Goal: Transaction & Acquisition: Purchase product/service

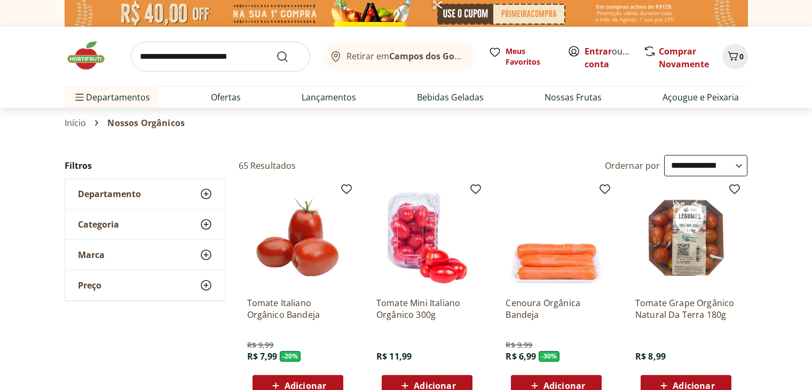
select select "**********"
click at [595, 51] on link "Entrar" at bounding box center [598, 51] width 27 height 12
select select "**********"
click at [606, 54] on link "Entrar" at bounding box center [598, 51] width 27 height 12
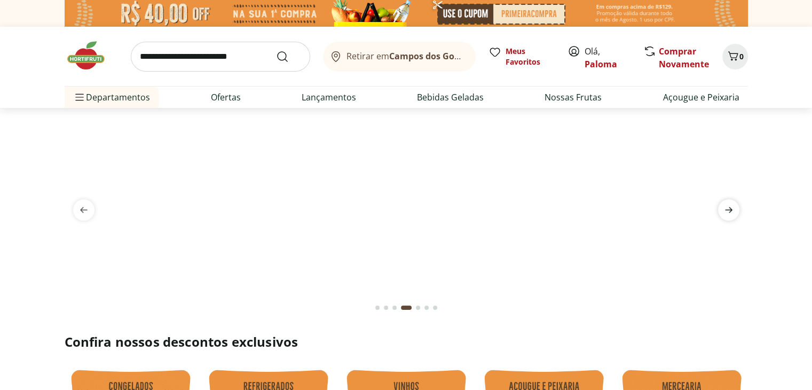
click at [734, 212] on icon "next" at bounding box center [729, 210] width 13 height 13
click at [84, 204] on icon "previous" at bounding box center [83, 210] width 13 height 13
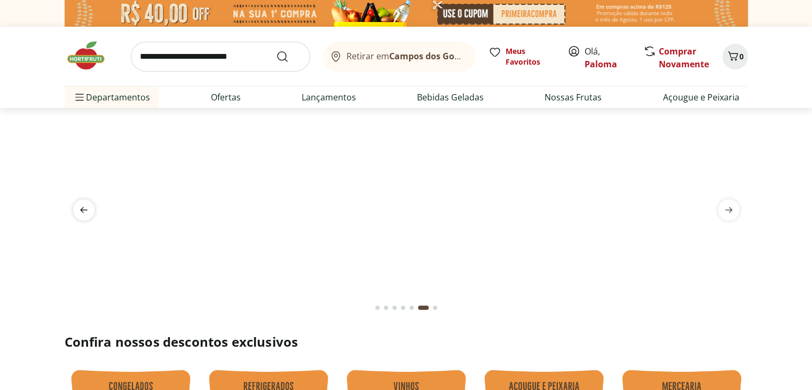
click at [84, 204] on icon "previous" at bounding box center [83, 210] width 13 height 13
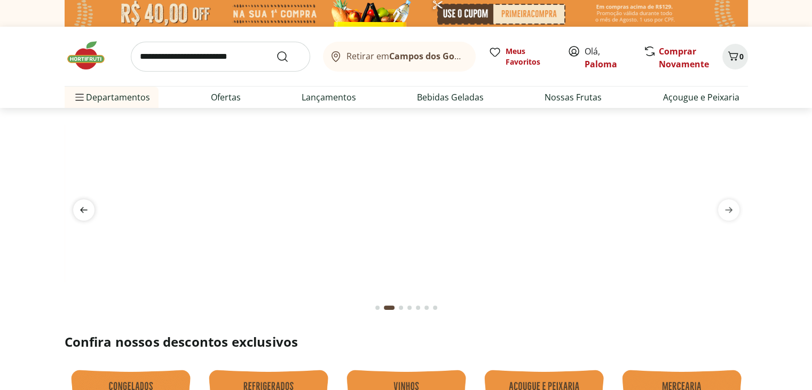
click at [84, 204] on icon "previous" at bounding box center [83, 210] width 13 height 13
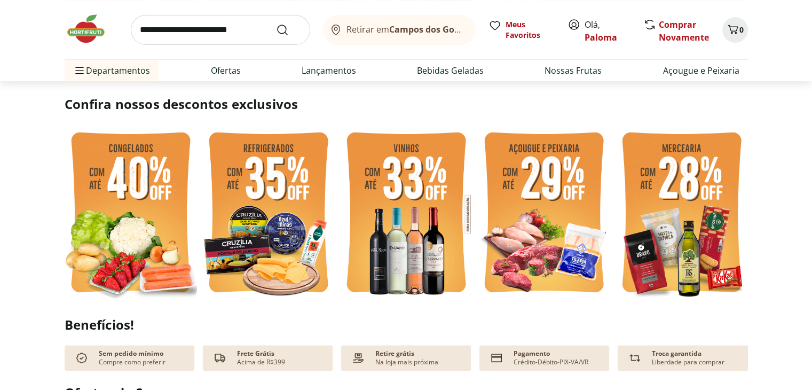
scroll to position [267, 0]
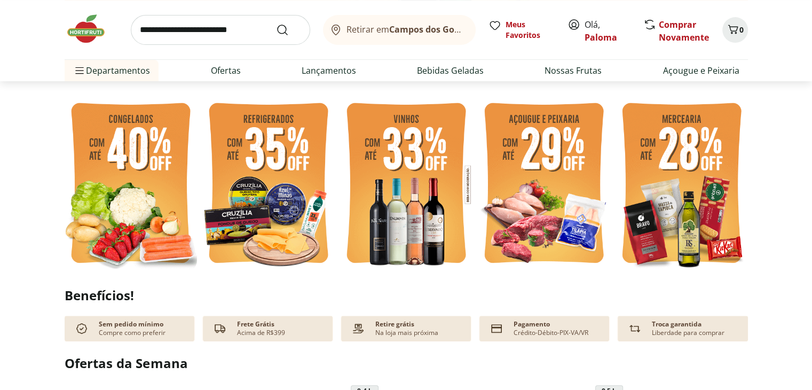
click at [127, 154] on img at bounding box center [131, 184] width 132 height 177
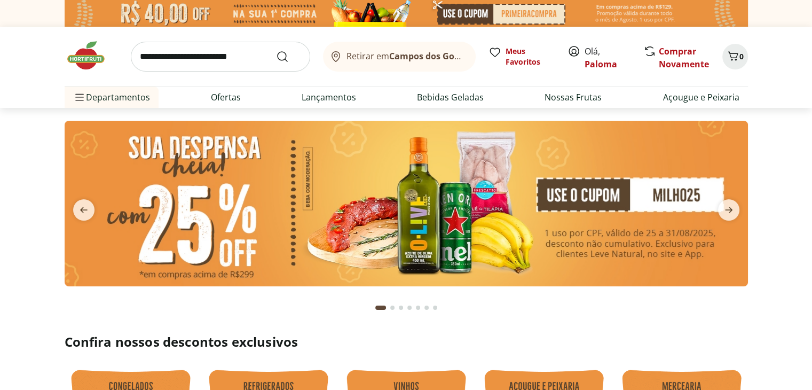
select select "**********"
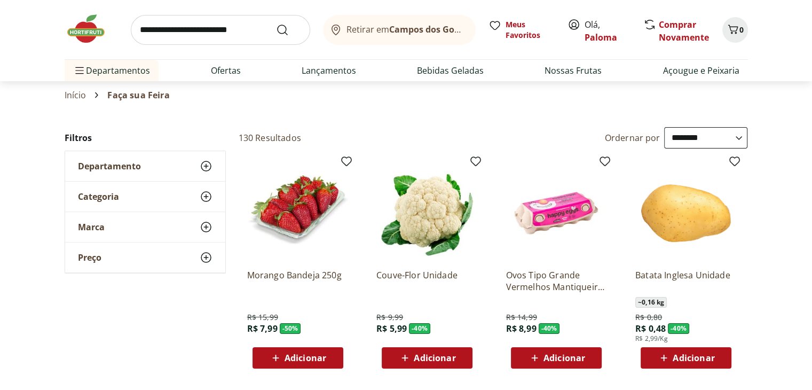
scroll to position [53, 0]
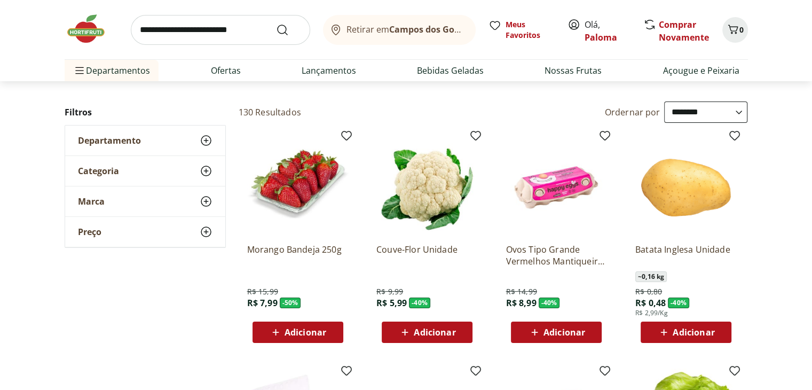
click at [679, 334] on span "Adicionar" at bounding box center [694, 332] width 42 height 9
click at [722, 334] on icon at bounding box center [715, 331] width 13 height 13
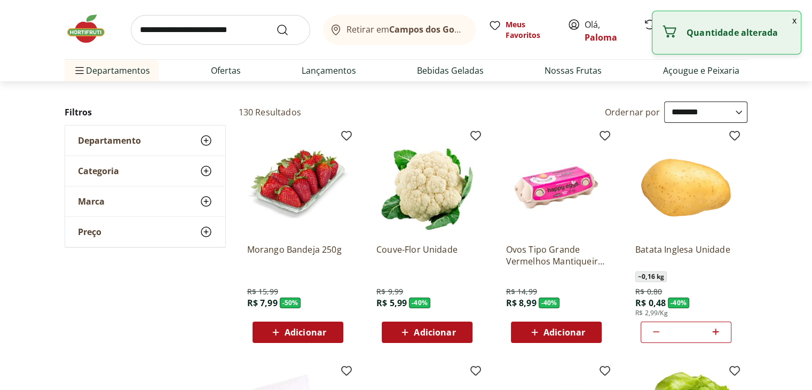
click at [722, 334] on icon at bounding box center [715, 331] width 13 height 13
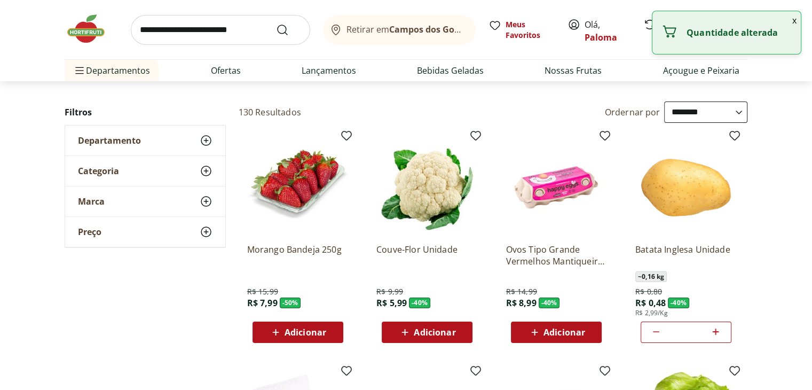
click at [722, 334] on icon at bounding box center [715, 331] width 13 height 13
type input "*"
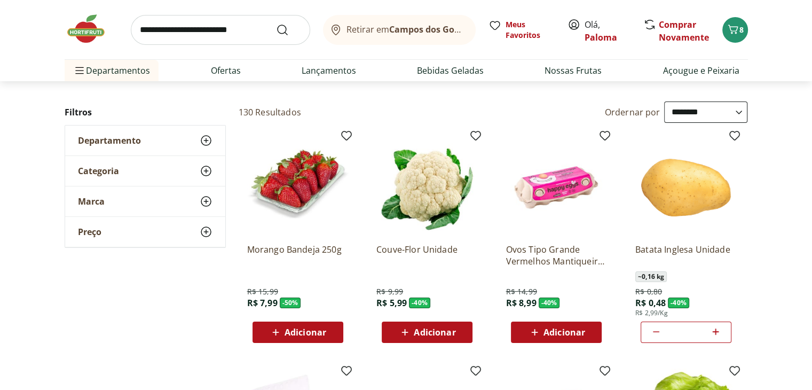
click at [435, 333] on span "Adicionar" at bounding box center [435, 332] width 42 height 9
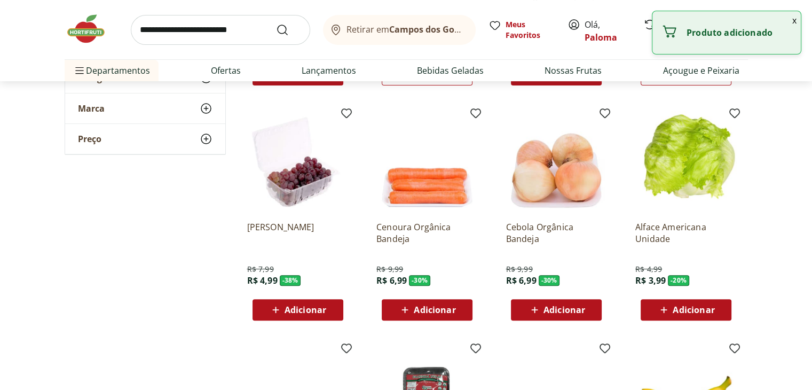
scroll to position [321, 0]
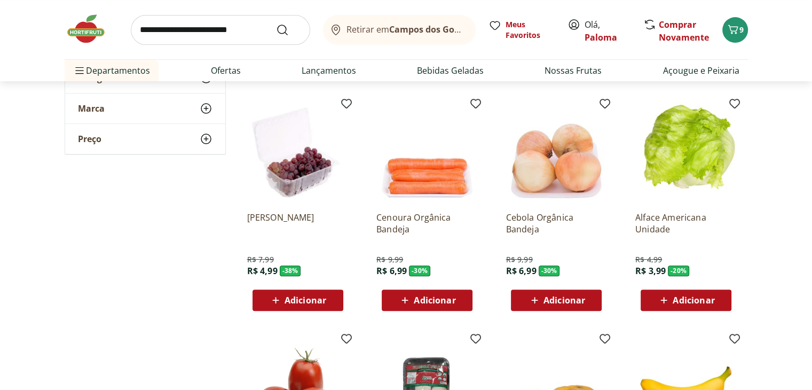
click at [702, 302] on span "Adicionar" at bounding box center [694, 300] width 42 height 9
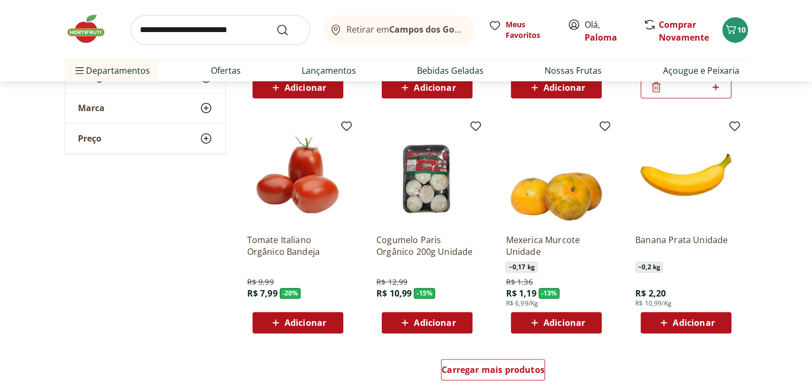
scroll to position [534, 0]
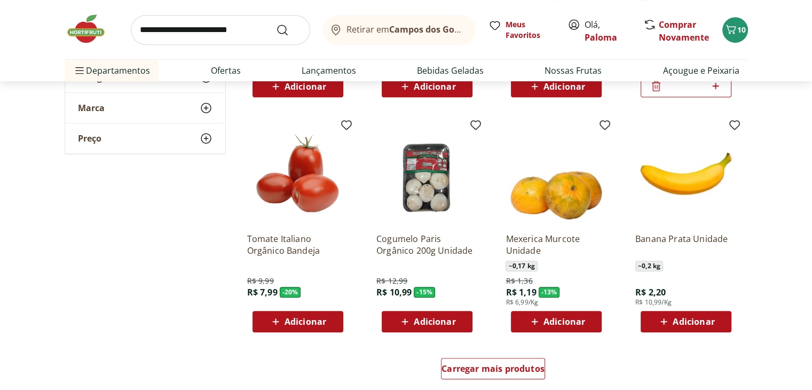
click at [717, 324] on div "Adicionar" at bounding box center [687, 321] width 74 height 19
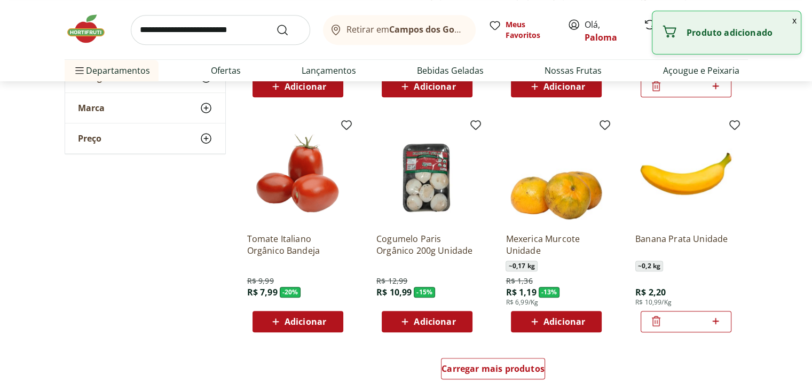
click at [717, 324] on icon at bounding box center [715, 321] width 13 height 13
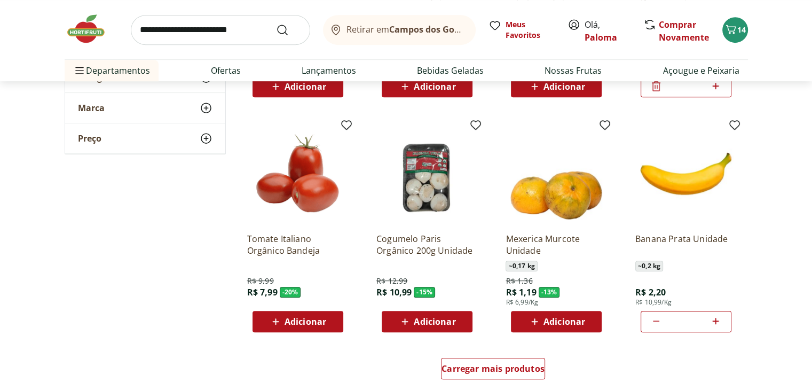
click at [716, 323] on icon at bounding box center [716, 321] width 6 height 6
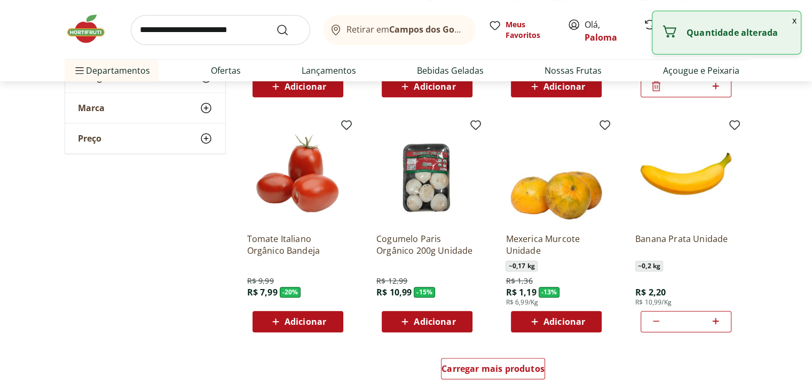
click at [716, 323] on icon at bounding box center [716, 321] width 6 height 6
type input "*"
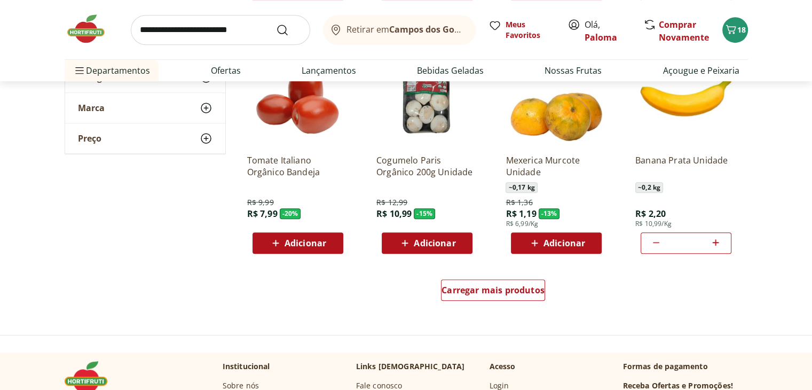
scroll to position [694, 0]
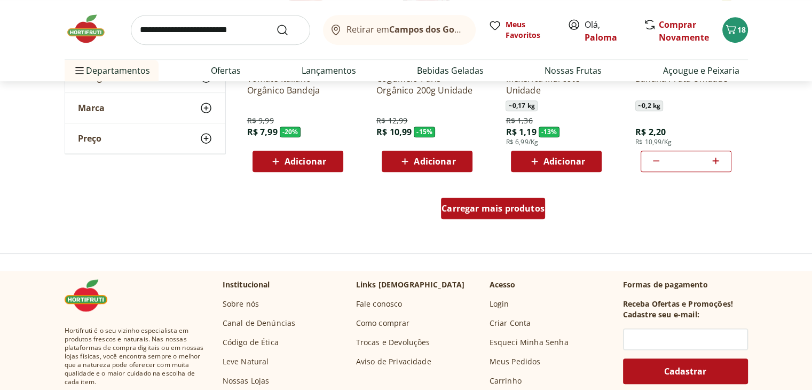
click at [531, 212] on span "Carregar mais produtos" at bounding box center [493, 208] width 103 height 9
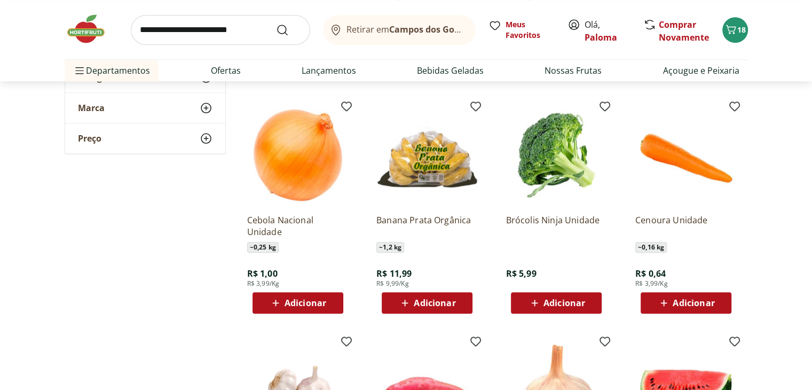
scroll to position [1015, 0]
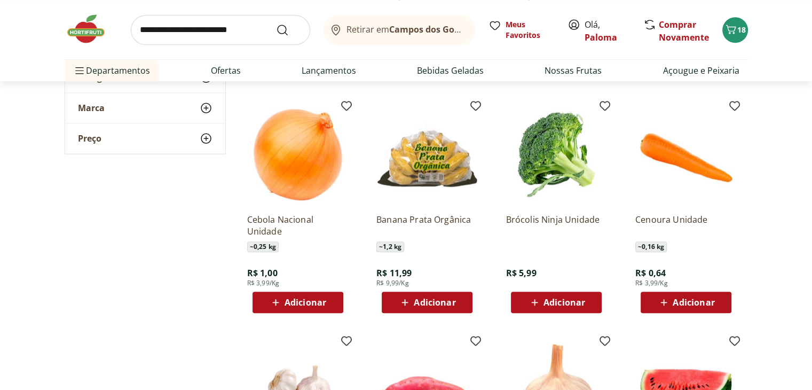
click at [305, 298] on span "Adicionar" at bounding box center [306, 302] width 42 height 9
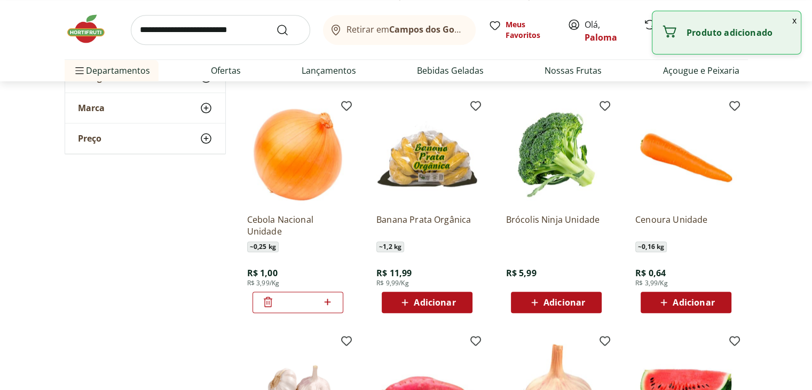
click at [305, 296] on input "*" at bounding box center [298, 302] width 47 height 12
click at [327, 301] on icon at bounding box center [328, 302] width 6 height 6
type input "*"
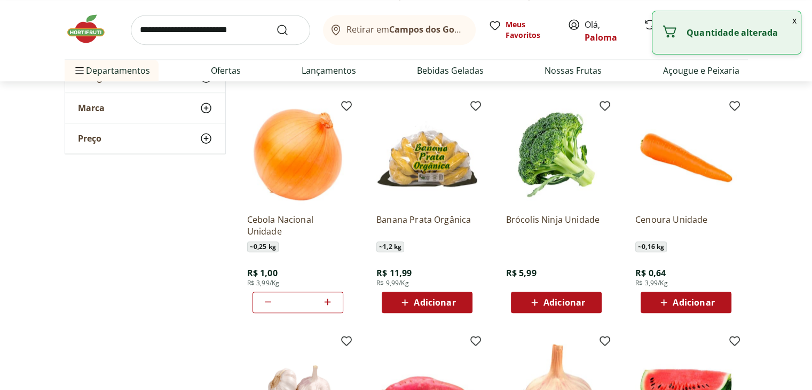
click at [590, 307] on div "Adicionar" at bounding box center [557, 302] width 74 height 19
click at [686, 308] on span "Adicionar" at bounding box center [686, 302] width 57 height 13
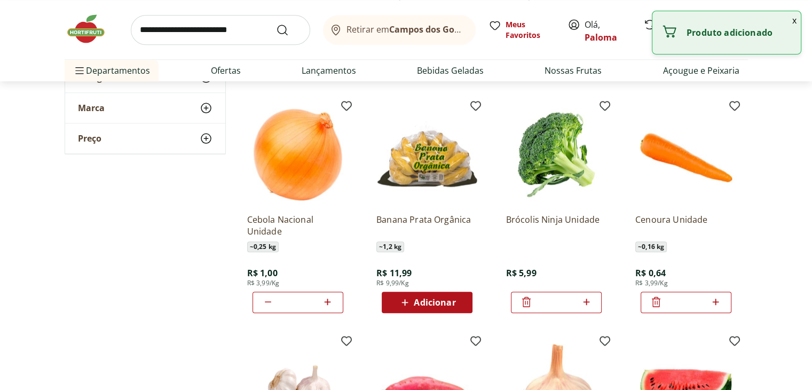
click at [721, 304] on icon at bounding box center [715, 301] width 13 height 13
type input "*"
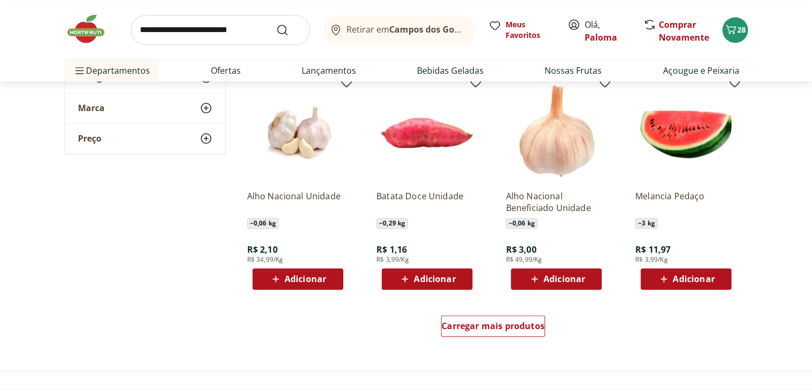
scroll to position [1282, 0]
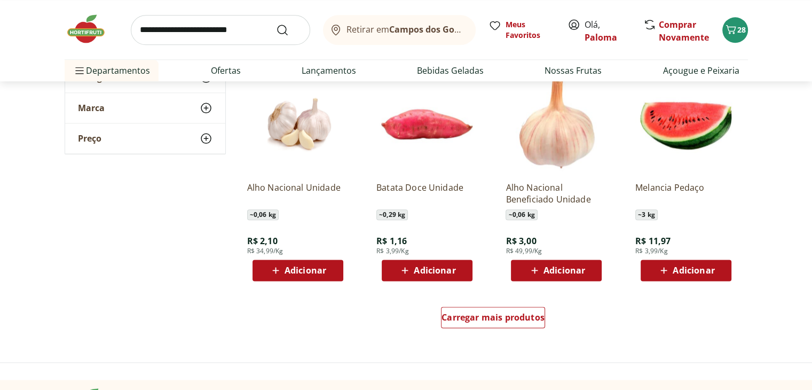
click at [465, 277] on button "Adicionar" at bounding box center [427, 270] width 91 height 21
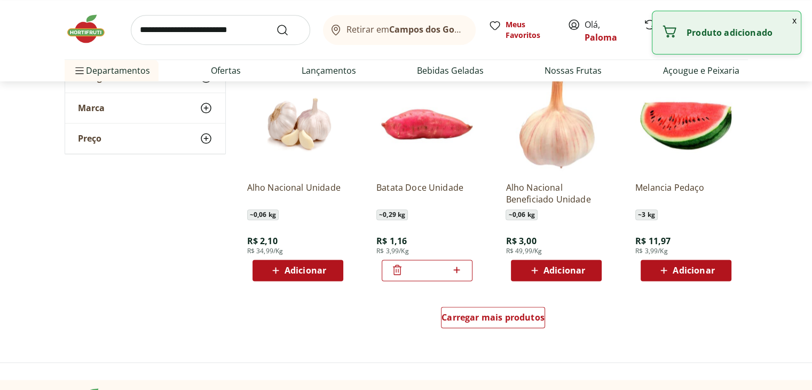
click at [457, 268] on icon at bounding box center [457, 270] width 6 height 6
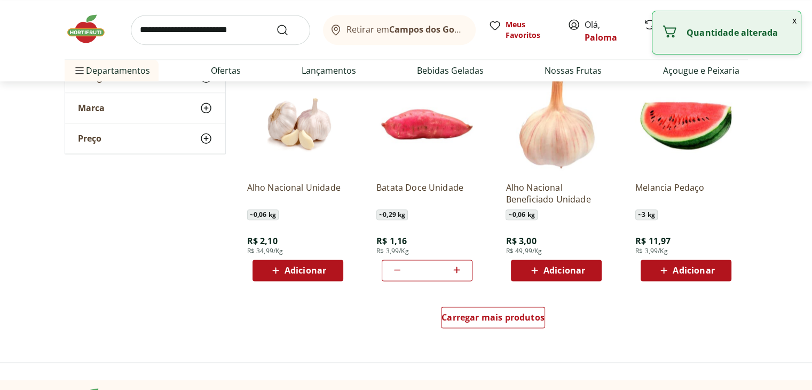
click at [457, 268] on icon at bounding box center [457, 270] width 6 height 6
click at [397, 274] on icon at bounding box center [397, 269] width 13 height 13
type input "*"
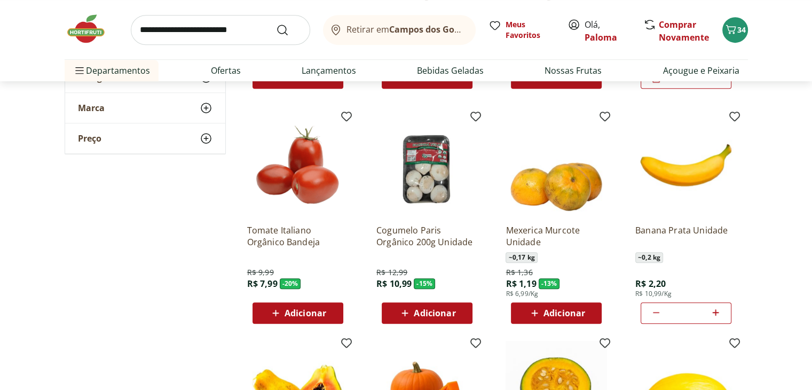
scroll to position [534, 0]
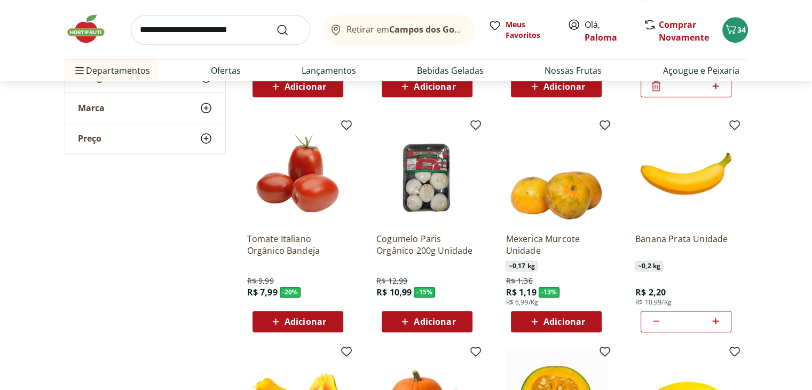
click at [718, 323] on icon at bounding box center [715, 321] width 13 height 13
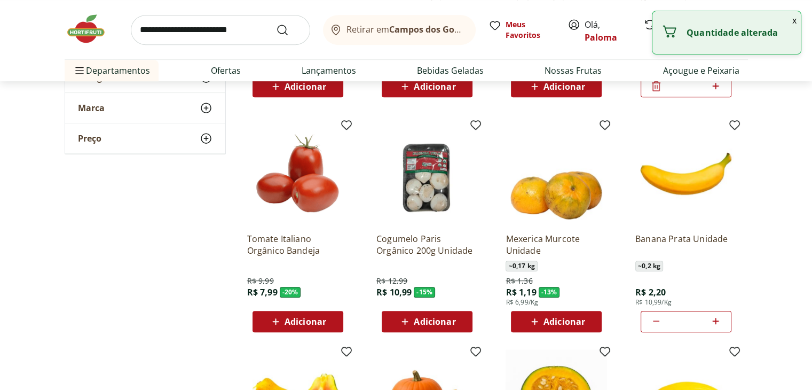
click at [718, 323] on icon at bounding box center [715, 321] width 13 height 13
type input "**"
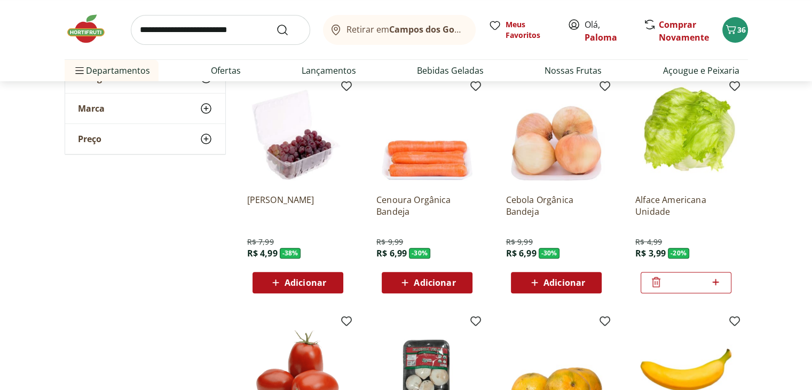
scroll to position [321, 0]
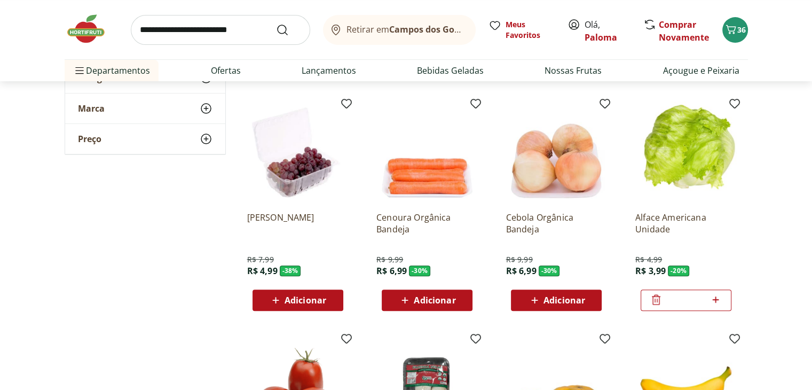
click at [715, 298] on icon at bounding box center [715, 299] width 13 height 13
type input "*"
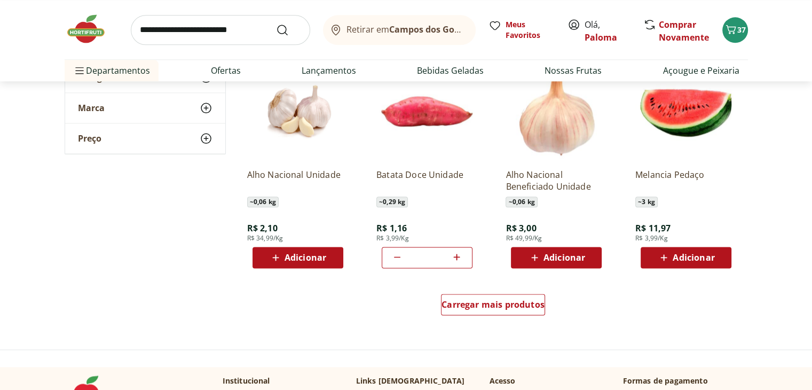
scroll to position [1335, 0]
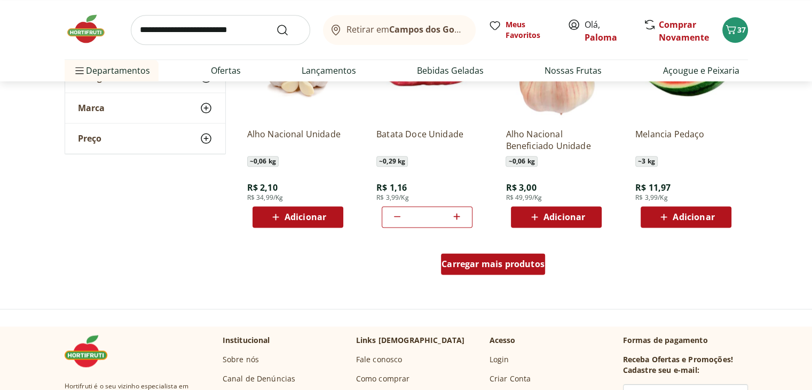
click at [479, 263] on span "Carregar mais produtos" at bounding box center [493, 264] width 103 height 9
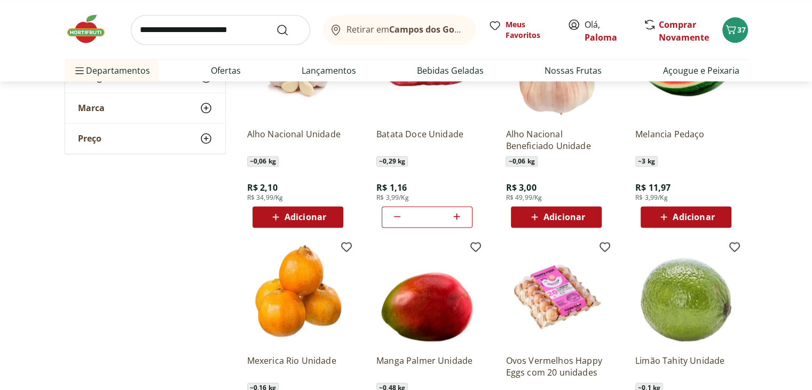
click at [711, 216] on span "Adicionar" at bounding box center [694, 217] width 42 height 9
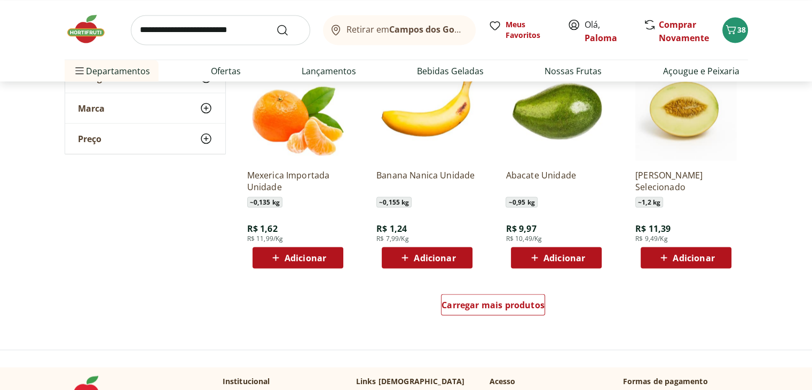
scroll to position [2030, 0]
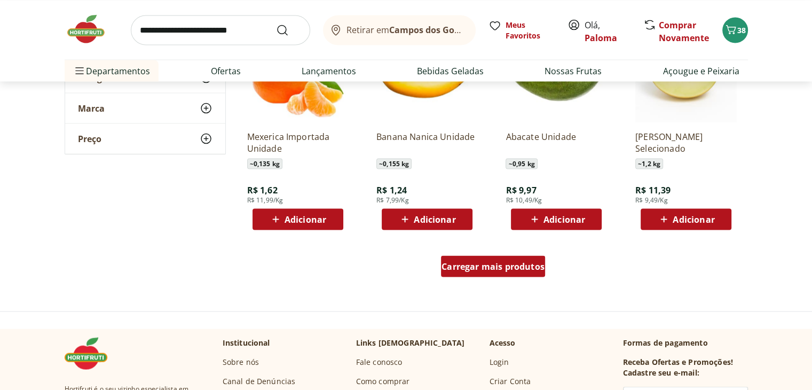
click at [474, 267] on span "Carregar mais produtos" at bounding box center [493, 266] width 103 height 9
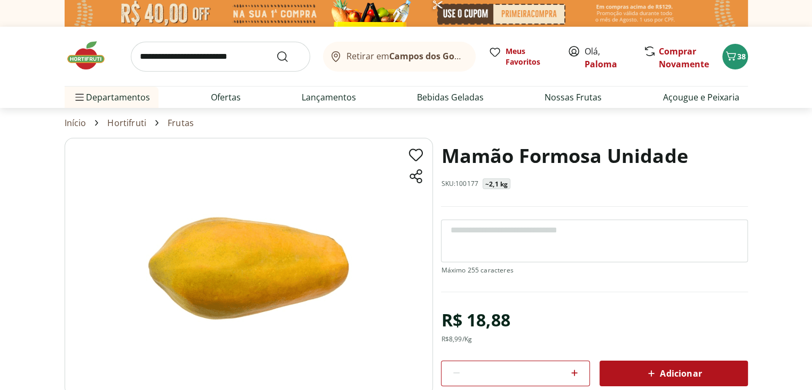
select select "**********"
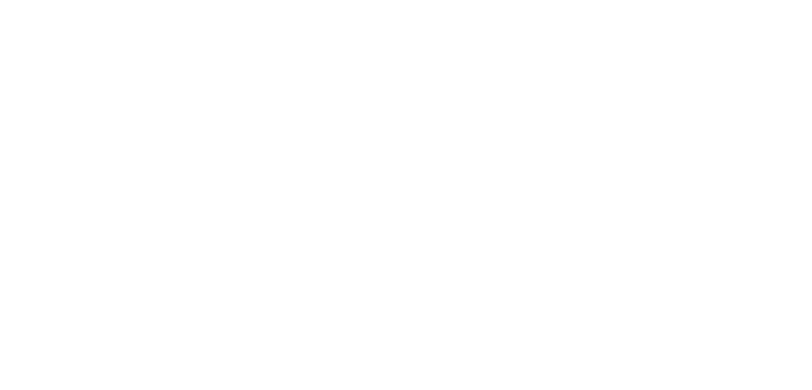
type input "*"
type input "**"
type input "*"
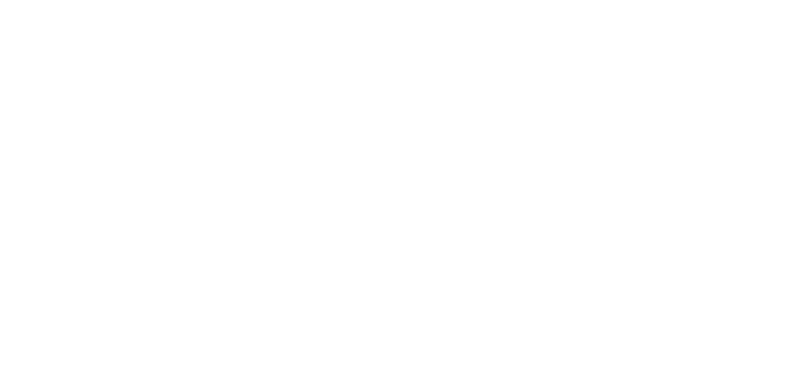
type input "*"
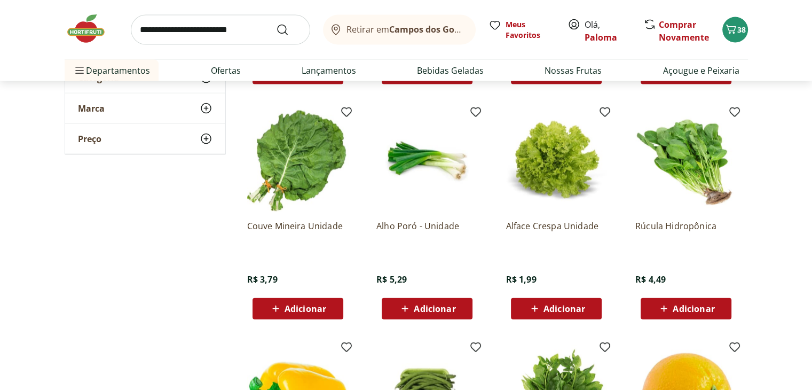
scroll to position [2404, 0]
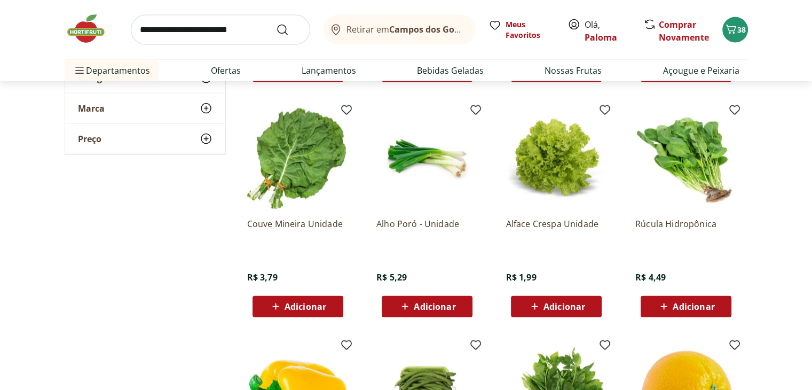
click at [282, 309] on icon at bounding box center [275, 306] width 13 height 13
click at [680, 312] on span "Adicionar" at bounding box center [686, 306] width 57 height 13
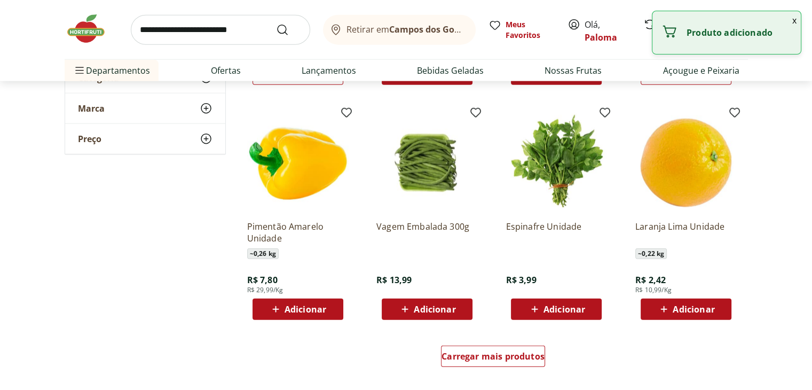
scroll to position [2724, 0]
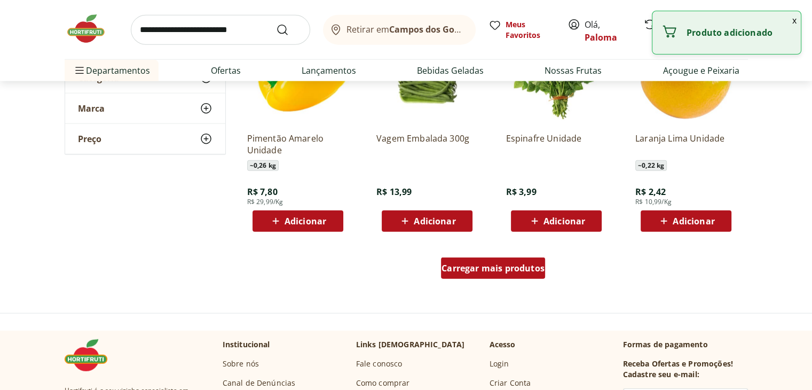
click at [483, 264] on span "Carregar mais produtos" at bounding box center [493, 268] width 103 height 9
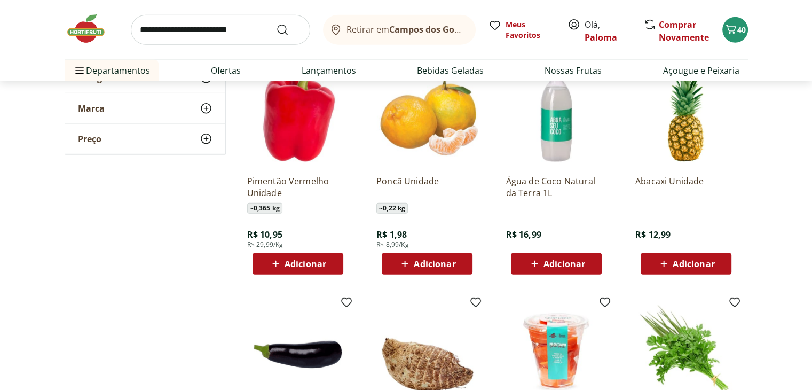
scroll to position [2938, 0]
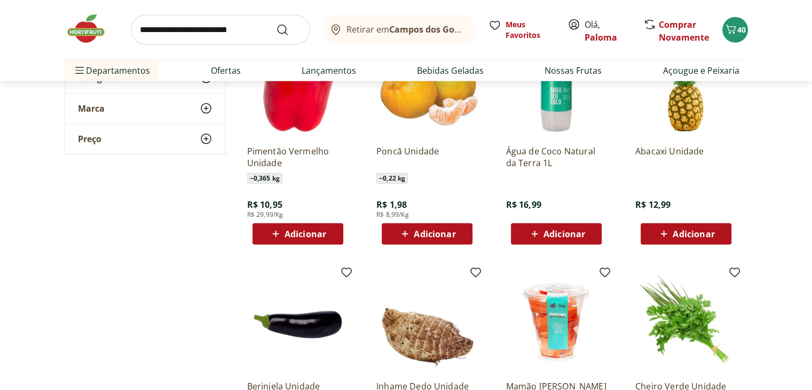
click at [550, 232] on span "Adicionar" at bounding box center [565, 234] width 42 height 9
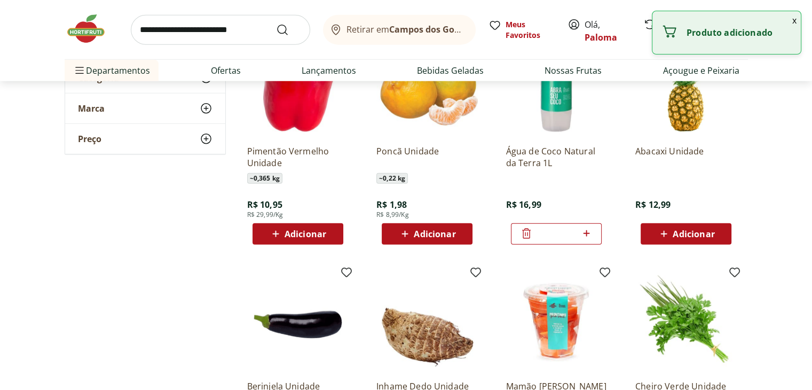
click at [589, 233] on icon at bounding box center [586, 233] width 6 height 6
type input "*"
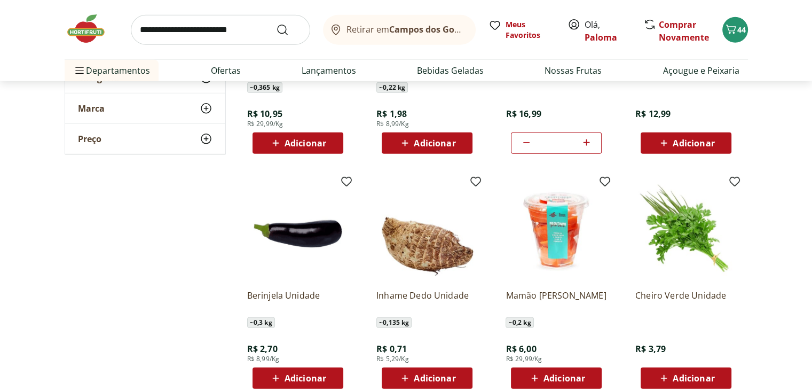
scroll to position [3045, 0]
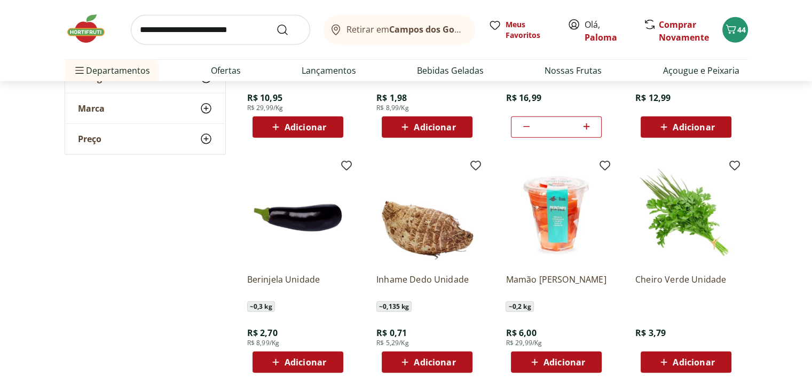
click at [699, 363] on span "Adicionar" at bounding box center [694, 362] width 42 height 9
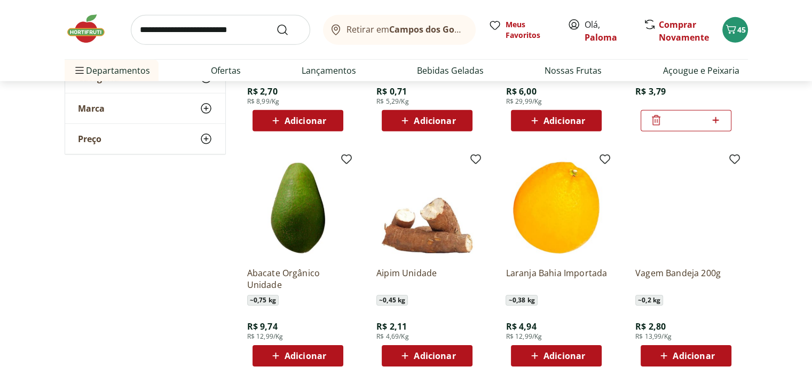
scroll to position [3312, 0]
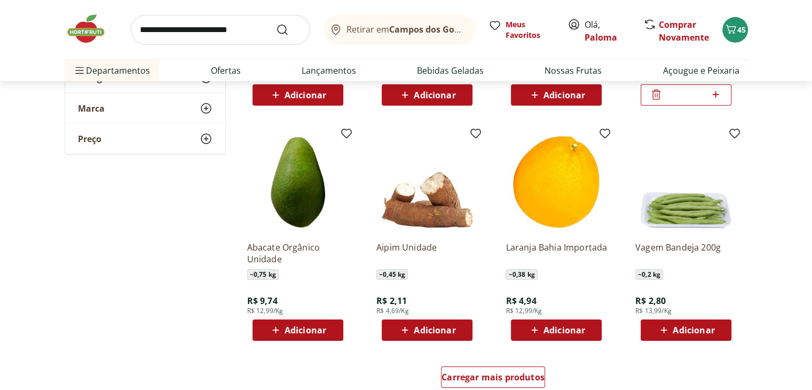
click at [450, 333] on span "Adicionar" at bounding box center [435, 330] width 42 height 9
click at [458, 334] on icon at bounding box center [456, 329] width 13 height 13
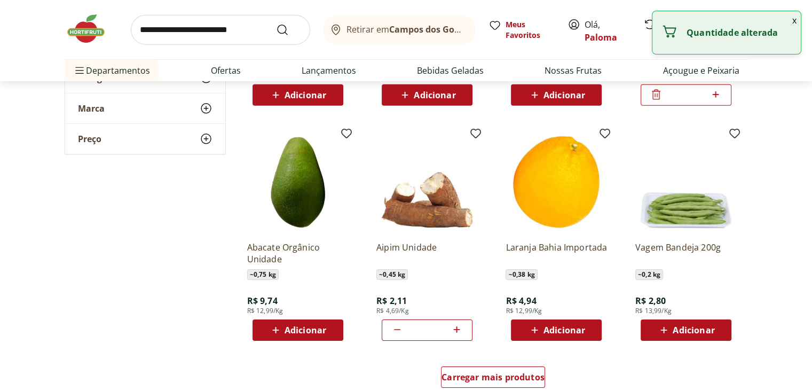
click at [458, 334] on icon at bounding box center [456, 329] width 13 height 13
type input "*"
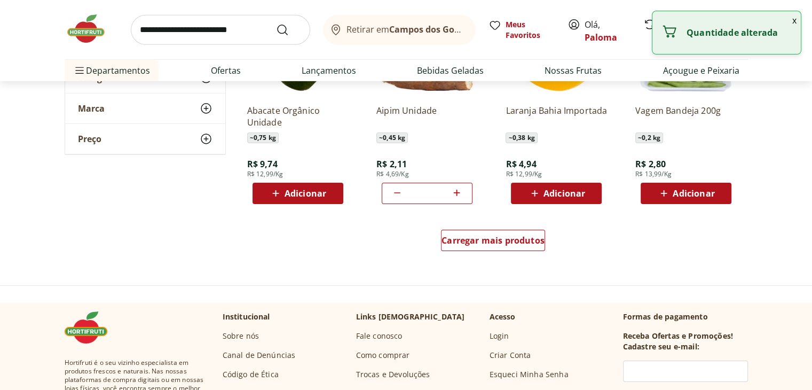
scroll to position [3472, 0]
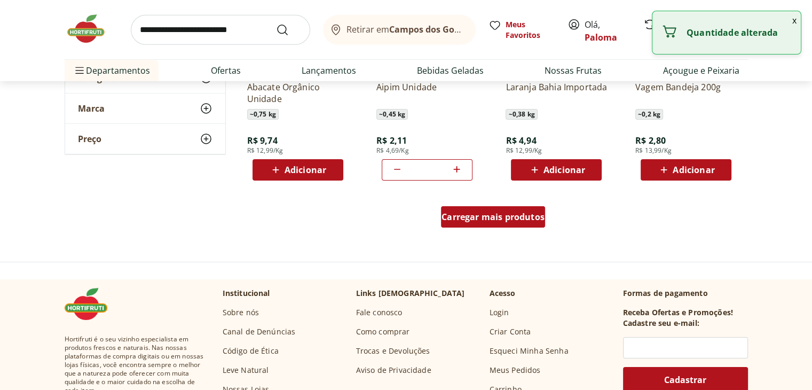
click at [505, 220] on span "Carregar mais produtos" at bounding box center [493, 217] width 103 height 9
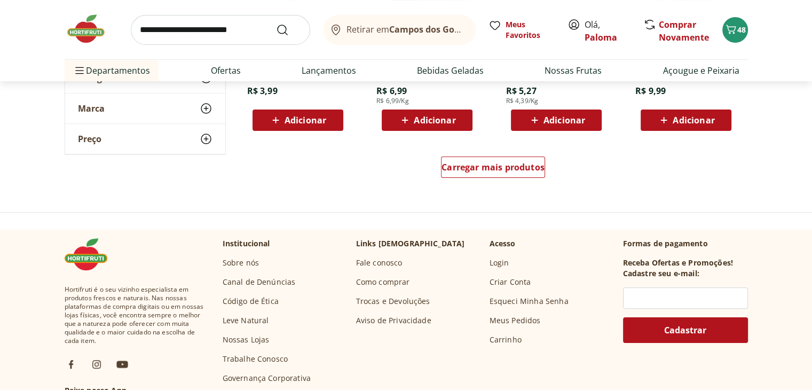
scroll to position [4220, 0]
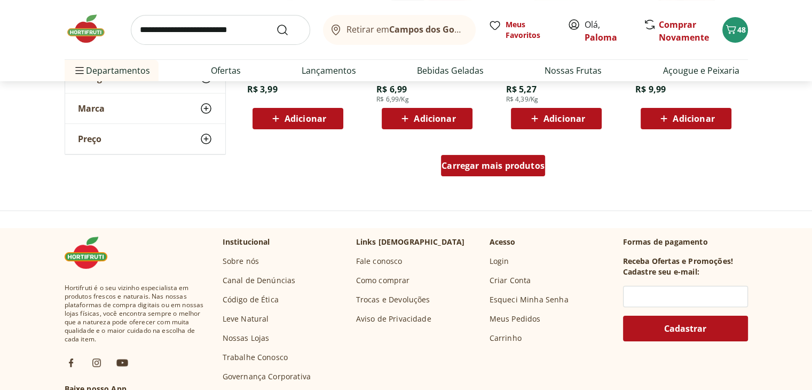
click at [493, 178] on link "Carregar mais produtos" at bounding box center [493, 168] width 104 height 26
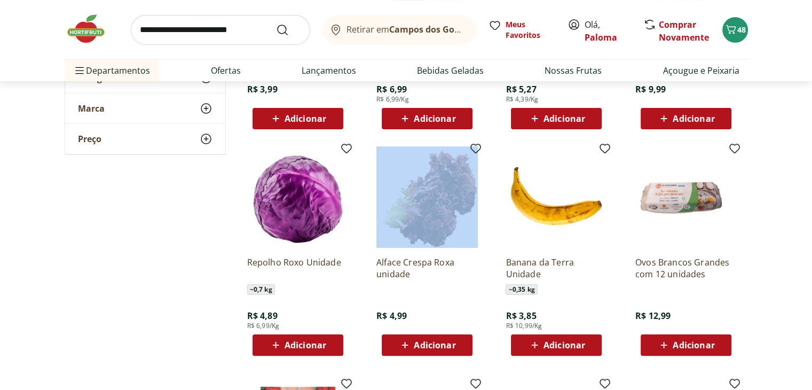
click at [587, 351] on div "Adicionar" at bounding box center [557, 344] width 74 height 19
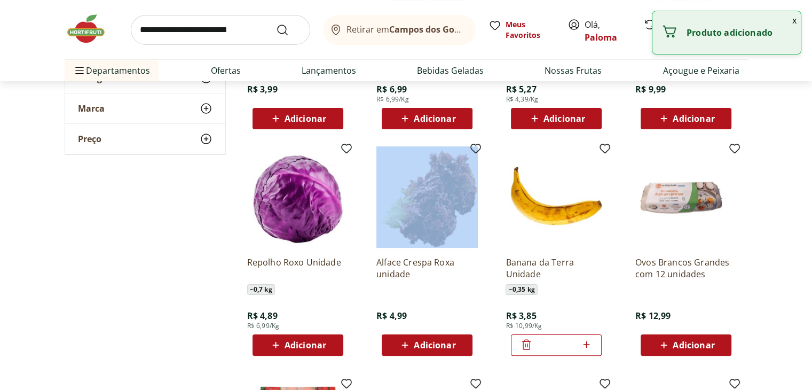
click at [589, 351] on span at bounding box center [586, 345] width 13 height 14
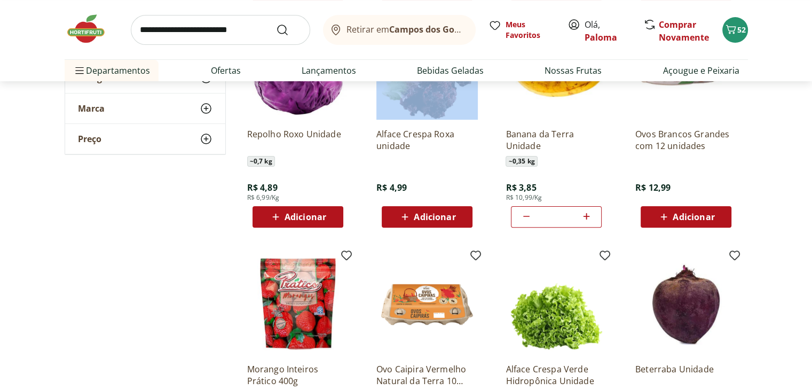
scroll to position [4327, 0]
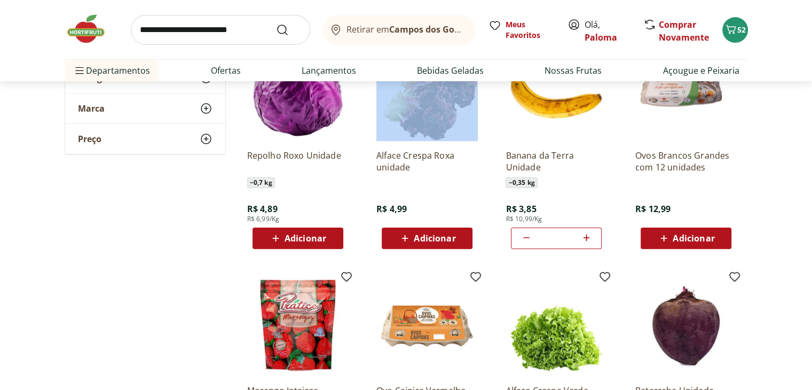
click at [590, 240] on icon at bounding box center [586, 237] width 13 height 13
type input "*"
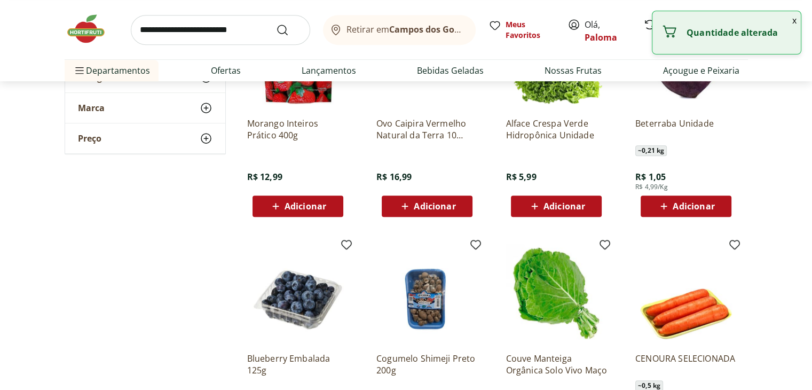
scroll to position [4914, 0]
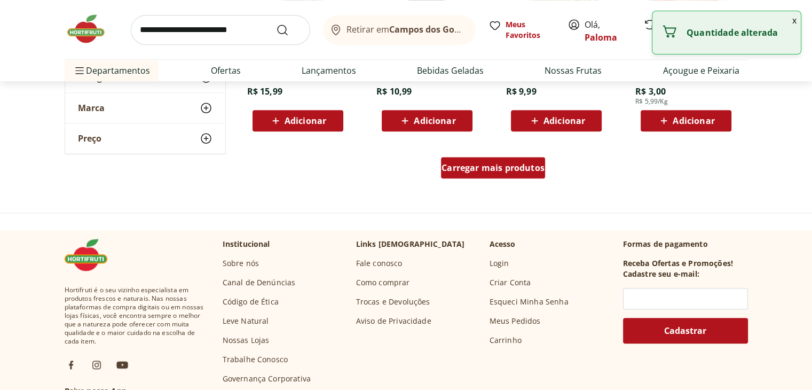
click at [501, 165] on span "Carregar mais produtos" at bounding box center [493, 167] width 103 height 9
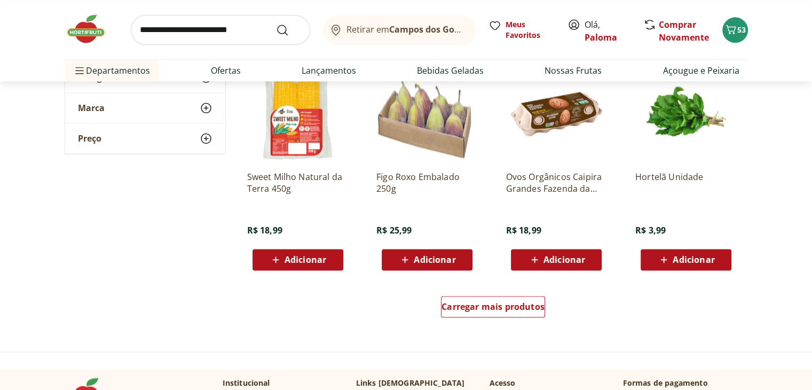
scroll to position [5502, 0]
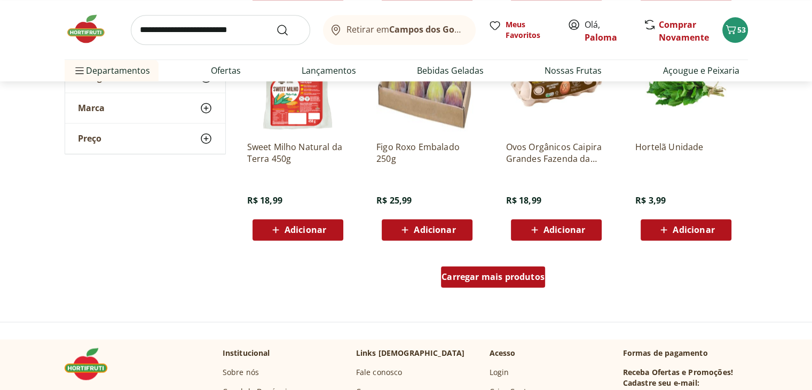
click at [473, 276] on span "Carregar mais produtos" at bounding box center [493, 276] width 103 height 9
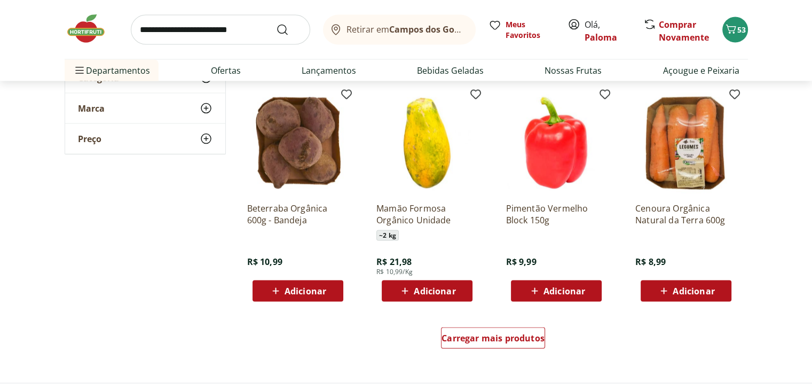
scroll to position [6143, 0]
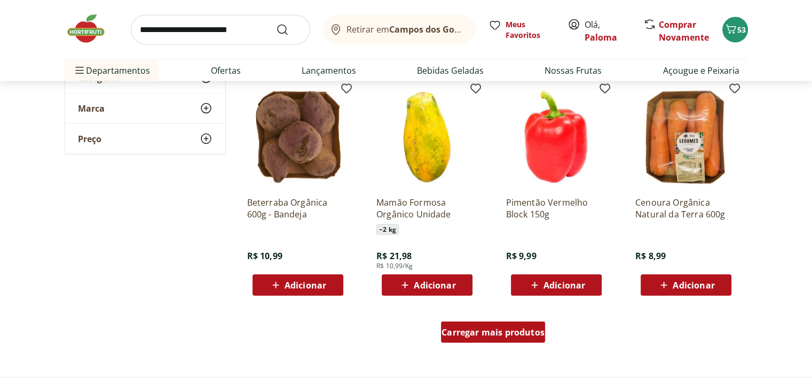
click at [522, 336] on span "Carregar mais produtos" at bounding box center [493, 332] width 103 height 9
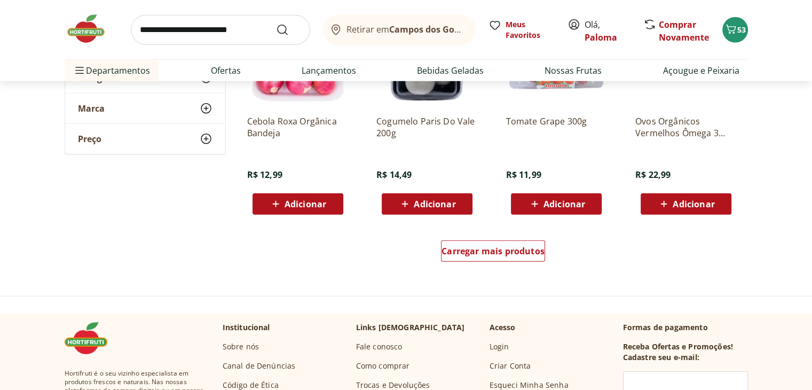
scroll to position [6944, 0]
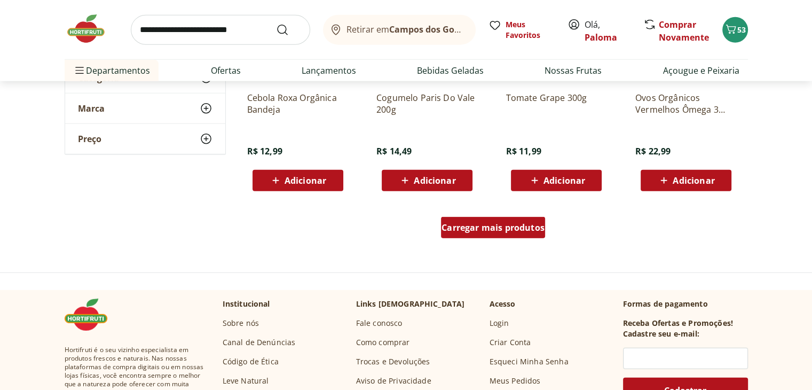
click at [515, 223] on span "Carregar mais produtos" at bounding box center [493, 227] width 103 height 9
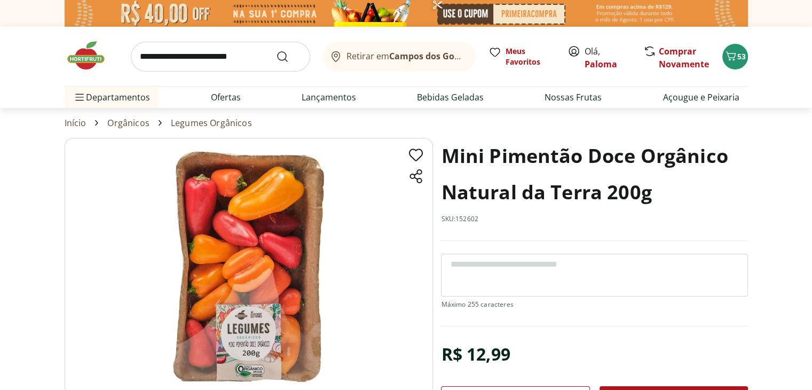
select select "**********"
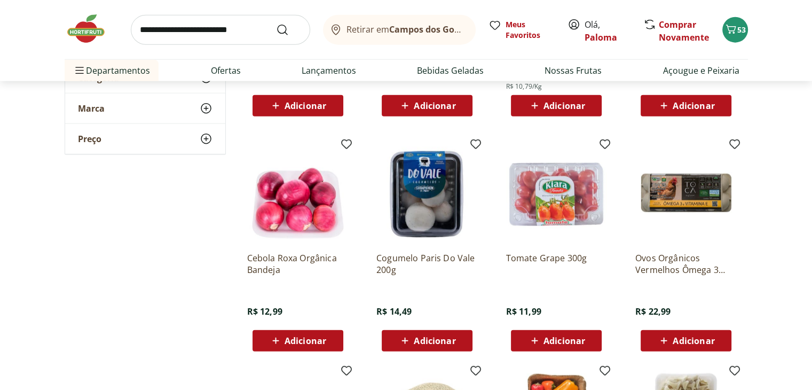
scroll to position [6784, 0]
click at [558, 189] on img at bounding box center [556, 192] width 101 height 101
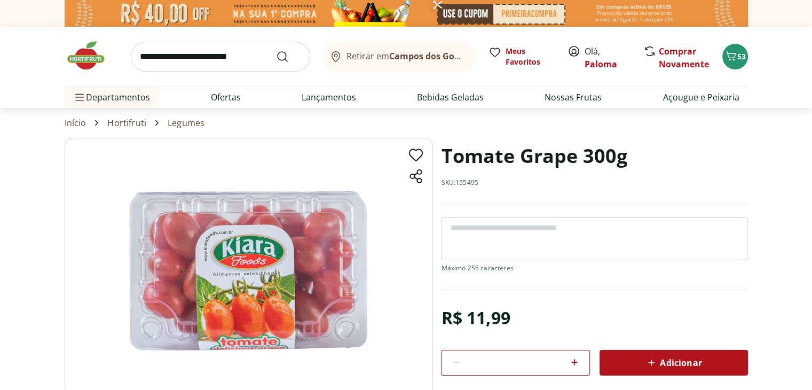
click at [686, 360] on span "Adicionar" at bounding box center [673, 362] width 57 height 13
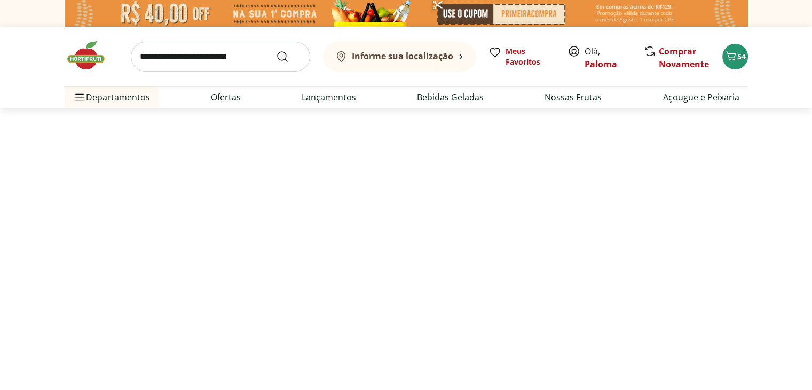
select select "**********"
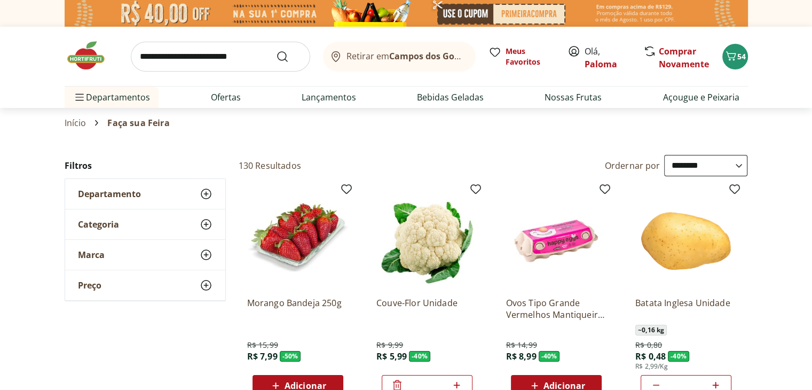
click at [73, 126] on link "Início" at bounding box center [76, 123] width 22 height 10
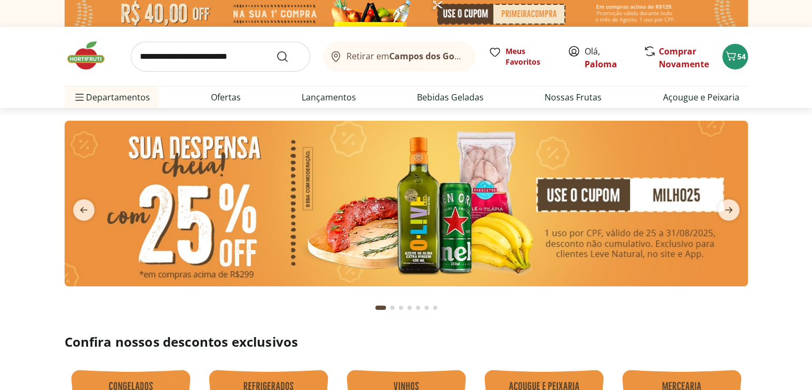
type input "*"
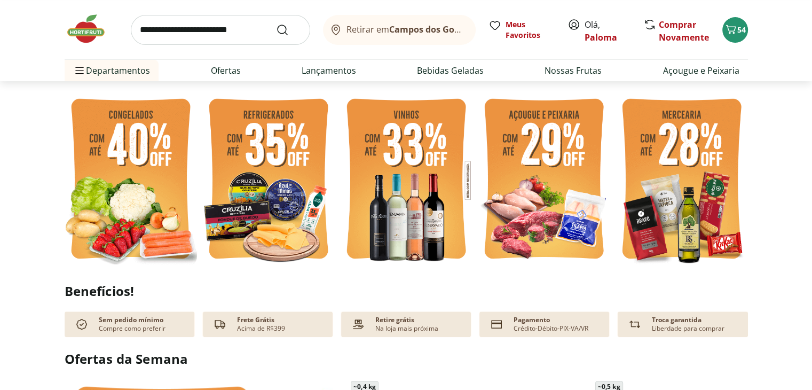
scroll to position [267, 0]
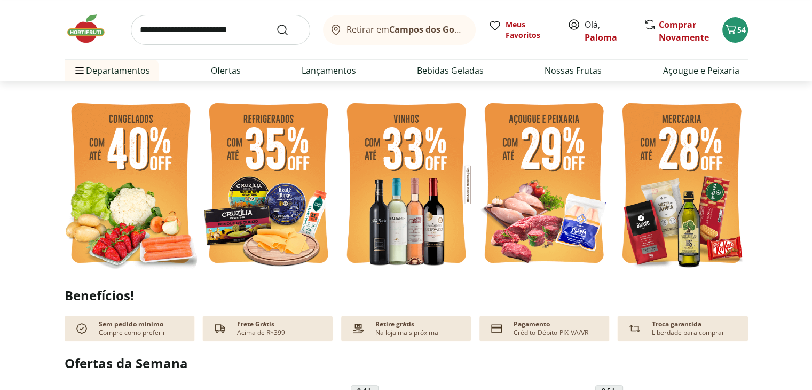
click at [290, 187] on img at bounding box center [268, 184] width 132 height 177
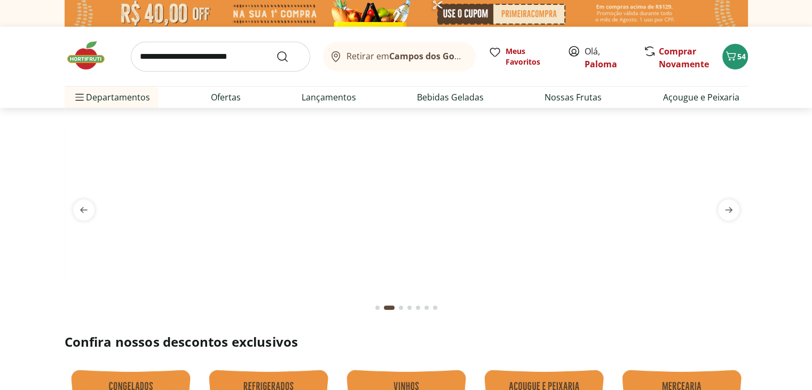
select select "**********"
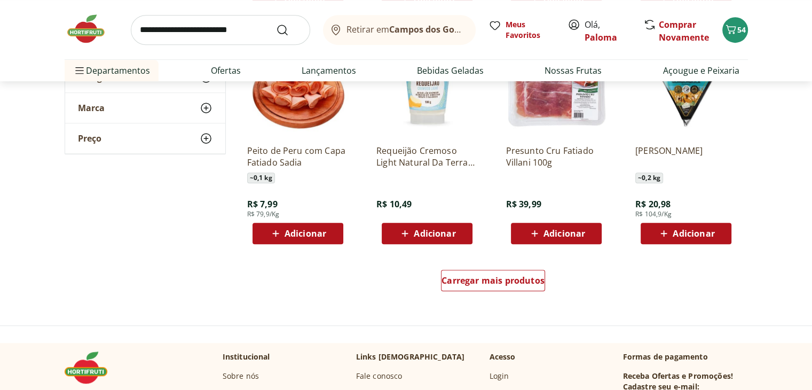
scroll to position [641, 0]
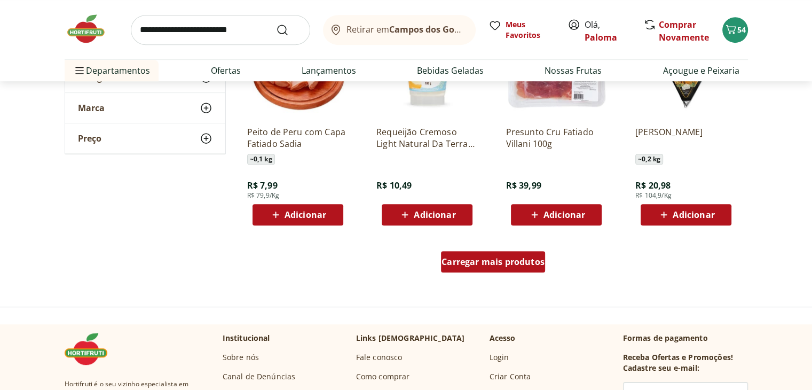
click at [481, 259] on span "Carregar mais produtos" at bounding box center [493, 261] width 103 height 9
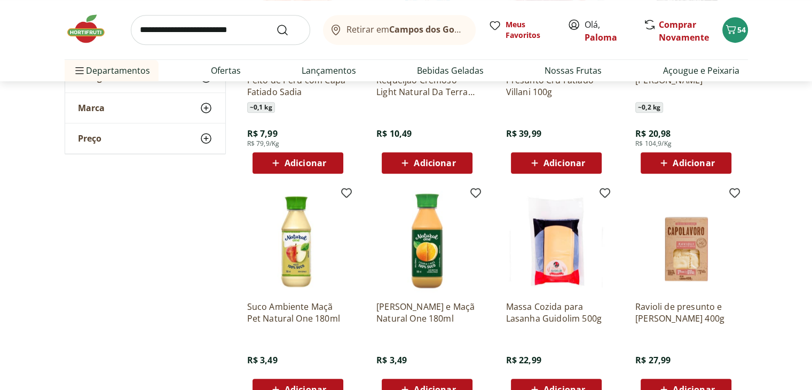
scroll to position [694, 0]
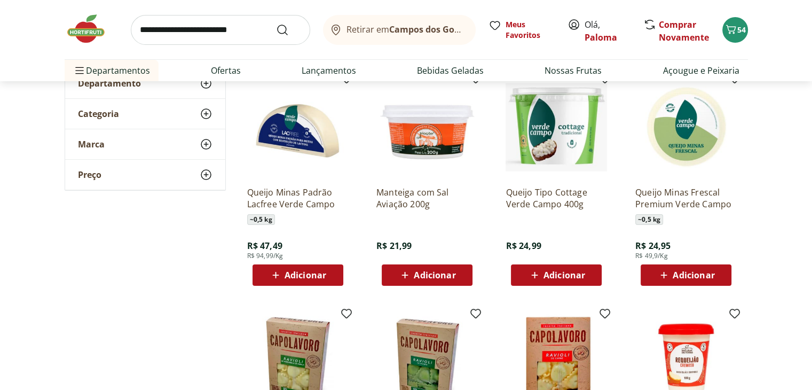
scroll to position [53, 0]
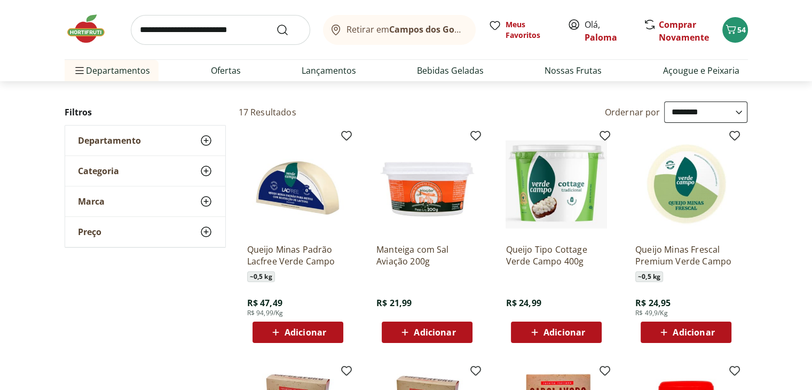
scroll to position [267, 0]
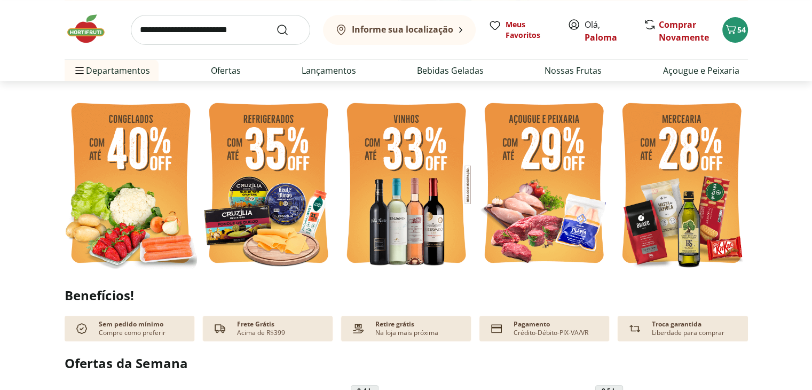
type input "*"
click at [545, 162] on img at bounding box center [544, 184] width 132 height 177
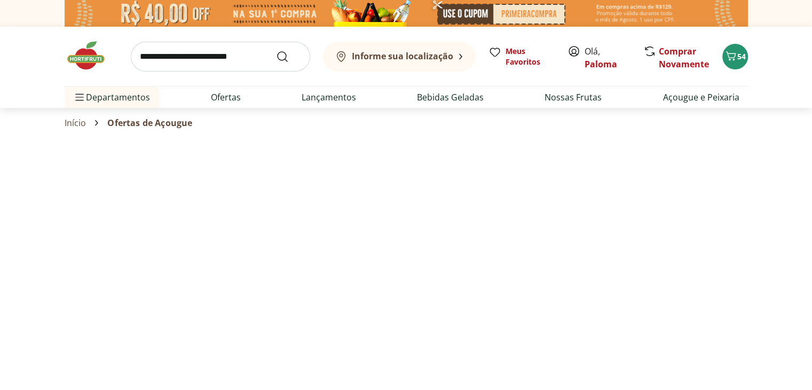
select select "**********"
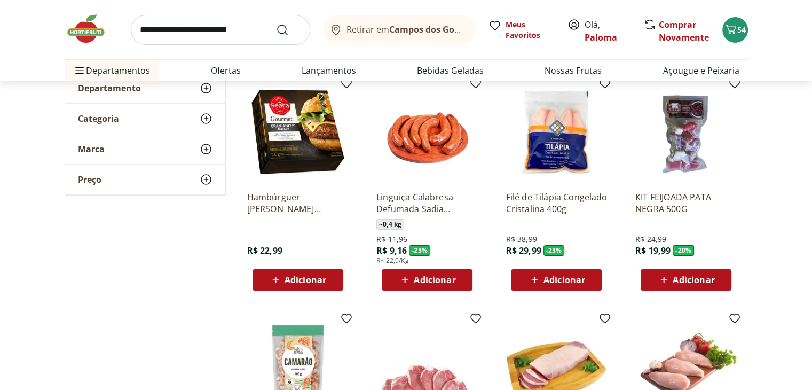
scroll to position [107, 0]
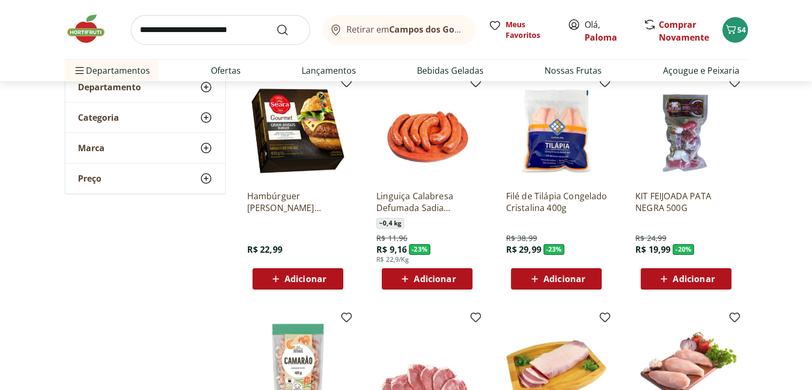
click at [576, 285] on span "Adicionar" at bounding box center [556, 278] width 57 height 13
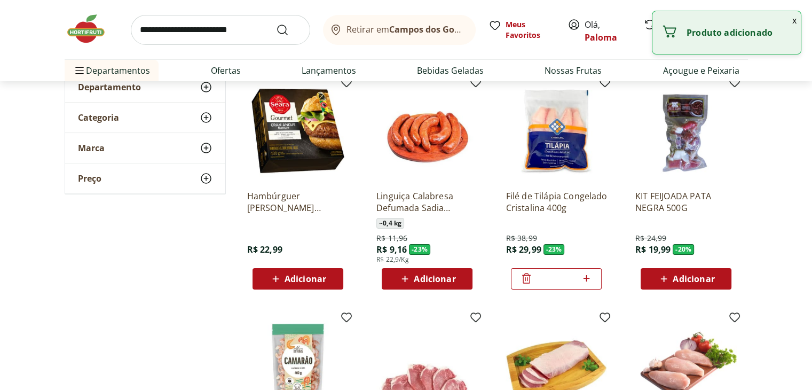
click at [588, 276] on icon at bounding box center [586, 278] width 13 height 13
type input "*"
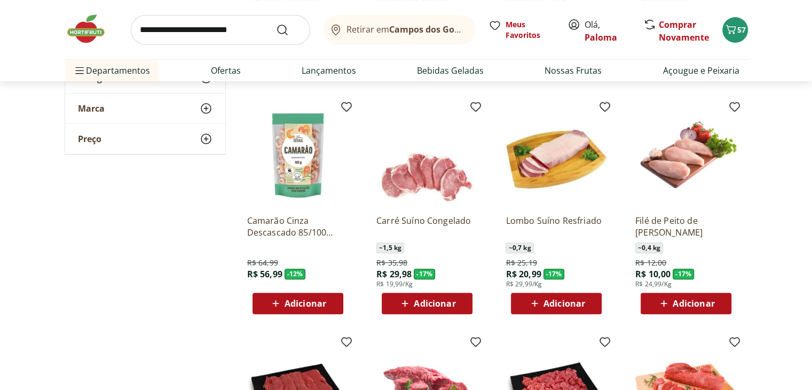
scroll to position [321, 0]
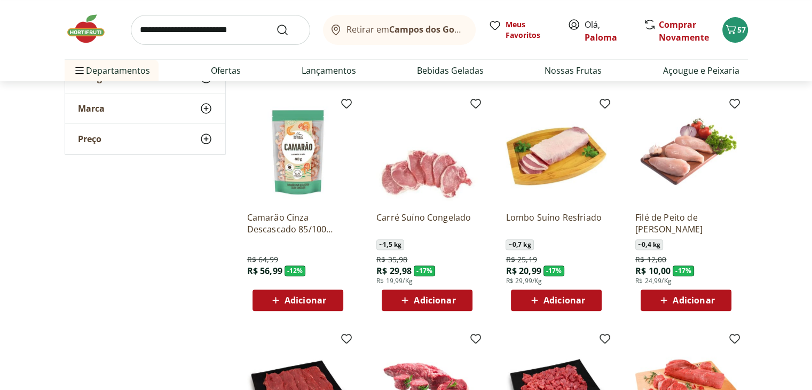
click at [587, 303] on div "Adicionar" at bounding box center [557, 300] width 74 height 19
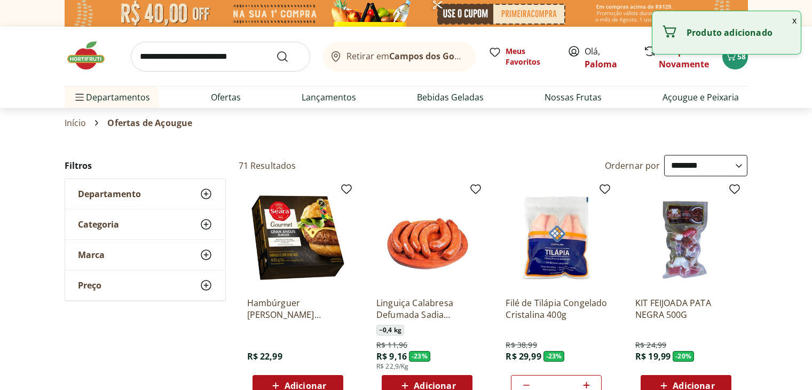
select select "**********"
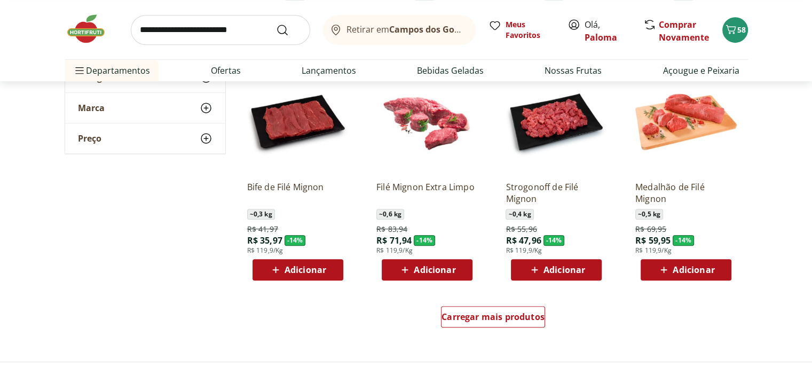
scroll to position [588, 0]
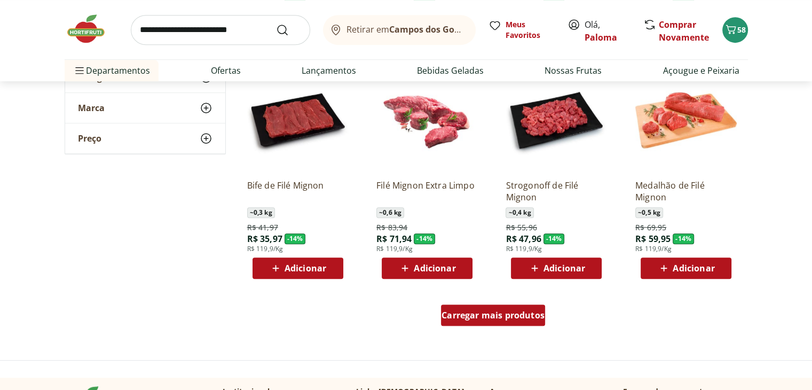
click at [488, 319] on span "Carregar mais produtos" at bounding box center [493, 315] width 103 height 9
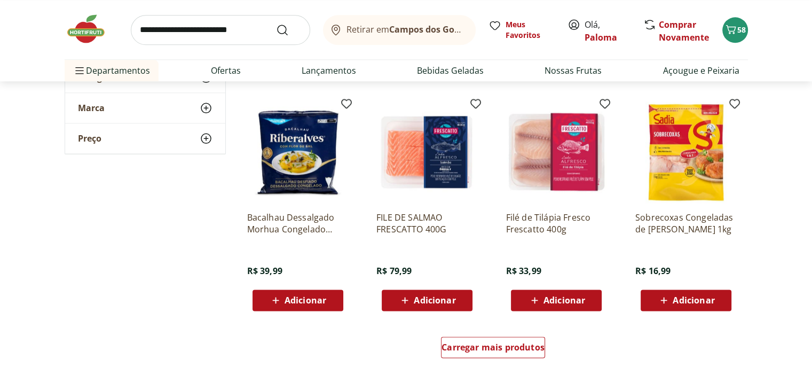
scroll to position [1282, 0]
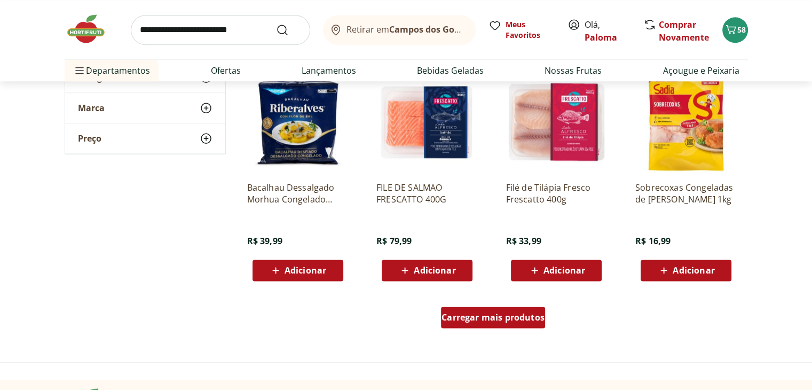
click at [501, 307] on div "Carregar mais produtos" at bounding box center [493, 317] width 104 height 21
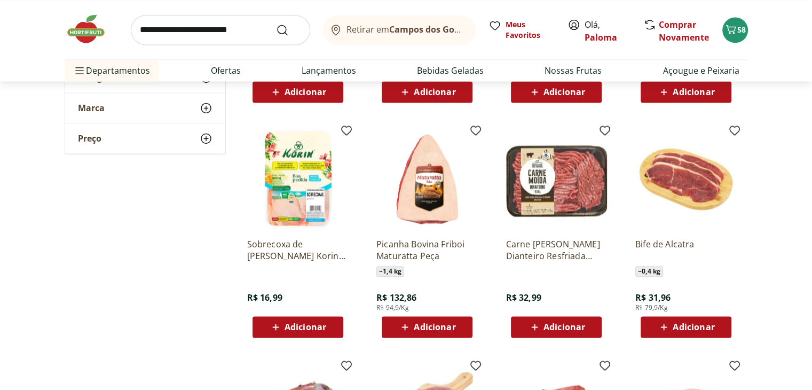
scroll to position [1709, 0]
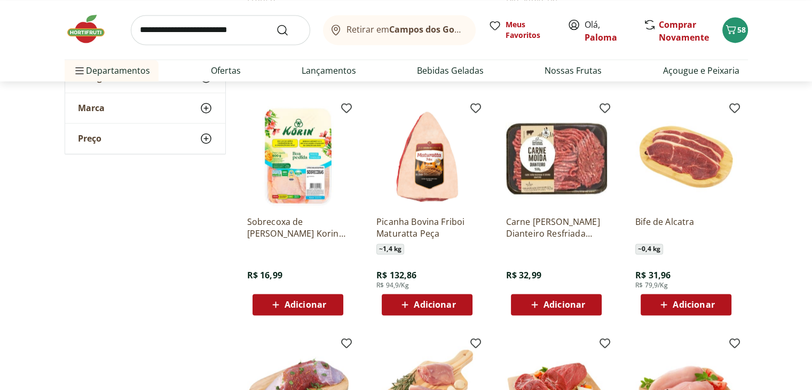
click at [302, 306] on span "Adicionar" at bounding box center [306, 304] width 42 height 9
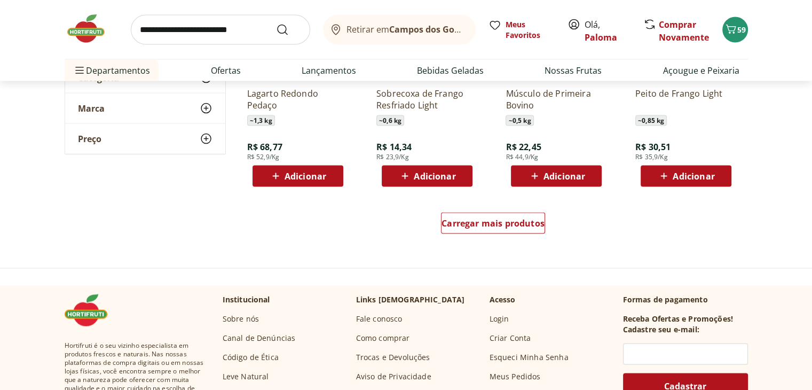
scroll to position [2083, 0]
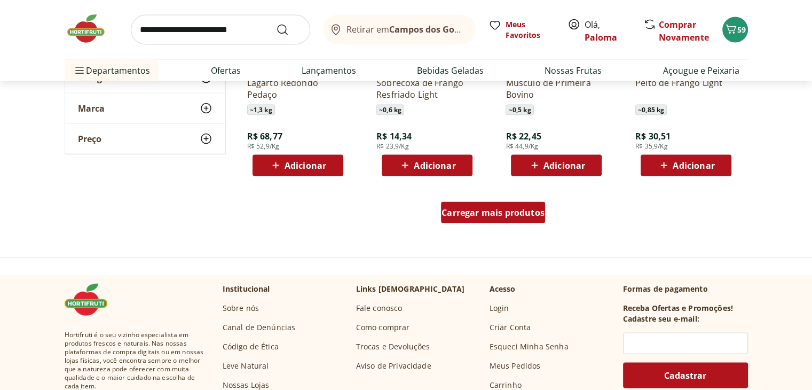
click at [538, 210] on span "Carregar mais produtos" at bounding box center [493, 212] width 103 height 9
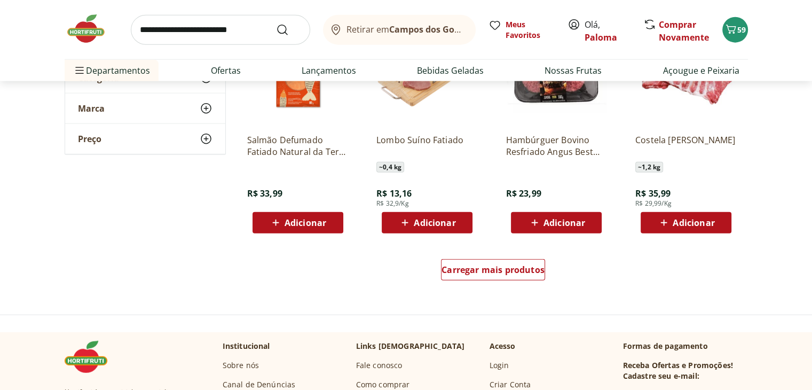
scroll to position [2724, 0]
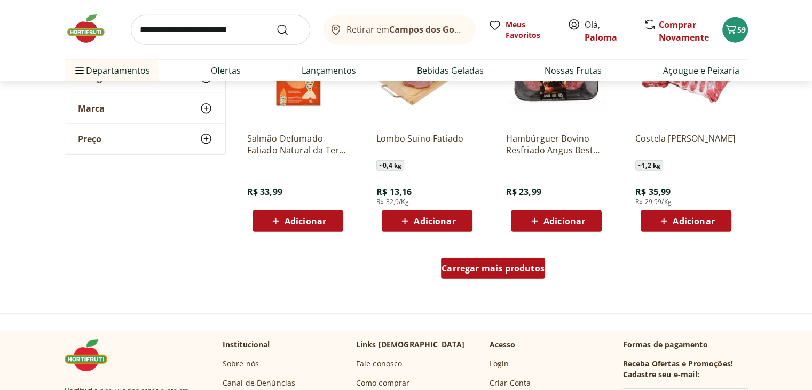
click at [513, 272] on span "Carregar mais produtos" at bounding box center [493, 268] width 103 height 9
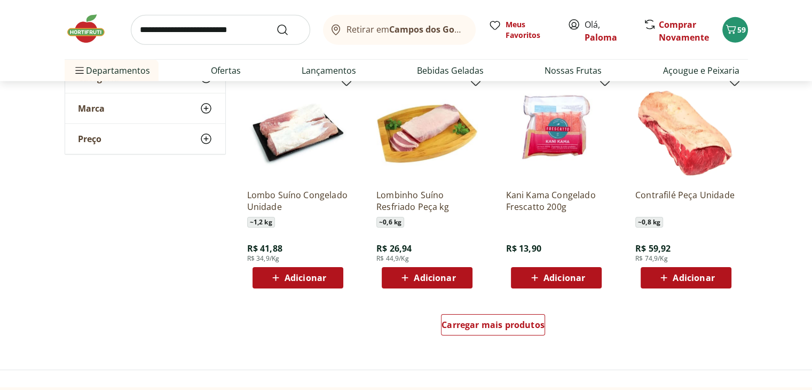
scroll to position [3365, 0]
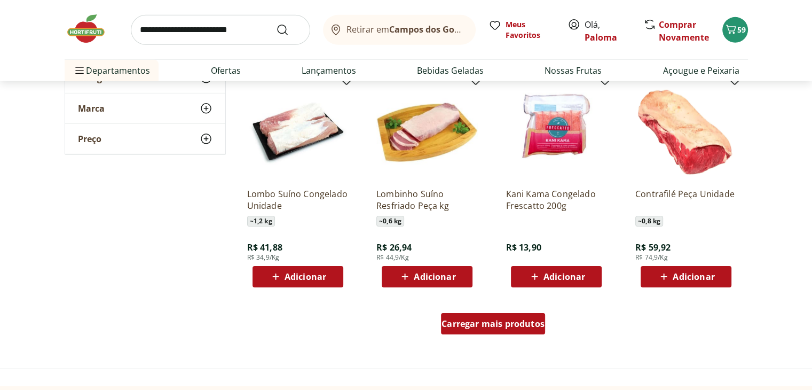
click at [472, 315] on div "Carregar mais produtos" at bounding box center [493, 323] width 104 height 21
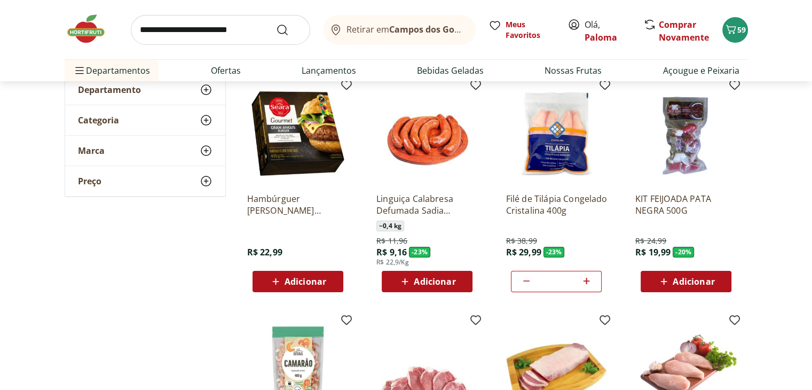
scroll to position [107, 0]
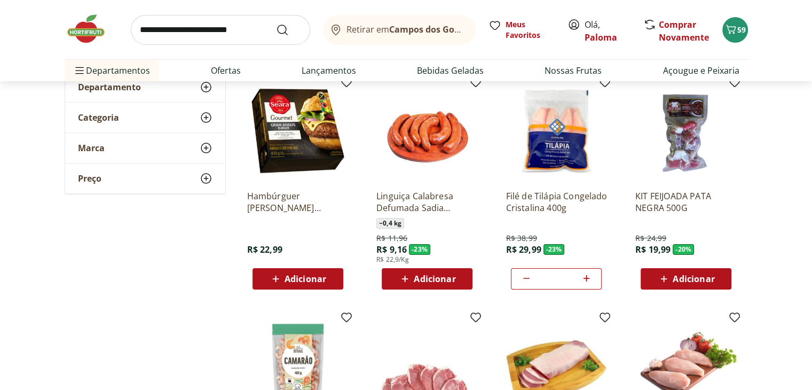
click at [590, 278] on icon at bounding box center [586, 278] width 6 height 6
type input "*"
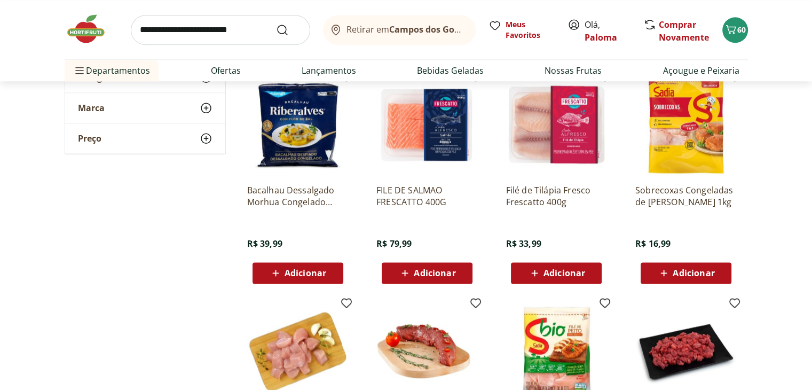
scroll to position [1282, 0]
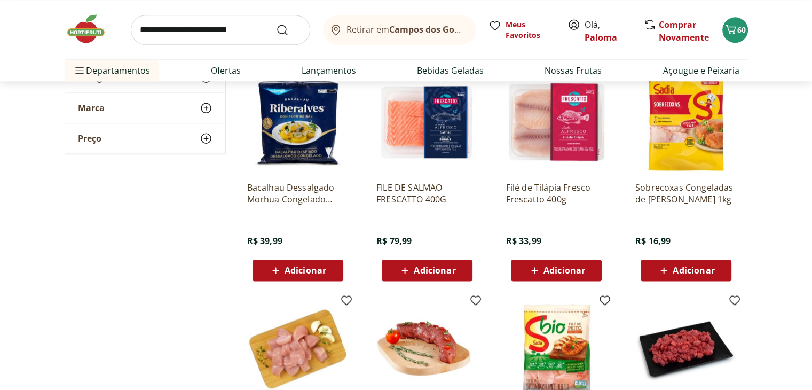
click at [439, 275] on span "Adicionar" at bounding box center [435, 270] width 42 height 9
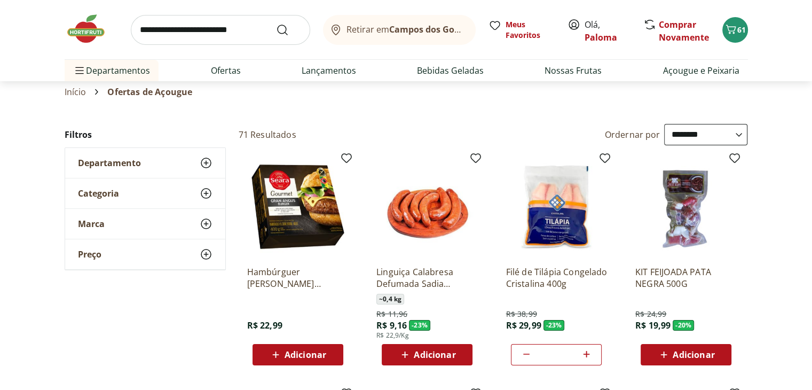
scroll to position [0, 0]
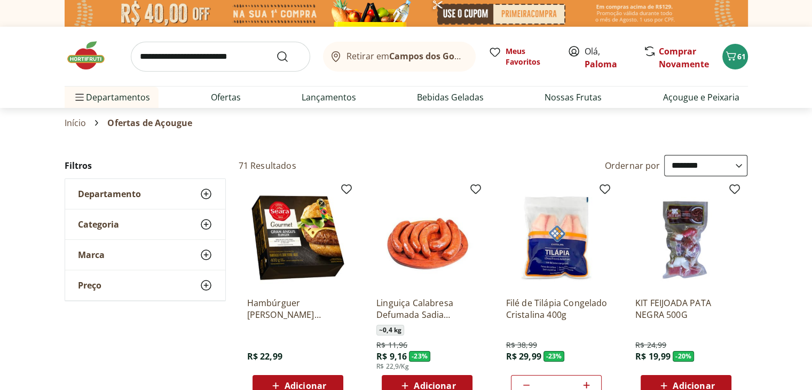
click at [80, 122] on link "Início" at bounding box center [76, 123] width 22 height 10
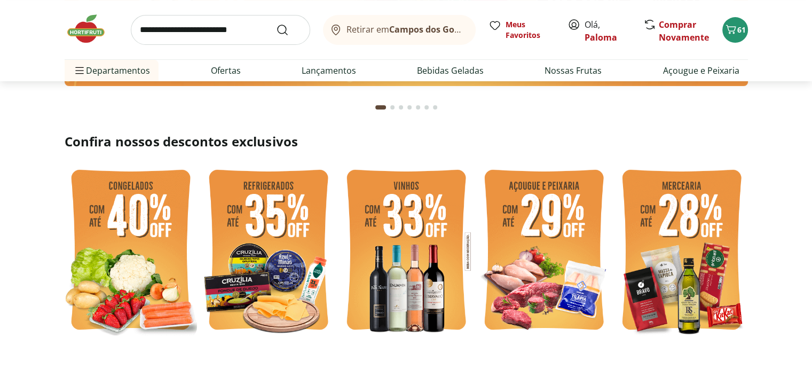
scroll to position [214, 0]
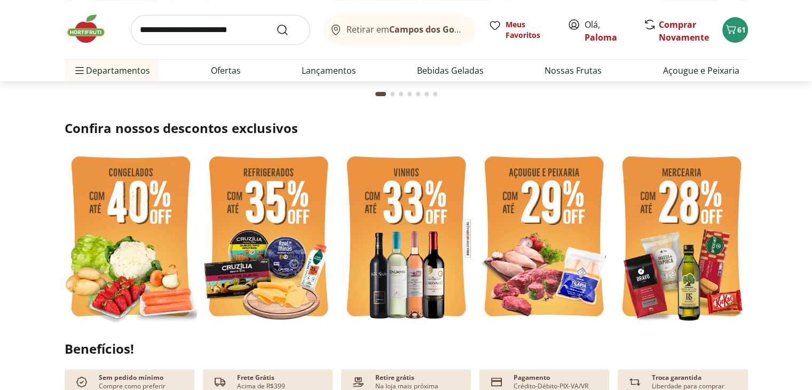
click at [709, 237] on img at bounding box center [682, 238] width 132 height 177
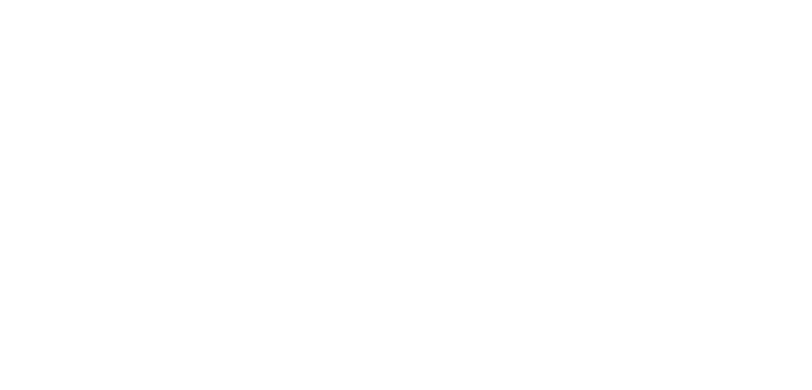
select select "**********"
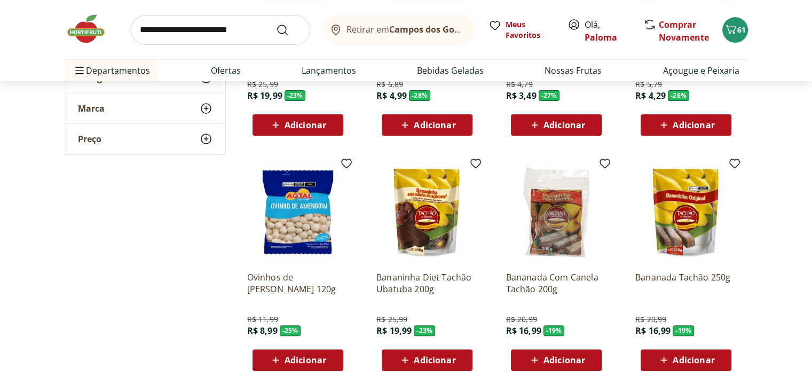
scroll to position [267, 0]
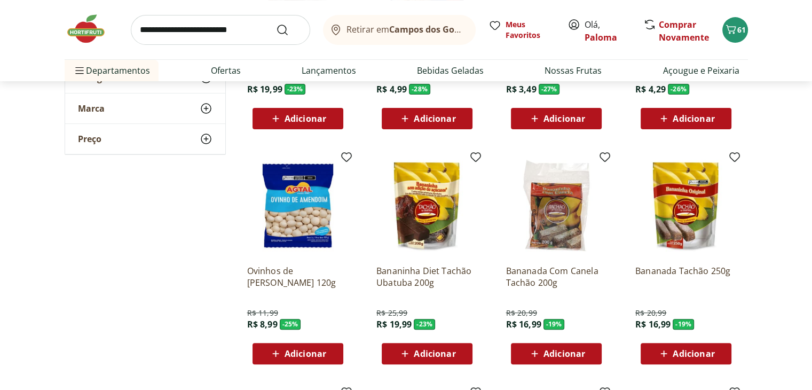
click at [558, 353] on span "Adicionar" at bounding box center [565, 353] width 42 height 9
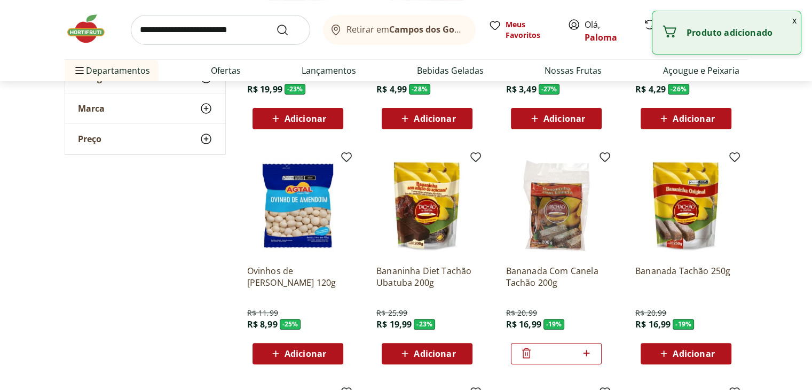
click at [592, 349] on icon at bounding box center [586, 353] width 13 height 13
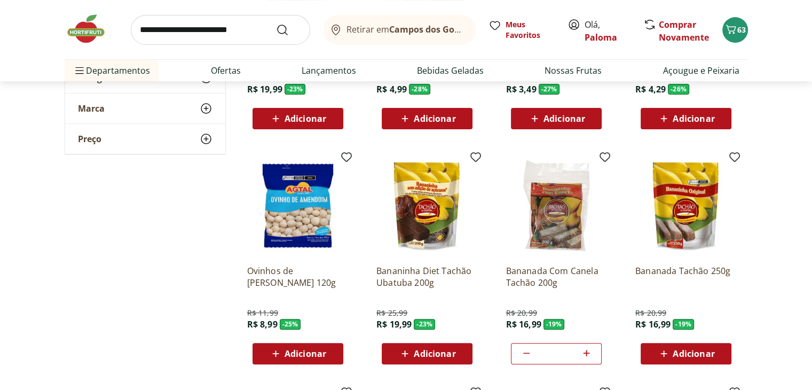
click at [590, 349] on icon at bounding box center [586, 353] width 13 height 13
type input "*"
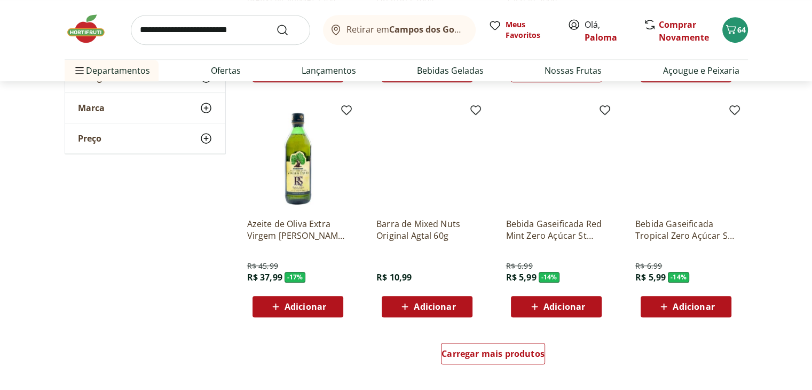
scroll to position [534, 0]
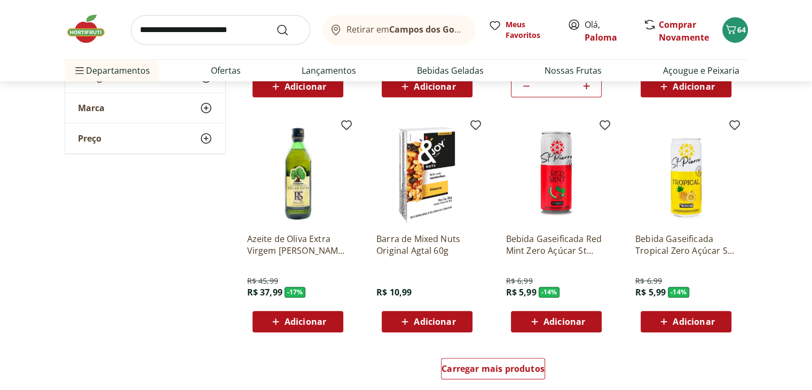
click at [554, 189] on img at bounding box center [556, 173] width 101 height 101
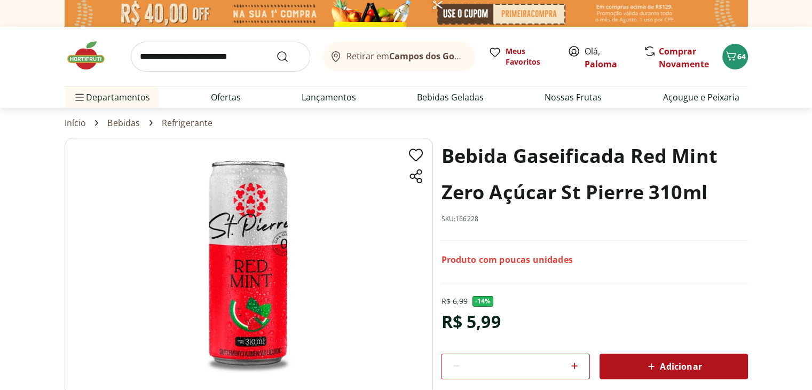
click at [657, 364] on icon at bounding box center [651, 366] width 13 height 13
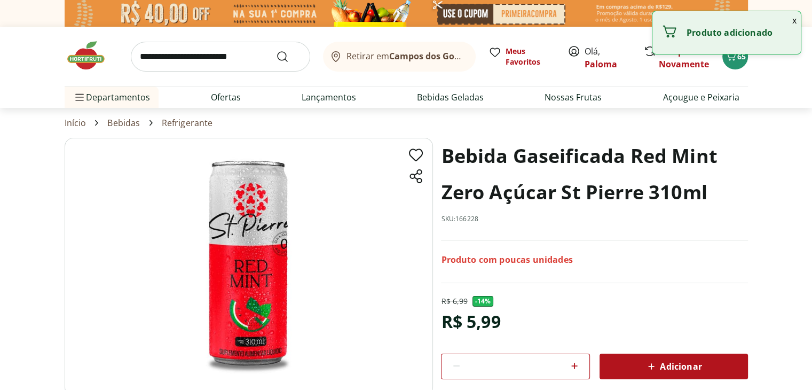
select select "**********"
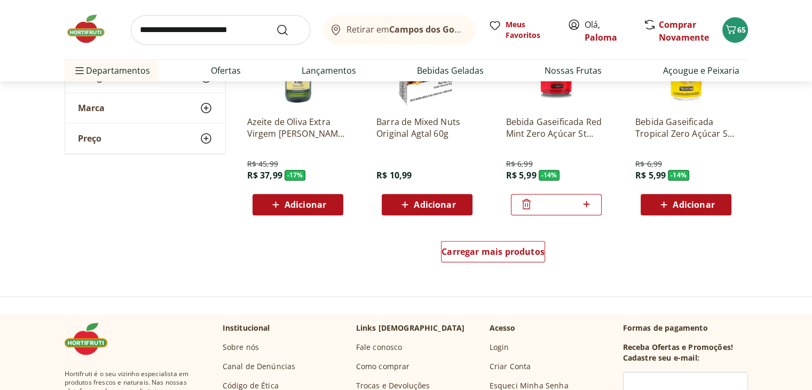
scroll to position [534, 0]
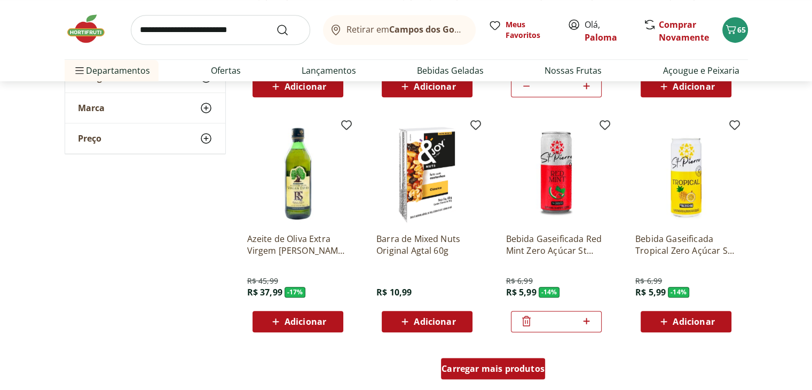
click at [540, 368] on span "Carregar mais produtos" at bounding box center [493, 368] width 103 height 9
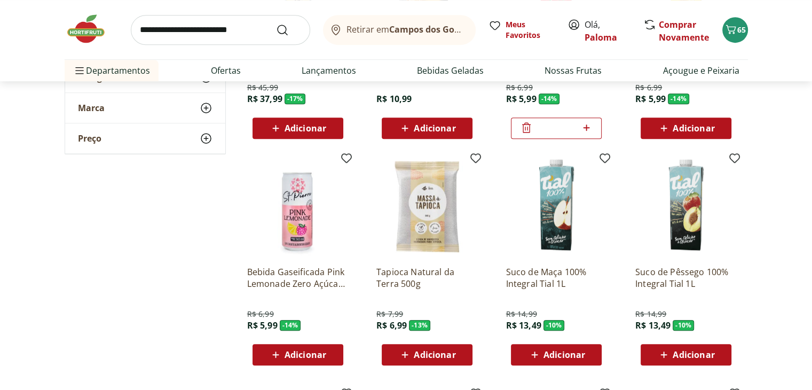
scroll to position [748, 0]
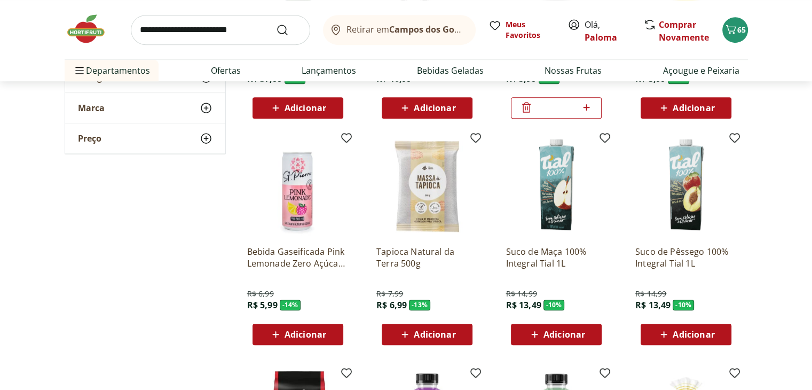
click at [320, 340] on span "Adicionar" at bounding box center [297, 334] width 57 height 13
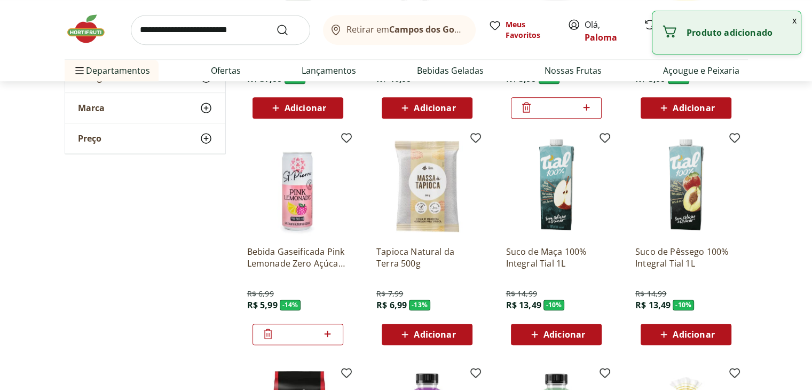
click at [329, 329] on icon at bounding box center [327, 333] width 13 height 13
type input "*"
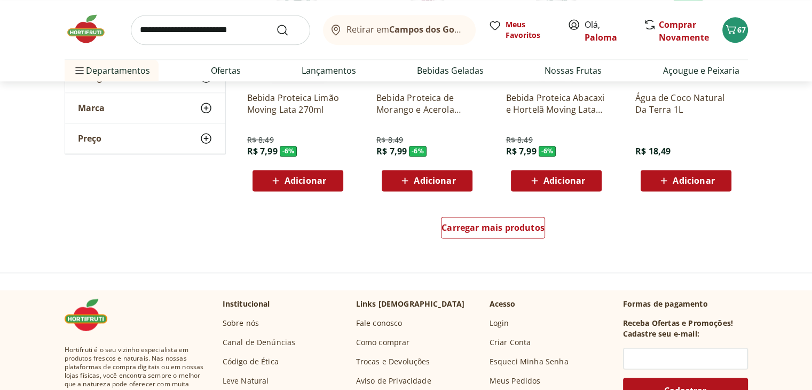
scroll to position [1389, 0]
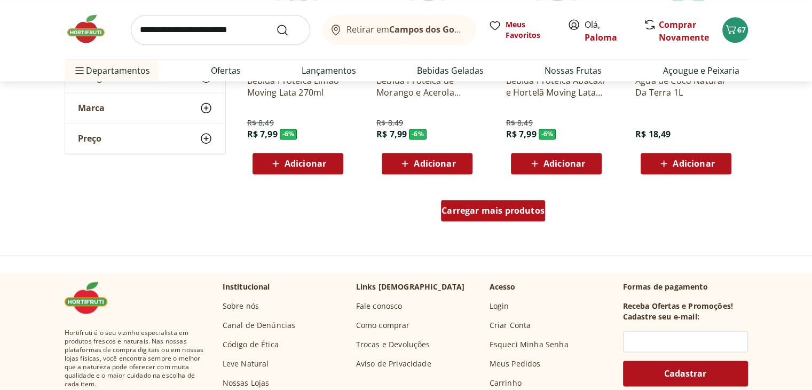
click at [513, 214] on span "Carregar mais produtos" at bounding box center [493, 210] width 103 height 9
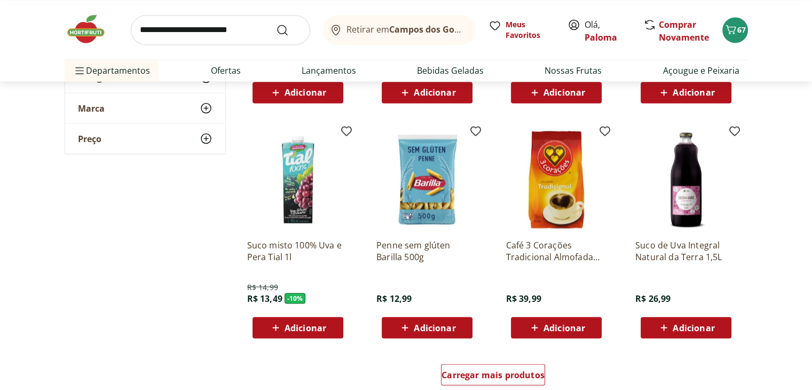
scroll to position [1923, 0]
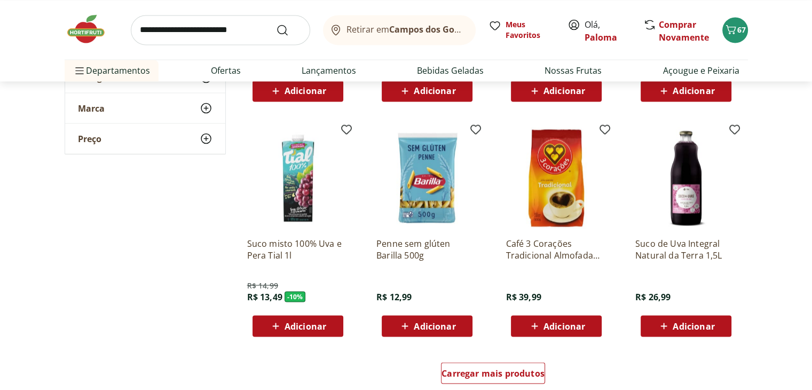
click at [302, 333] on div "Adicionar" at bounding box center [298, 325] width 74 height 19
click at [324, 329] on icon at bounding box center [327, 325] width 13 height 13
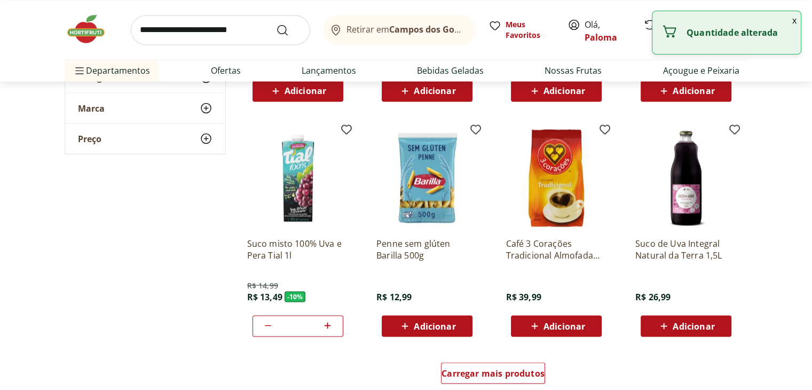
click at [324, 329] on icon at bounding box center [327, 325] width 13 height 13
type input "*"
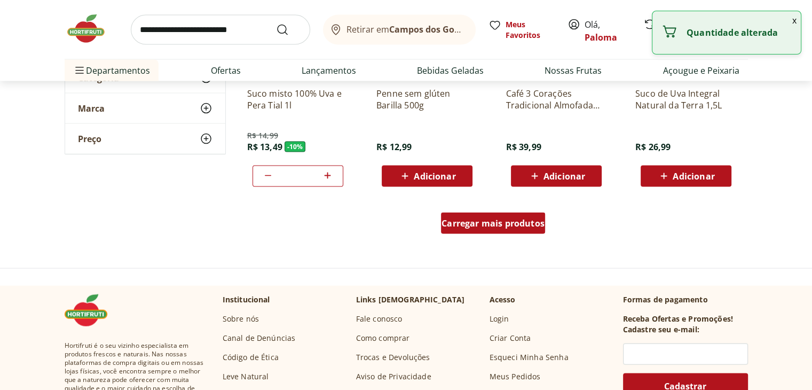
scroll to position [2083, 0]
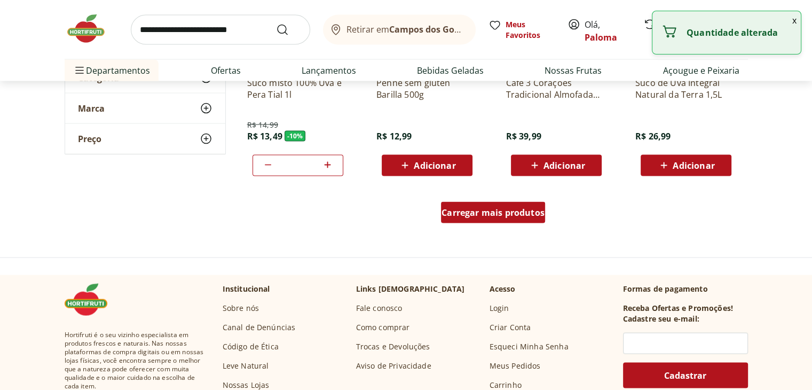
click at [515, 212] on span "Carregar mais produtos" at bounding box center [493, 212] width 103 height 9
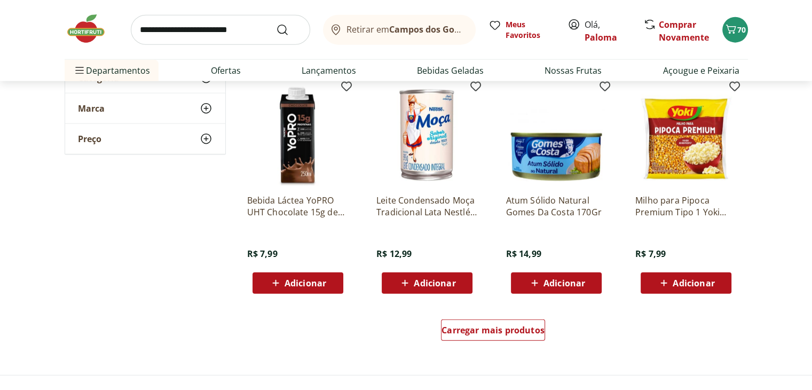
scroll to position [2671, 0]
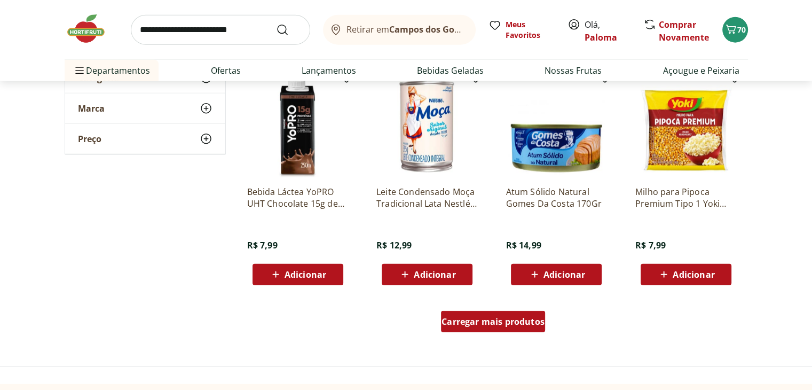
click at [506, 323] on span "Carregar mais produtos" at bounding box center [493, 321] width 103 height 9
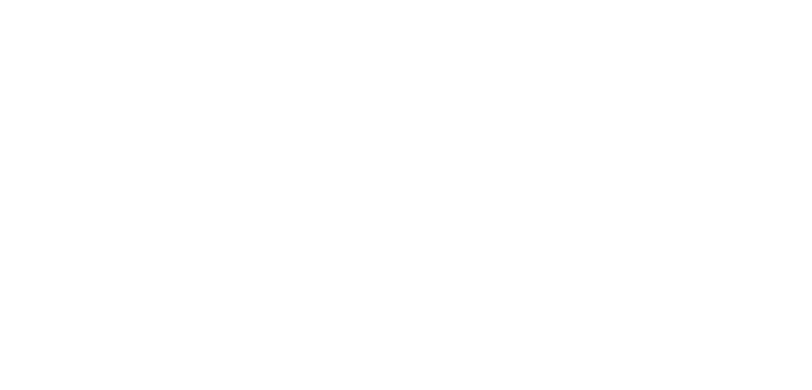
scroll to position [96, 0]
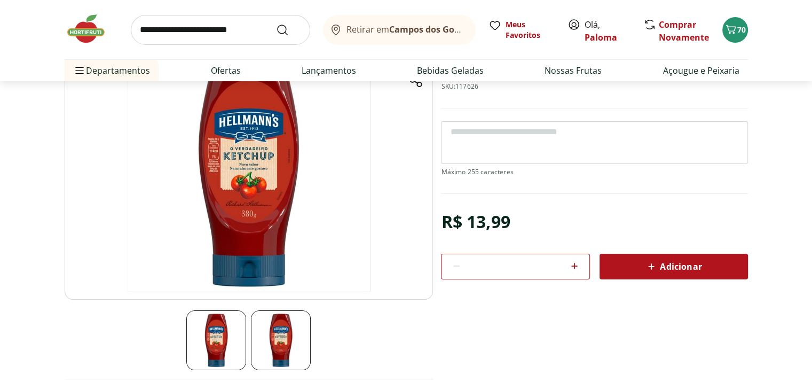
scroll to position [2671, 0]
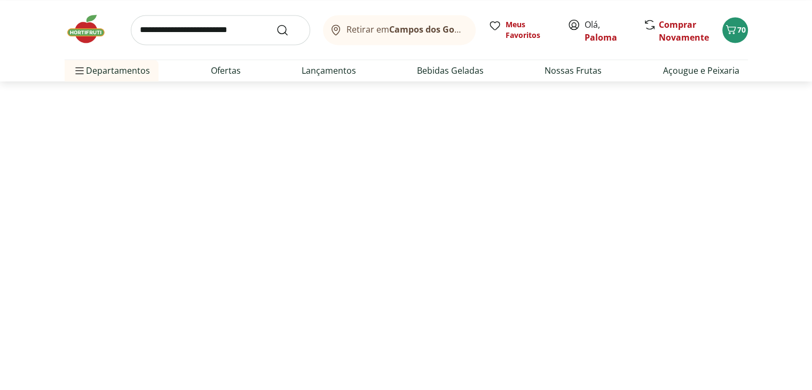
select select "**********"
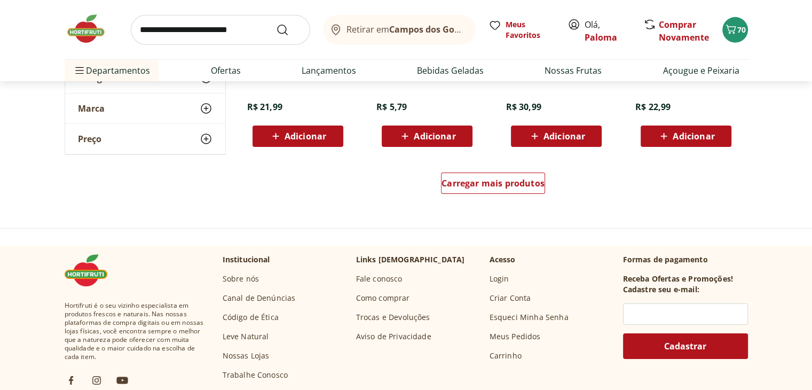
scroll to position [3526, 0]
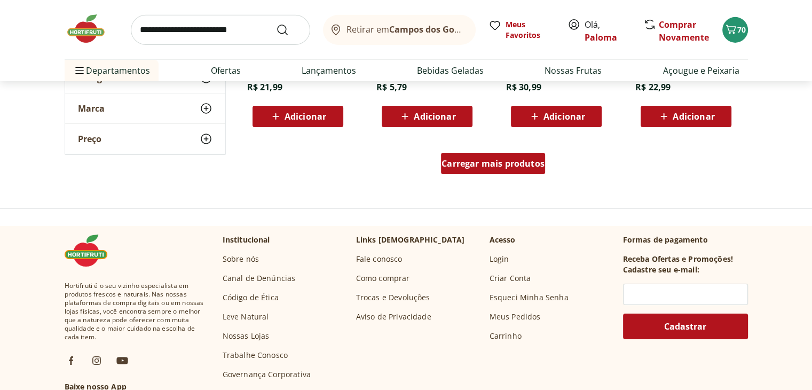
click at [526, 166] on span "Carregar mais produtos" at bounding box center [493, 163] width 103 height 9
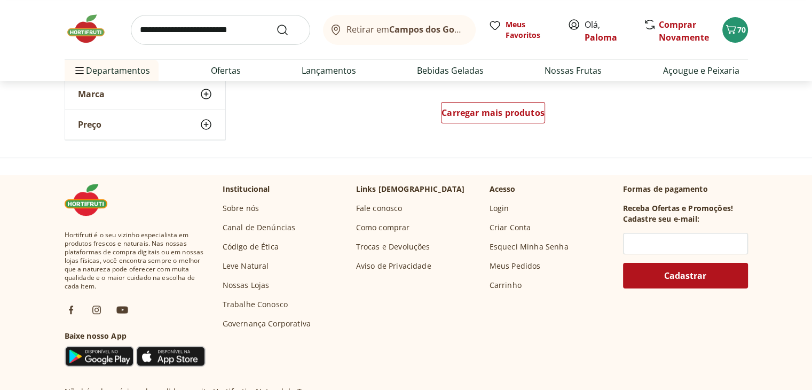
scroll to position [4273, 0]
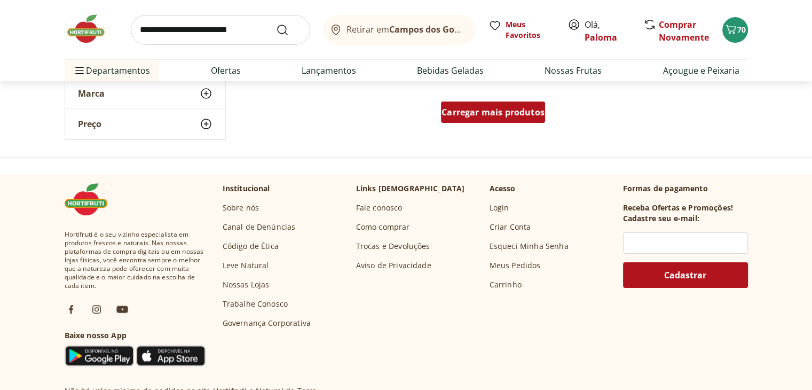
click at [511, 112] on span "Carregar mais produtos" at bounding box center [493, 112] width 103 height 9
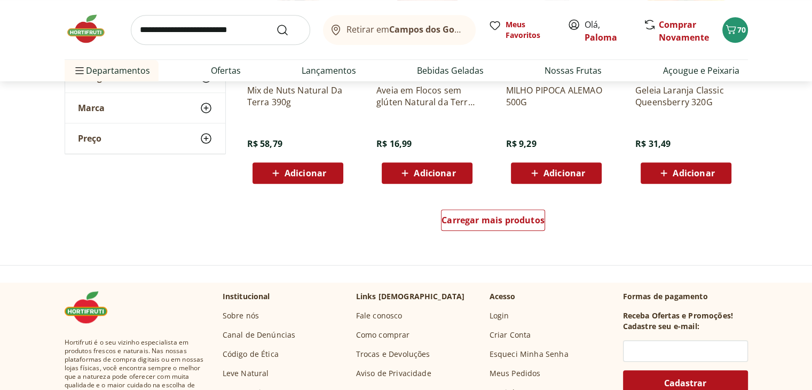
scroll to position [4861, 0]
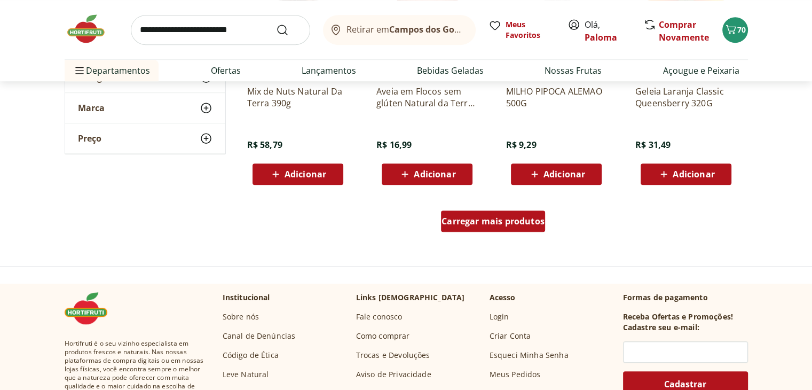
click at [507, 217] on span "Carregar mais produtos" at bounding box center [493, 221] width 103 height 9
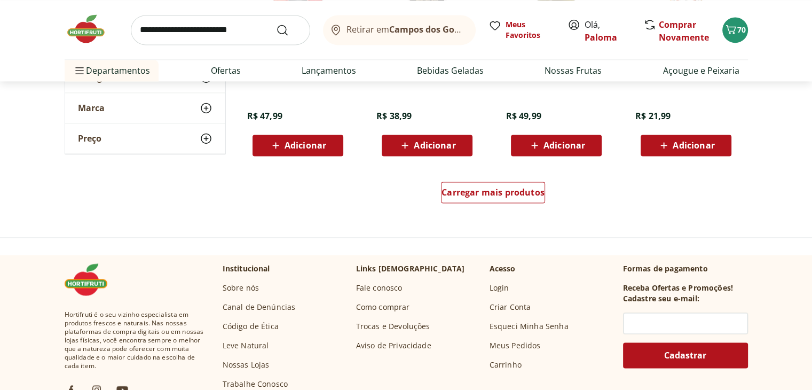
scroll to position [5609, 0]
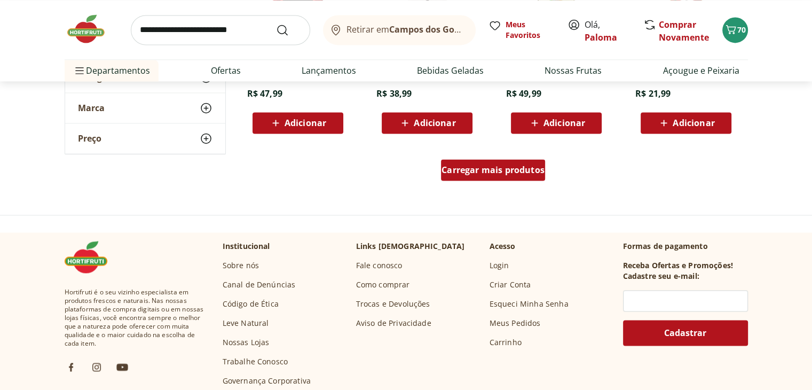
click at [514, 168] on span "Carregar mais produtos" at bounding box center [493, 170] width 103 height 9
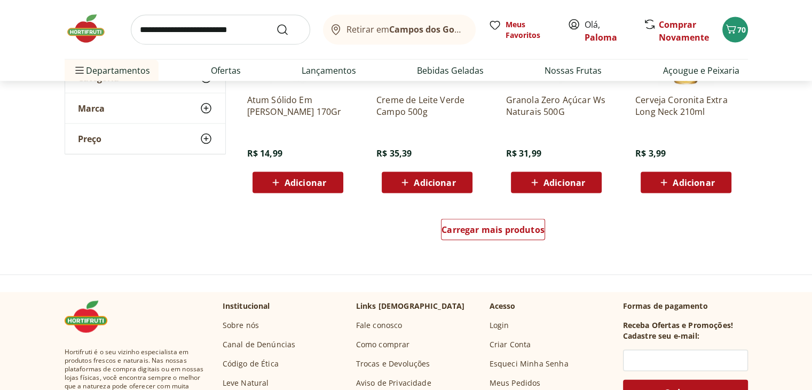
scroll to position [6250, 0]
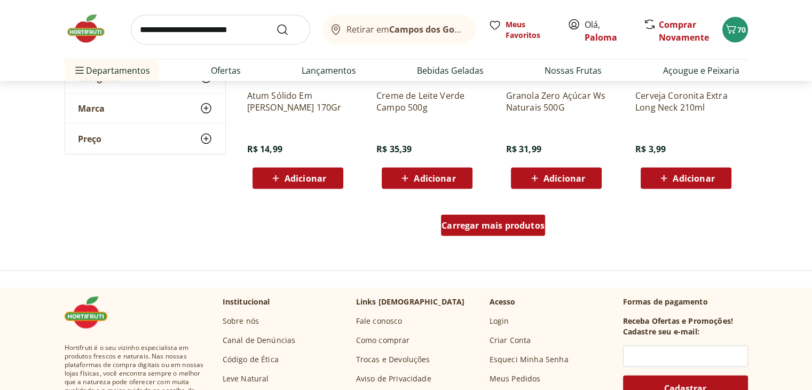
click at [494, 225] on span "Carregar mais produtos" at bounding box center [493, 225] width 103 height 9
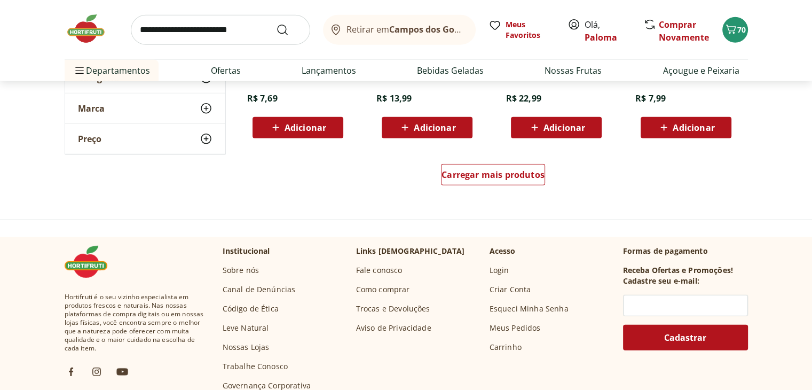
scroll to position [6998, 0]
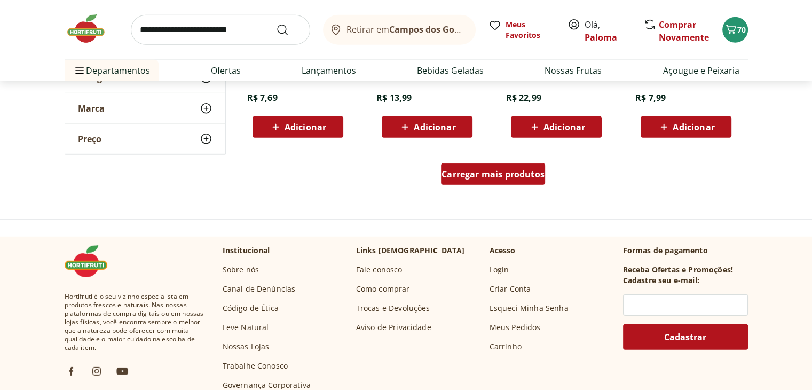
click at [530, 175] on span "Carregar mais produtos" at bounding box center [493, 174] width 103 height 9
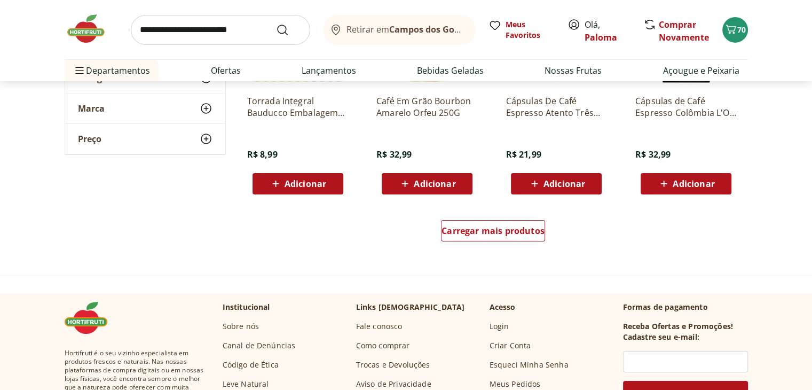
scroll to position [7639, 0]
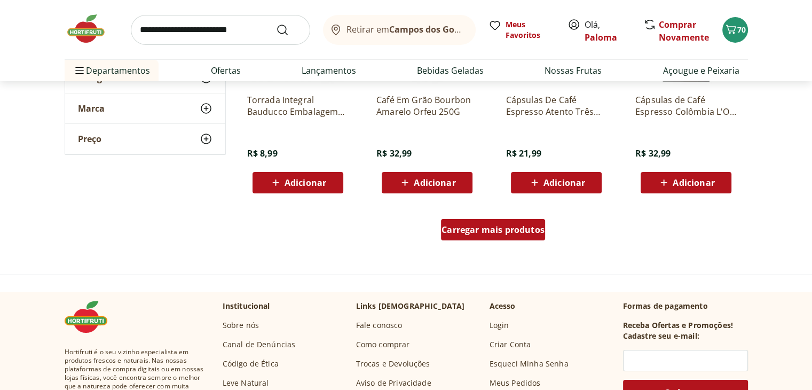
click at [526, 228] on span "Carregar mais produtos" at bounding box center [493, 229] width 103 height 9
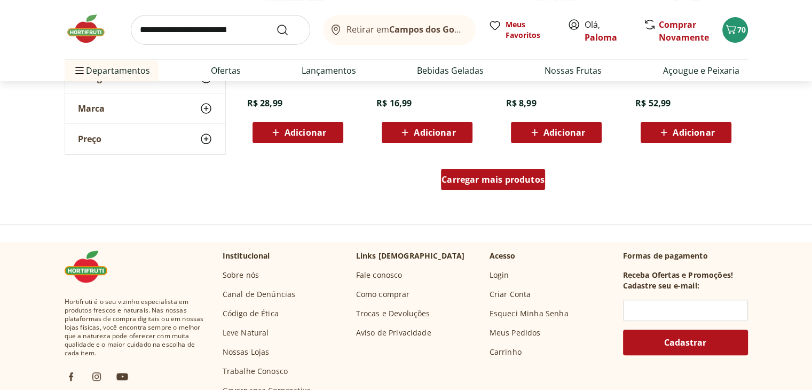
scroll to position [8387, 0]
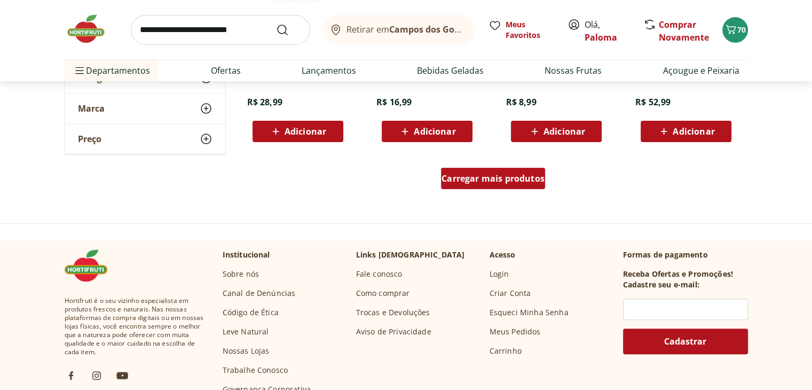
click at [519, 174] on span "Carregar mais produtos" at bounding box center [493, 178] width 103 height 9
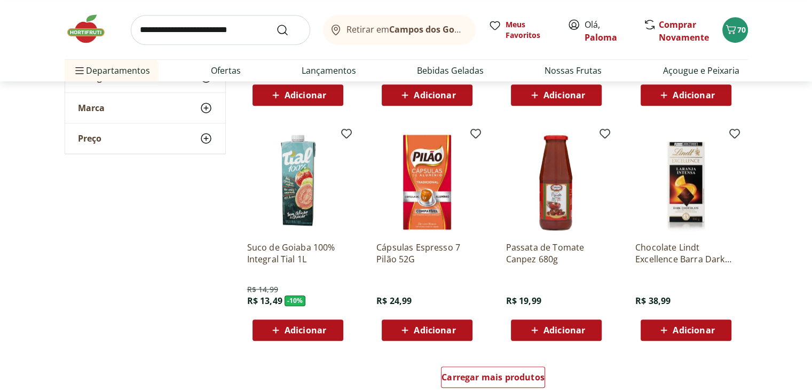
scroll to position [8921, 0]
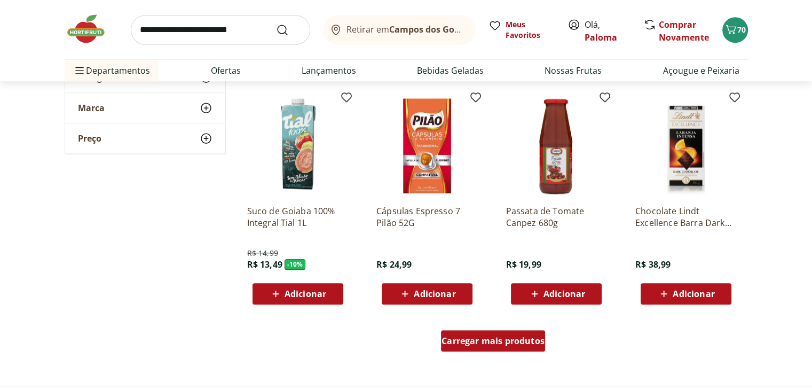
click at [453, 330] on div "Carregar mais produtos" at bounding box center [493, 340] width 104 height 21
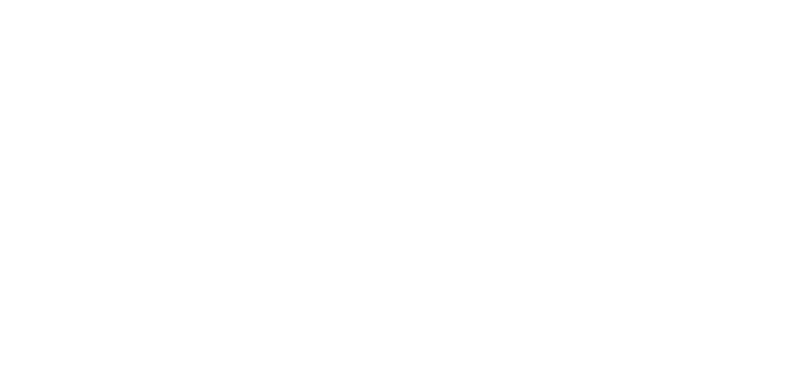
select select "**********"
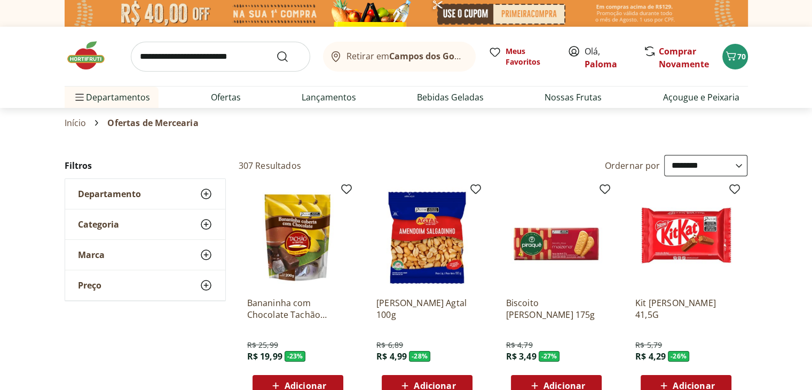
click at [71, 118] on link "Início" at bounding box center [76, 123] width 22 height 10
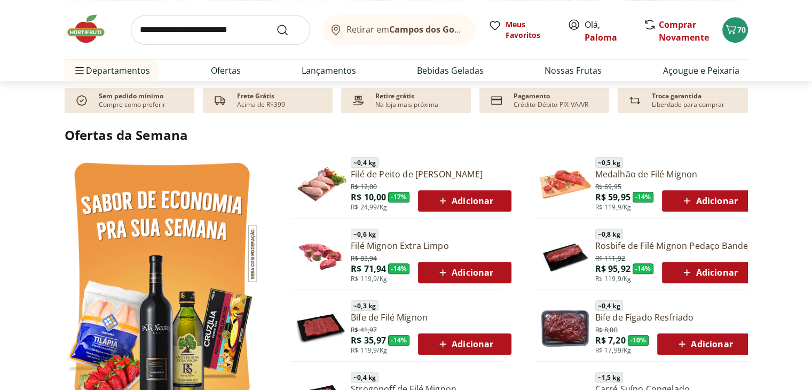
scroll to position [481, 0]
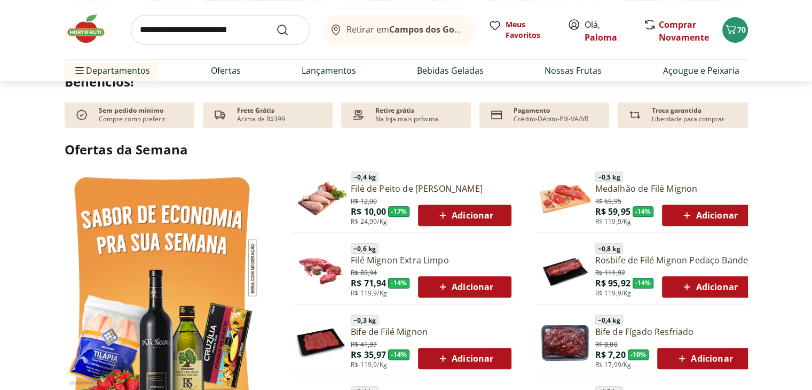
click at [444, 213] on icon at bounding box center [442, 215] width 13 height 13
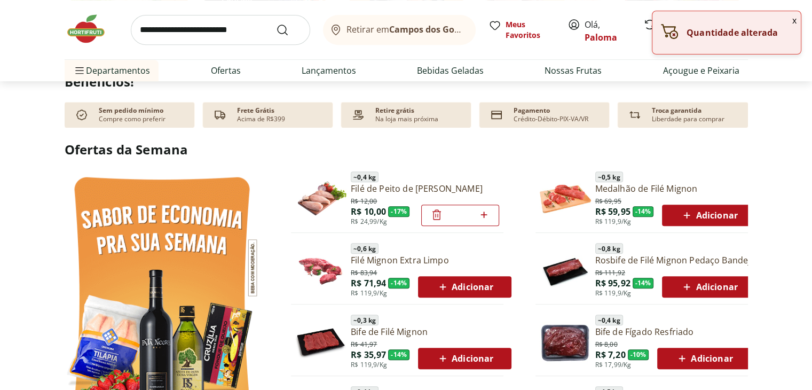
click at [482, 214] on icon at bounding box center [484, 215] width 6 height 6
type input "*"
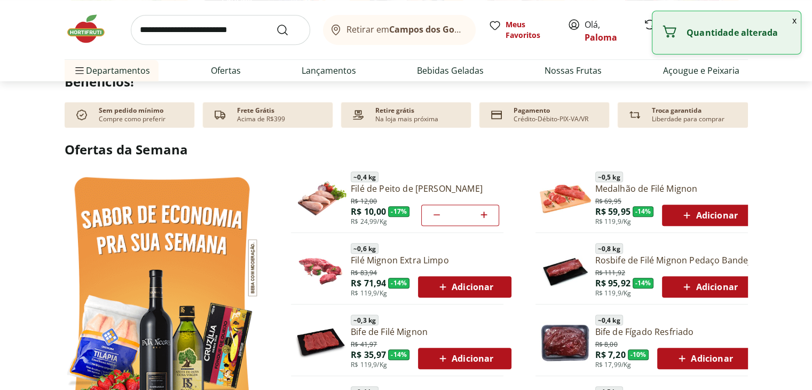
click at [482, 214] on icon at bounding box center [484, 215] width 6 height 6
type input "*"
click at [482, 214] on icon at bounding box center [484, 215] width 6 height 6
type input "*"
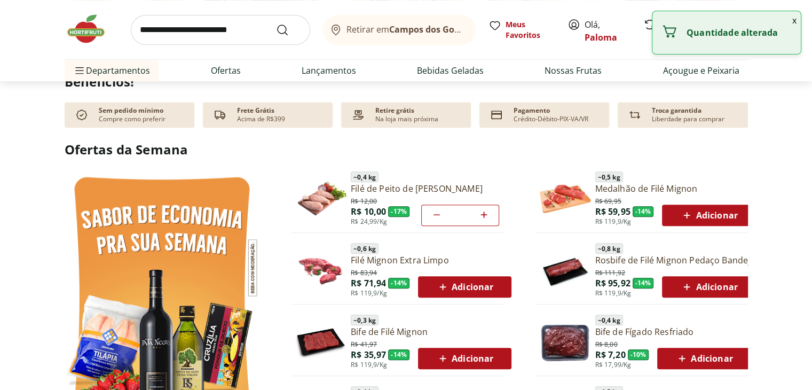
type input "*"
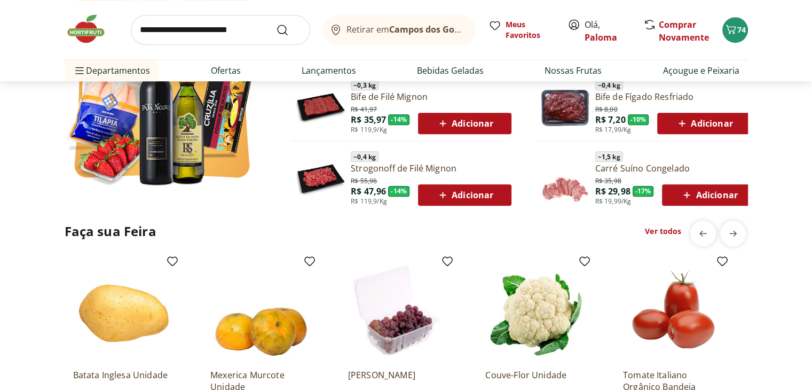
scroll to position [748, 0]
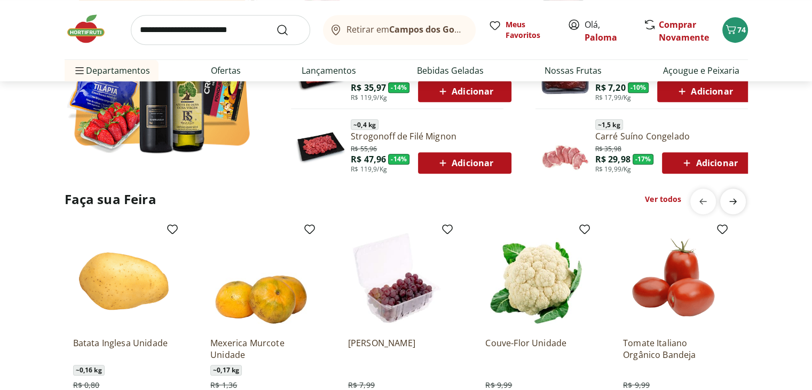
click at [739, 198] on icon "next" at bounding box center [733, 201] width 13 height 13
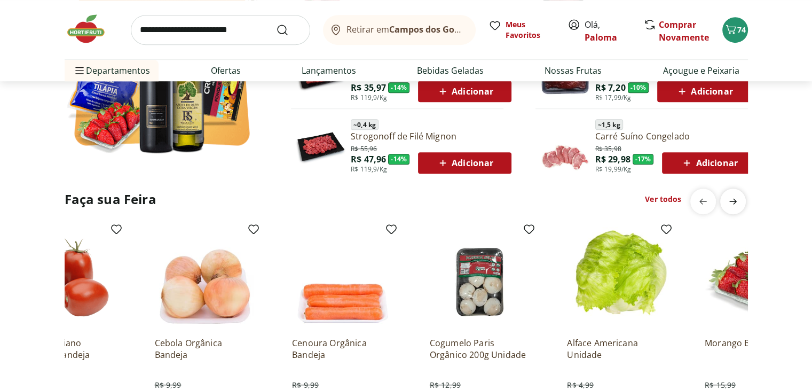
scroll to position [0, 688]
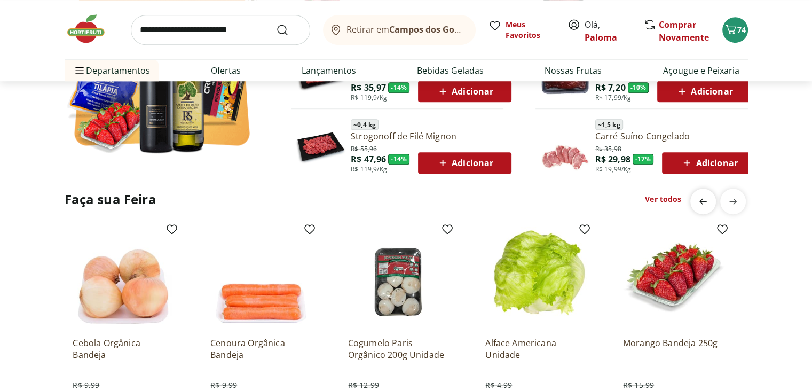
click at [706, 206] on icon "previous" at bounding box center [703, 201] width 13 height 13
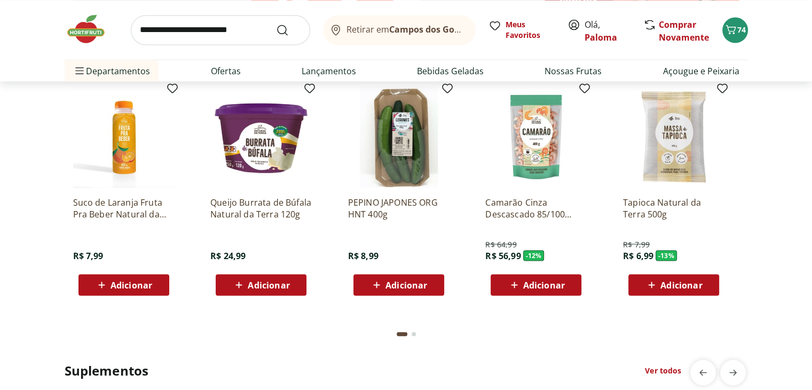
scroll to position [1923, 0]
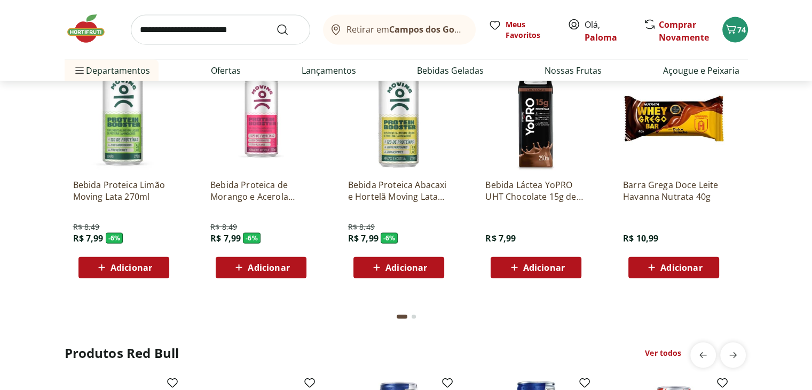
scroll to position [2137, 0]
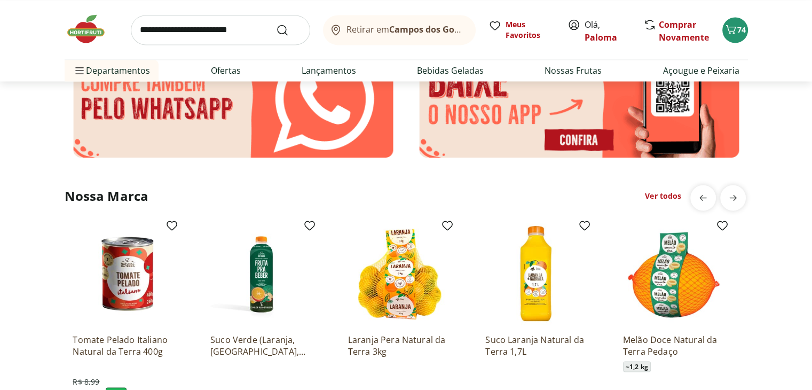
scroll to position [1816, 0]
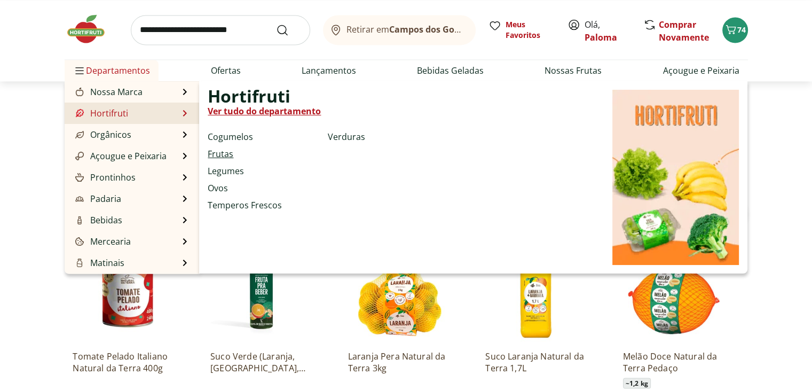
click at [226, 154] on link "Frutas" at bounding box center [221, 153] width 26 height 13
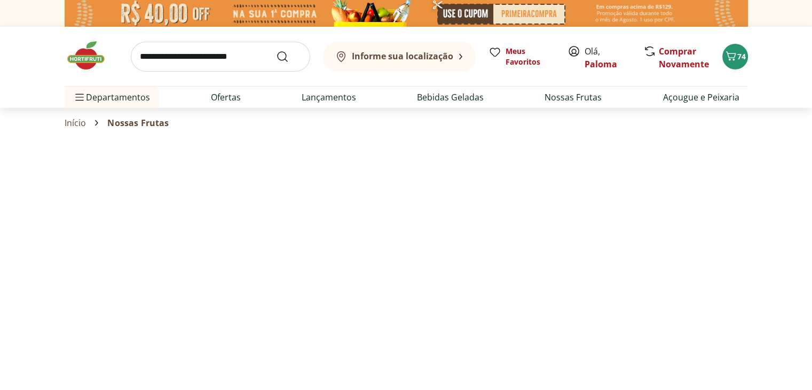
select select "**********"
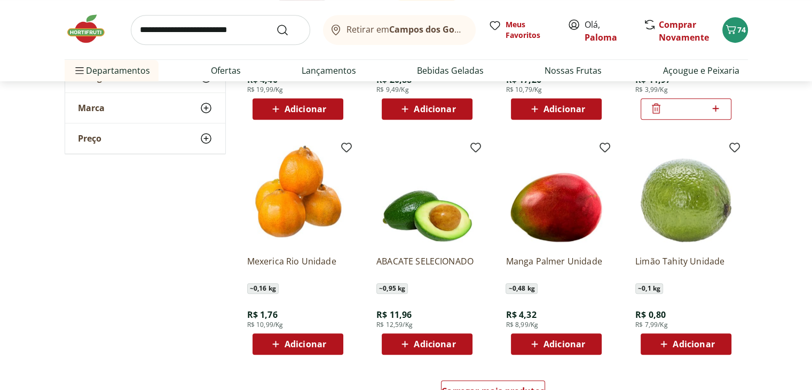
scroll to position [534, 0]
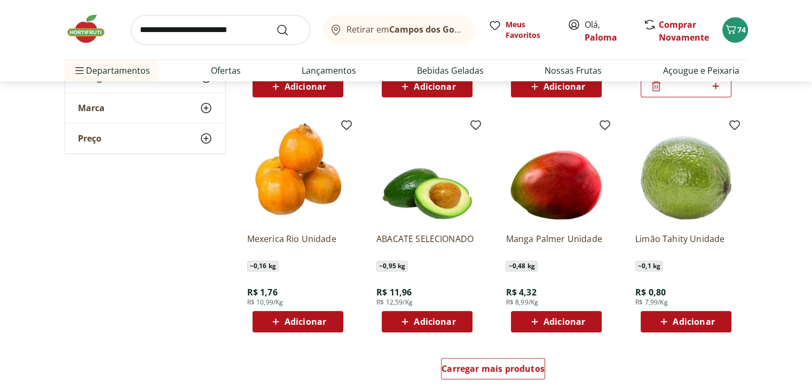
click at [525, 322] on div "Adicionar" at bounding box center [557, 321] width 74 height 19
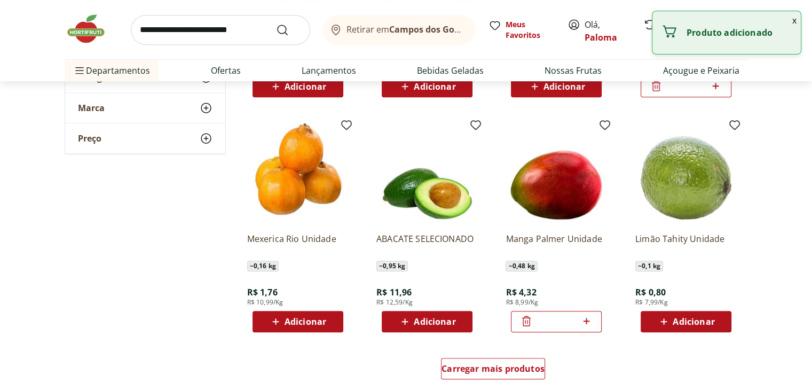
click at [588, 318] on icon at bounding box center [586, 321] width 13 height 13
type input "*"
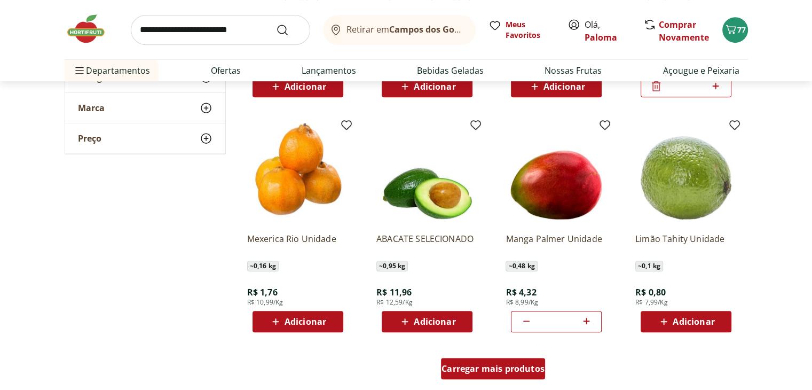
click at [491, 372] on span "Carregar mais produtos" at bounding box center [493, 368] width 103 height 9
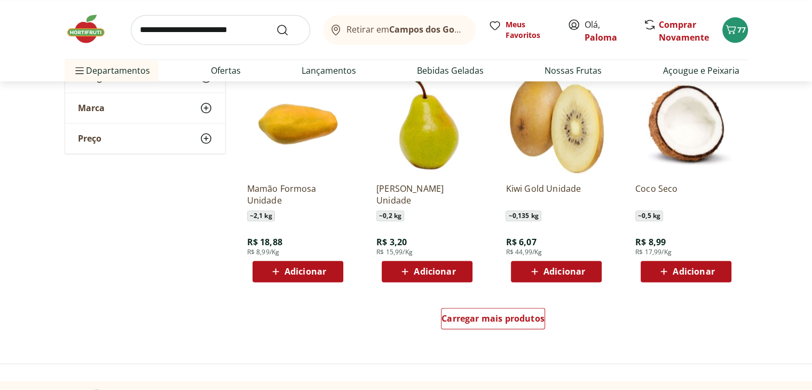
scroll to position [1282, 0]
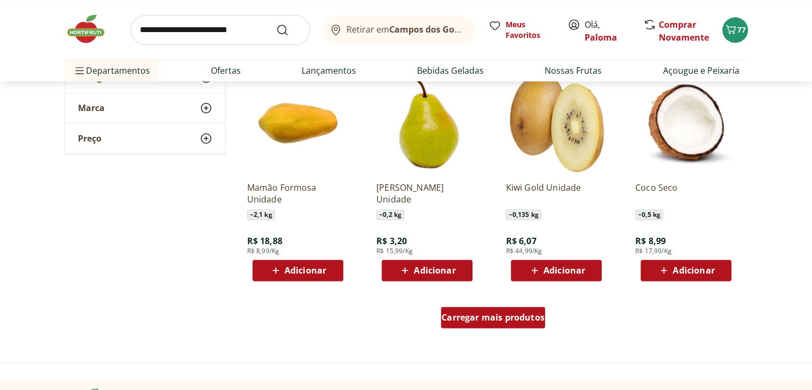
click at [474, 307] on div "Carregar mais produtos" at bounding box center [493, 317] width 104 height 21
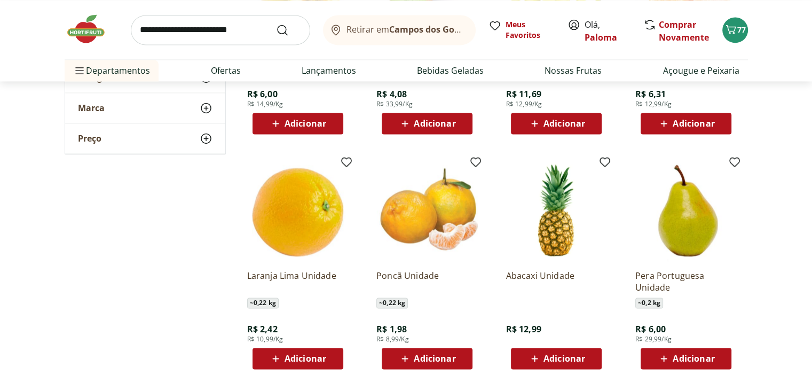
scroll to position [1656, 0]
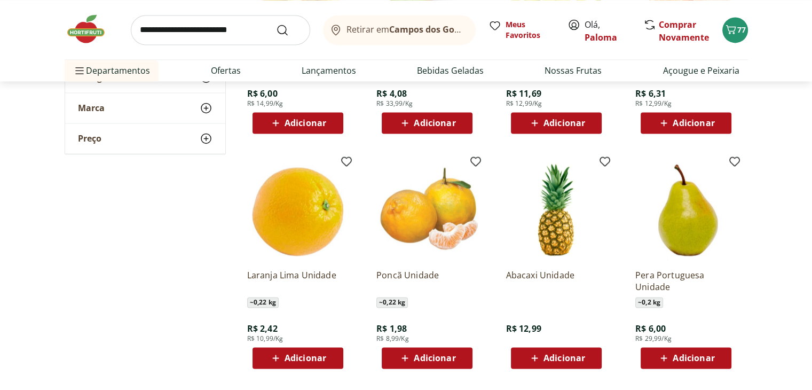
click at [420, 356] on span "Adicionar" at bounding box center [435, 358] width 42 height 9
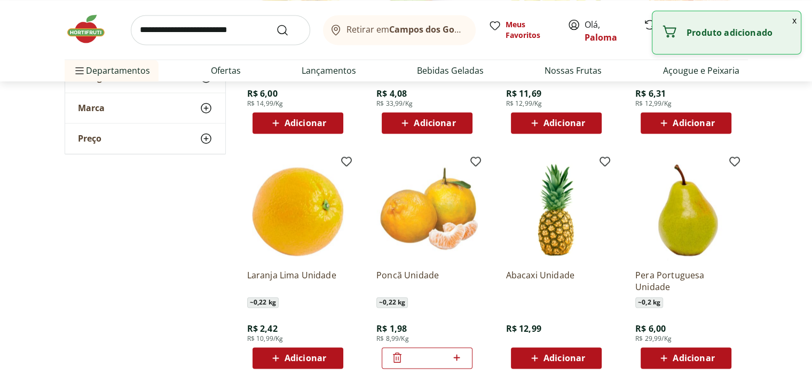
click at [458, 358] on icon at bounding box center [456, 357] width 13 height 13
type input "*"
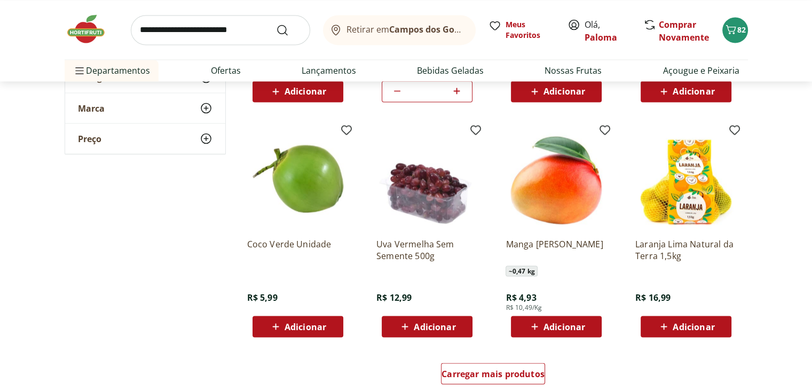
scroll to position [1923, 0]
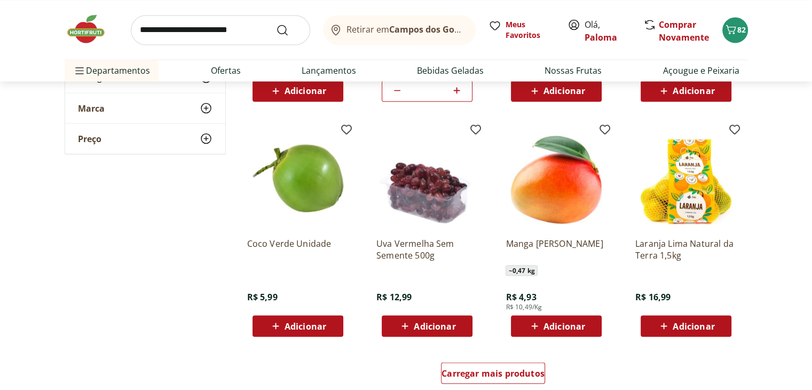
click at [676, 325] on span "Adicionar" at bounding box center [694, 326] width 42 height 9
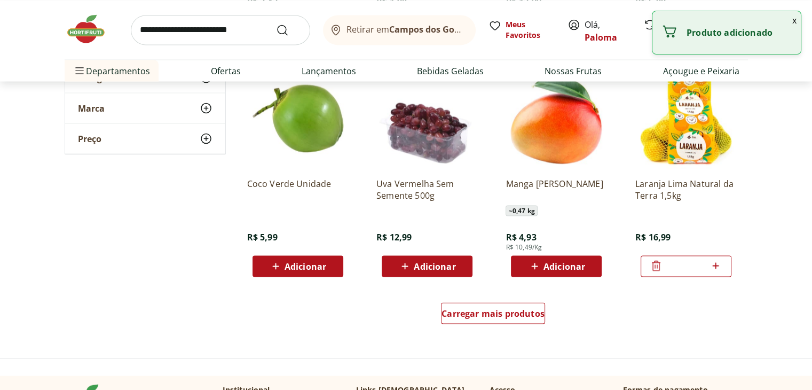
scroll to position [2030, 0]
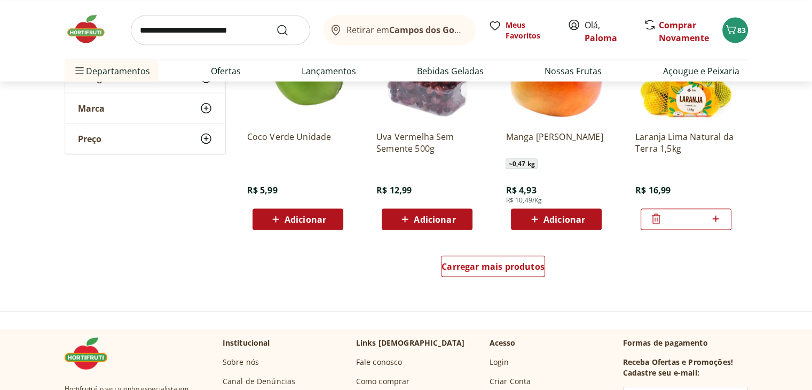
click at [545, 218] on span "Adicionar" at bounding box center [565, 219] width 42 height 9
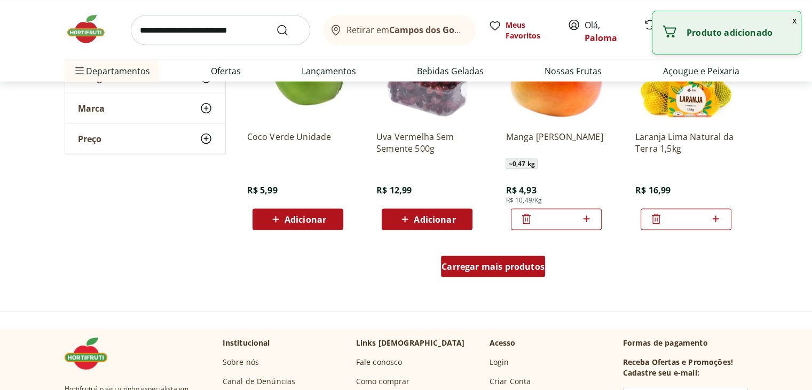
click at [525, 270] on span "Carregar mais produtos" at bounding box center [493, 266] width 103 height 9
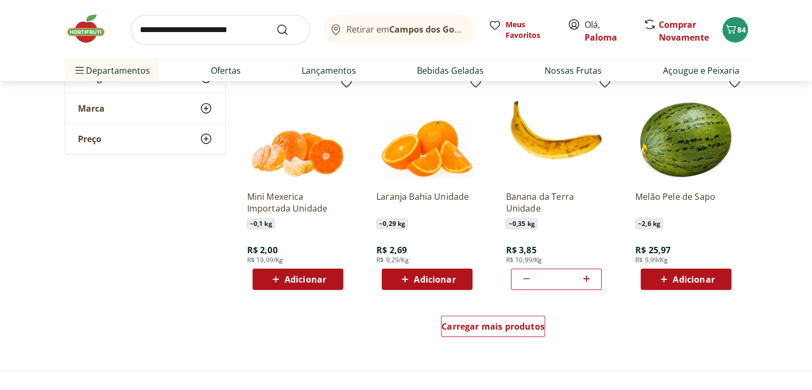
scroll to position [2671, 0]
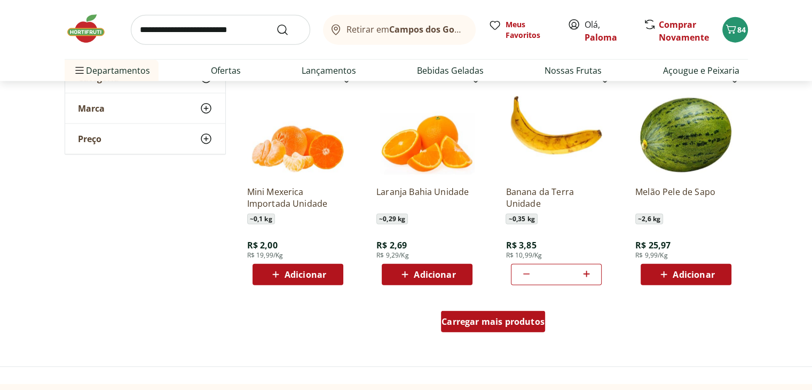
click at [471, 323] on span "Carregar mais produtos" at bounding box center [493, 321] width 103 height 9
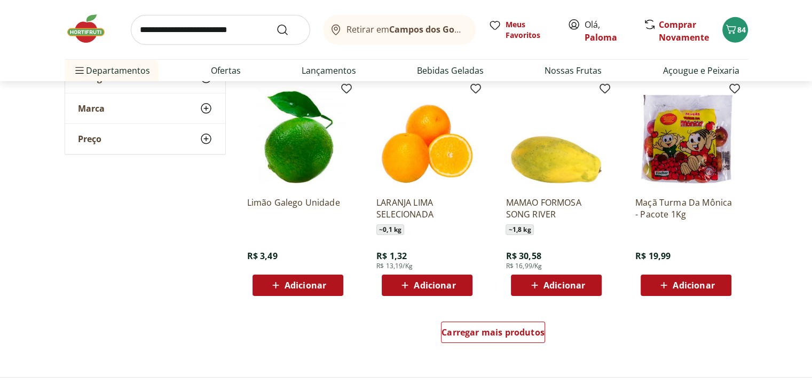
scroll to position [3365, 0]
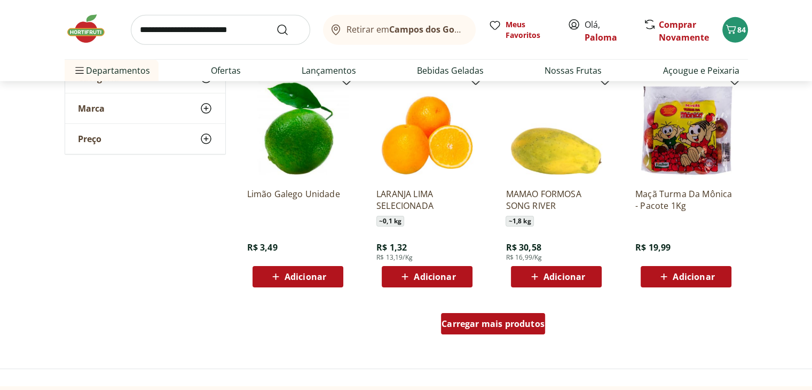
click at [517, 322] on span "Carregar mais produtos" at bounding box center [493, 323] width 103 height 9
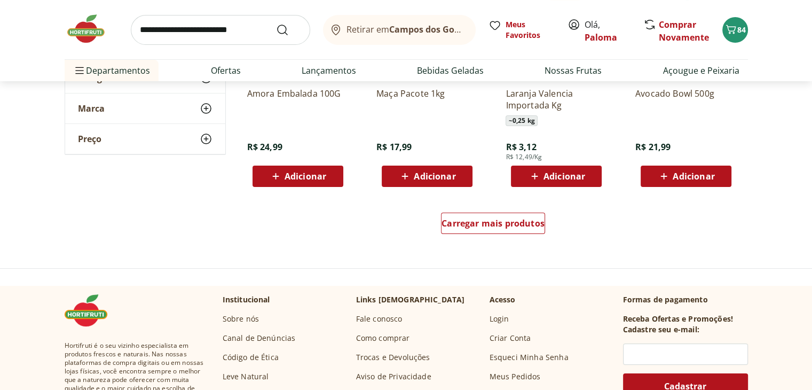
scroll to position [4167, 0]
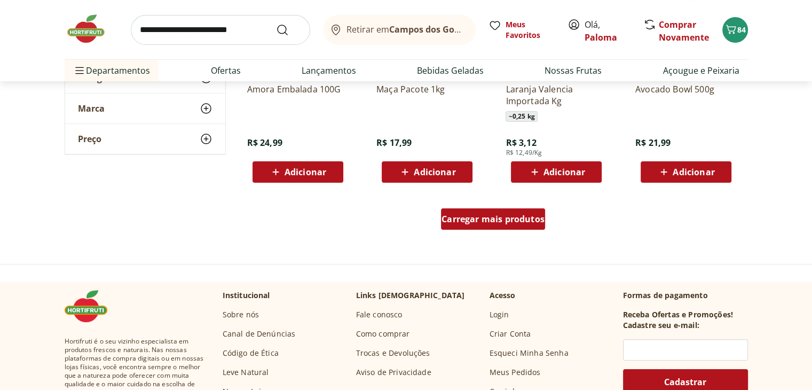
click at [499, 226] on div "Carregar mais produtos" at bounding box center [493, 218] width 104 height 21
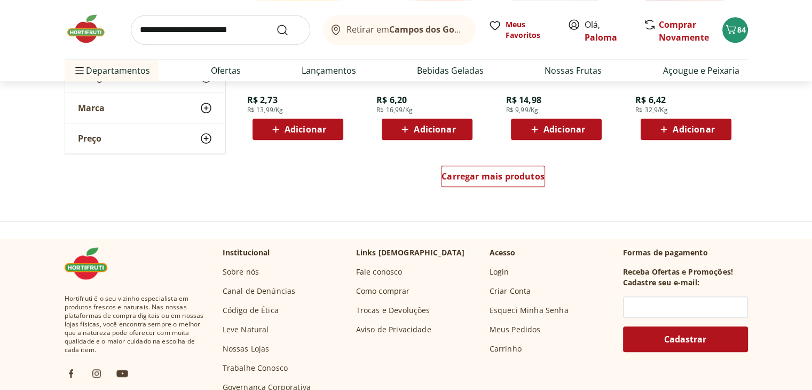
scroll to position [4914, 0]
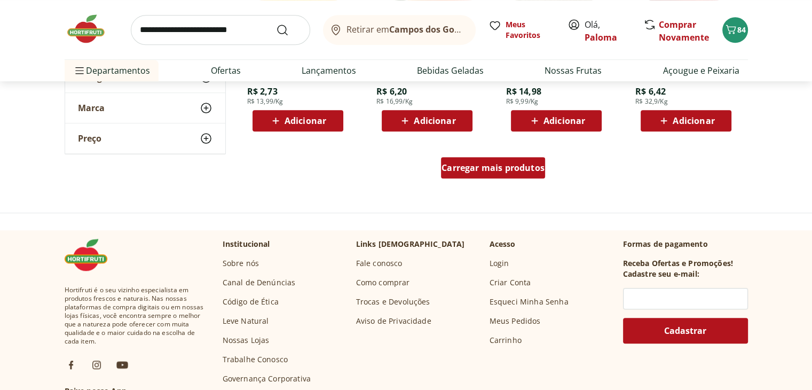
click at [488, 169] on span "Carregar mais produtos" at bounding box center [493, 167] width 103 height 9
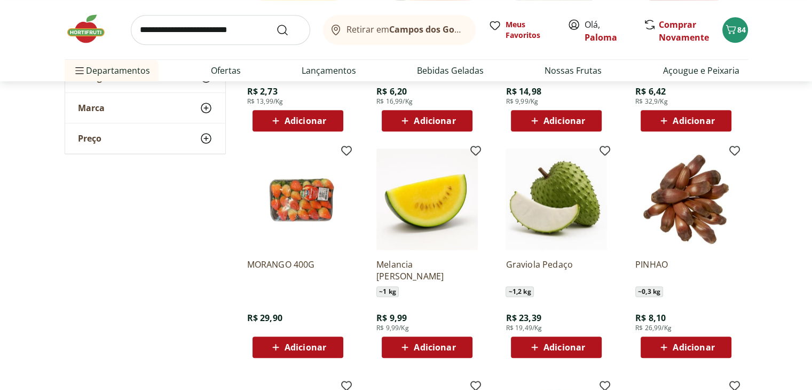
click at [559, 354] on div "Adicionar" at bounding box center [557, 347] width 74 height 19
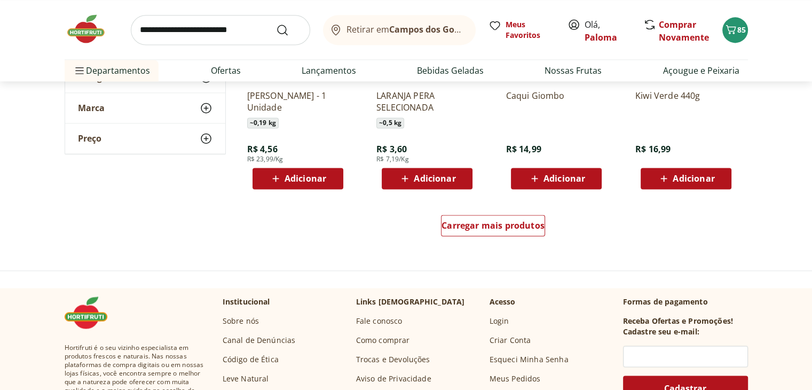
scroll to position [5555, 0]
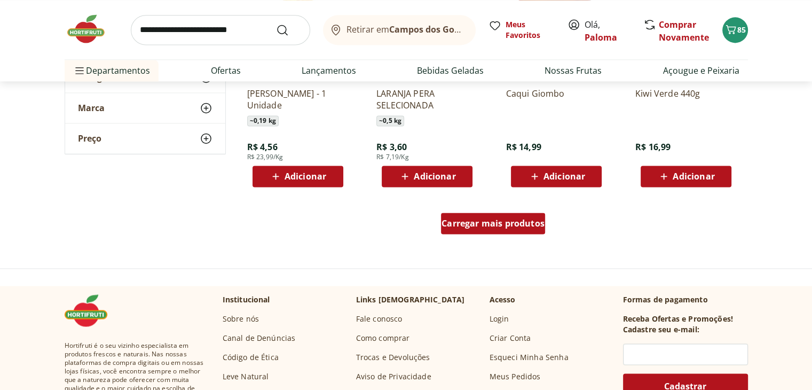
click at [537, 228] on span "Carregar mais produtos" at bounding box center [493, 223] width 103 height 9
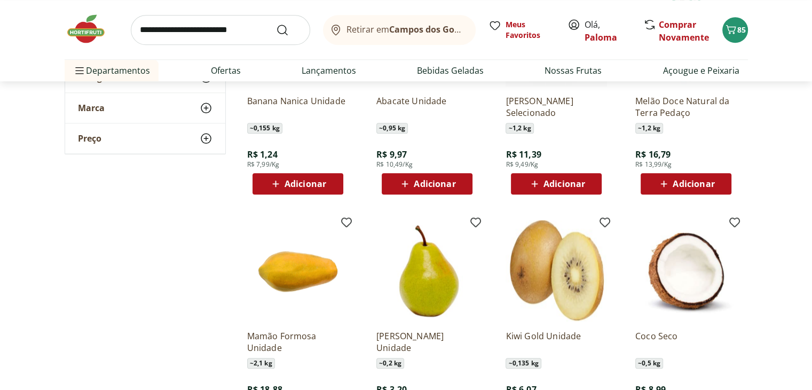
scroll to position [908, 0]
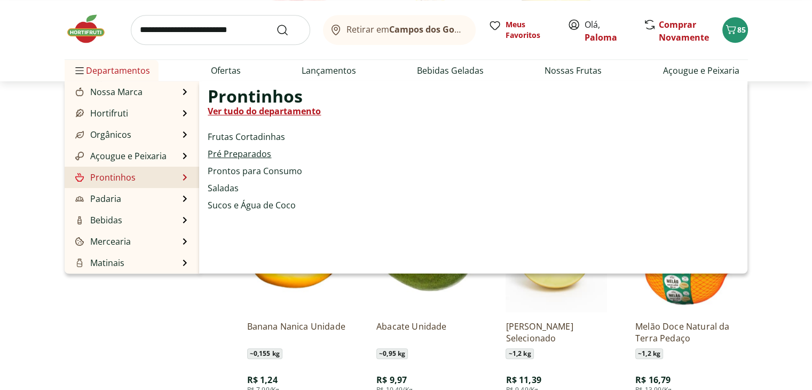
click at [236, 159] on link "Pré Preparados" at bounding box center [240, 153] width 64 height 13
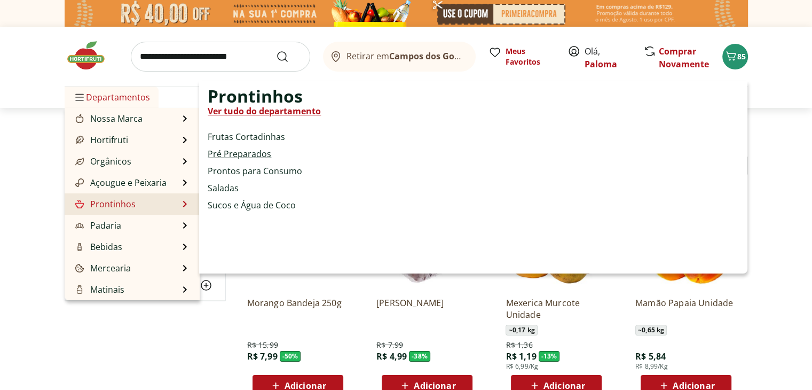
select select "**********"
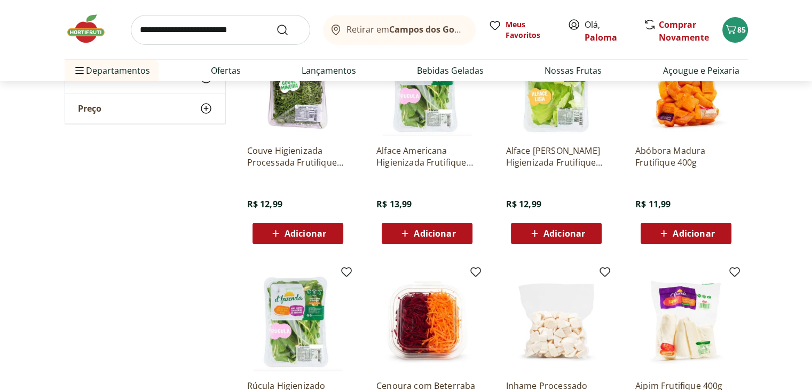
scroll to position [160, 0]
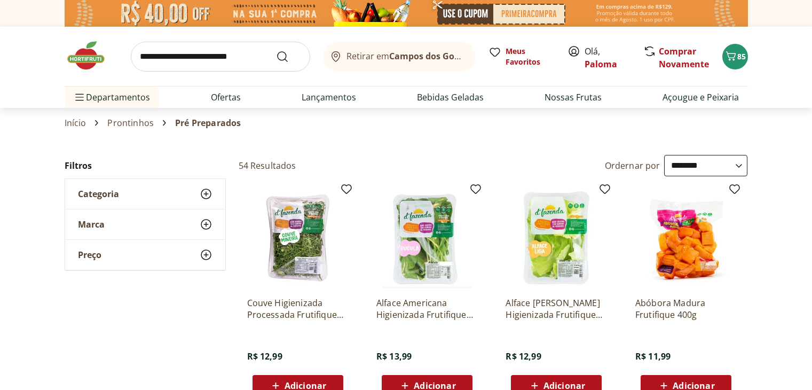
select select "**********"
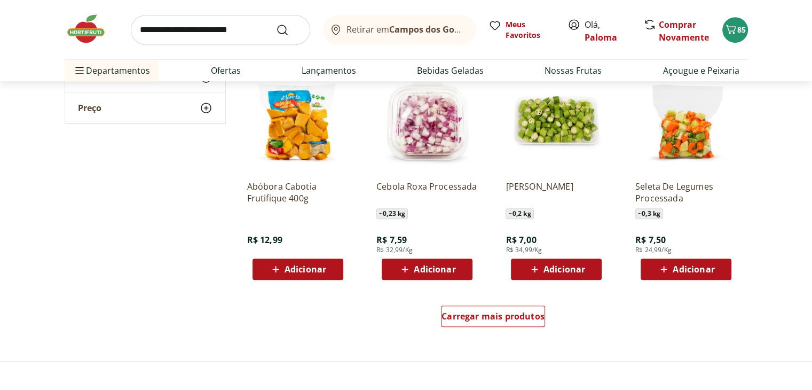
scroll to position [588, 0]
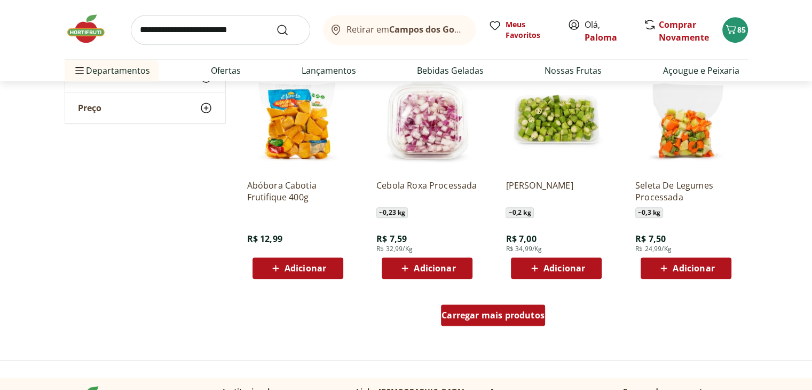
click at [494, 318] on span "Carregar mais produtos" at bounding box center [493, 315] width 103 height 9
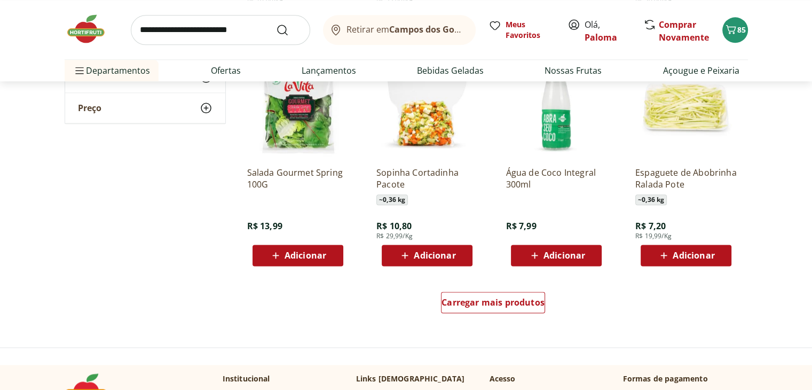
scroll to position [1335, 0]
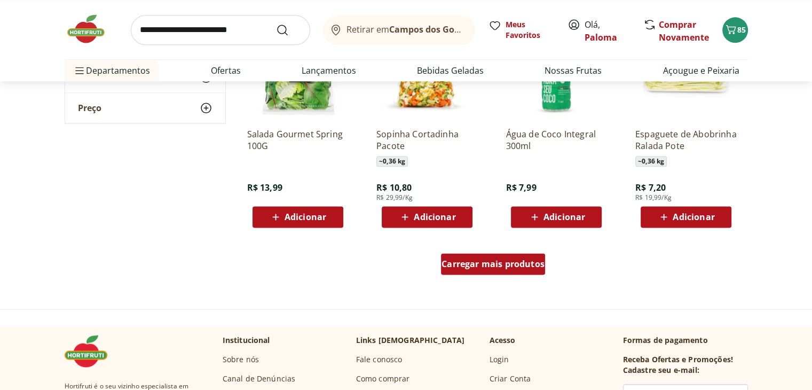
click at [532, 266] on span "Carregar mais produtos" at bounding box center [493, 264] width 103 height 9
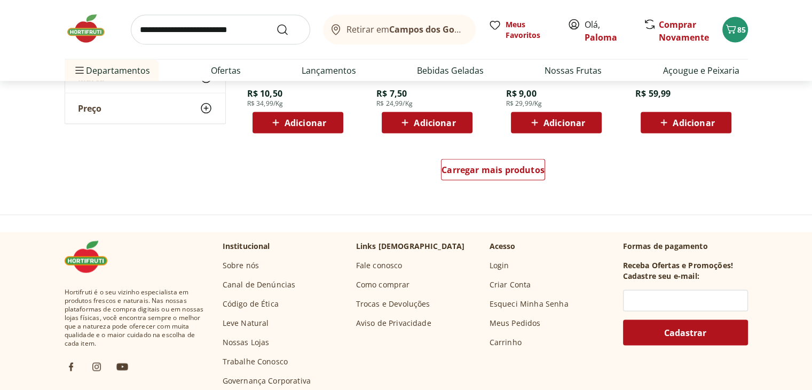
scroll to position [2137, 0]
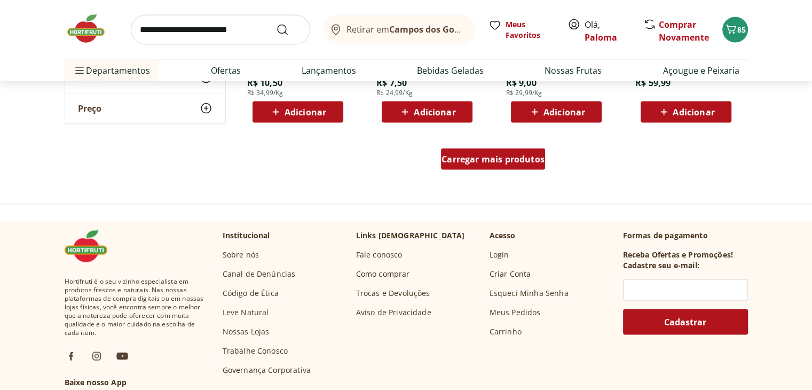
click at [468, 163] on span "Carregar mais produtos" at bounding box center [493, 159] width 103 height 9
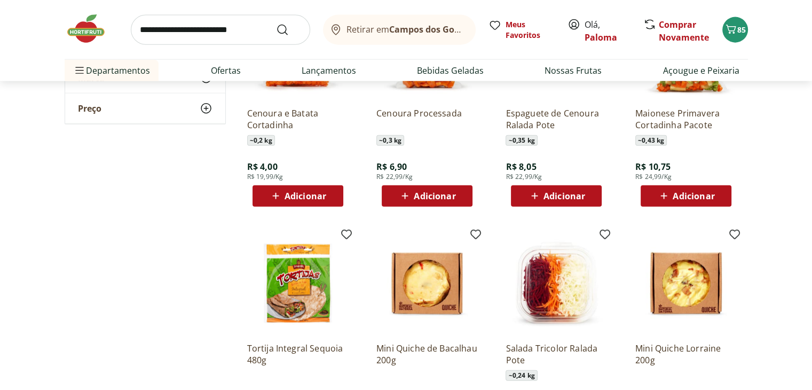
scroll to position [2617, 0]
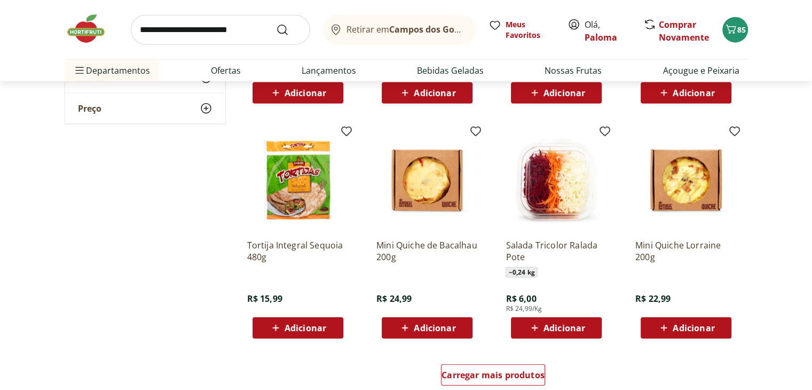
click at [298, 326] on span "Adicionar" at bounding box center [306, 328] width 42 height 9
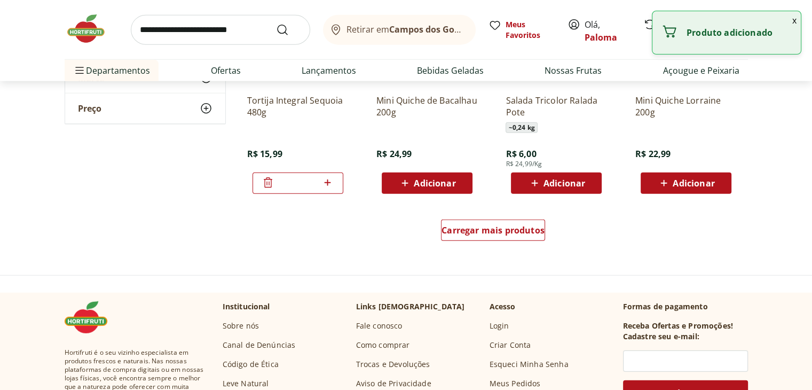
scroll to position [2778, 0]
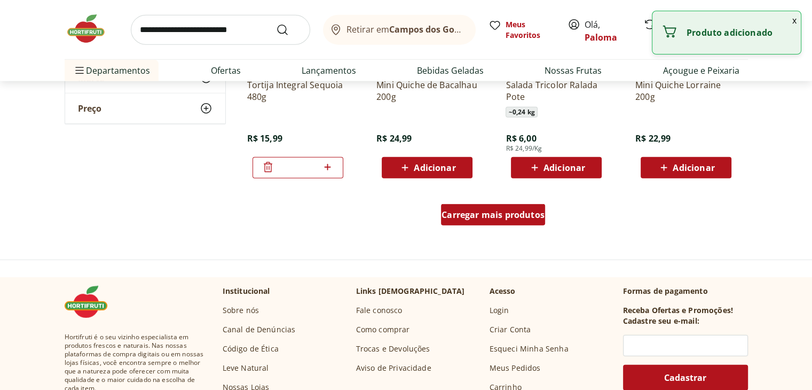
click at [483, 214] on span "Carregar mais produtos" at bounding box center [493, 214] width 103 height 9
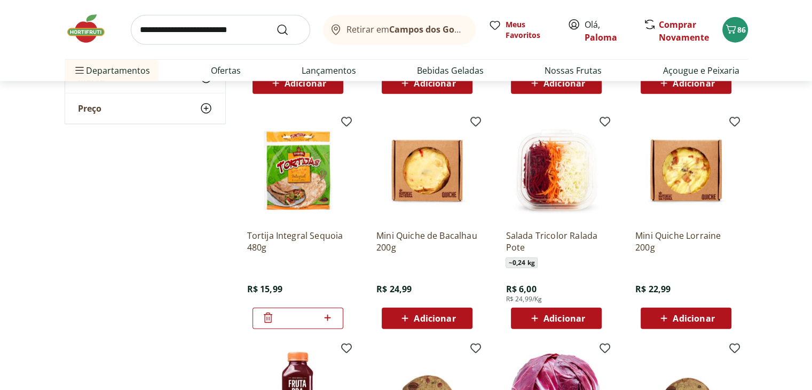
scroll to position [2617, 0]
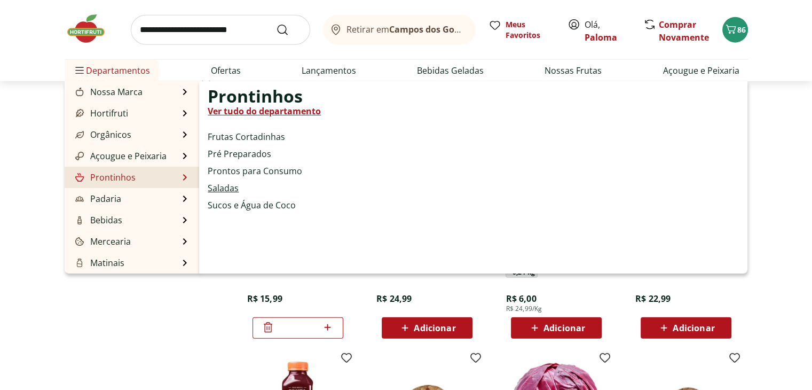
click at [227, 182] on link "Saladas" at bounding box center [223, 188] width 31 height 13
select select "**********"
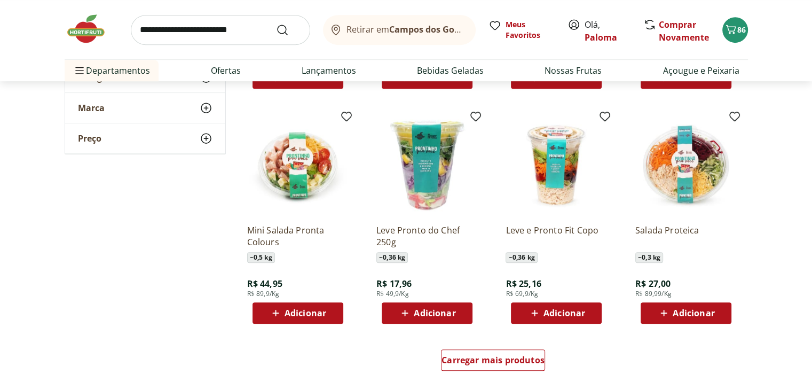
scroll to position [534, 0]
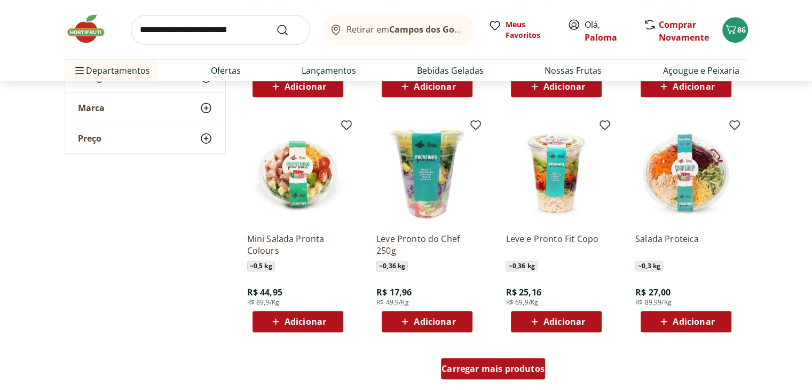
click at [495, 366] on span "Carregar mais produtos" at bounding box center [493, 368] width 103 height 9
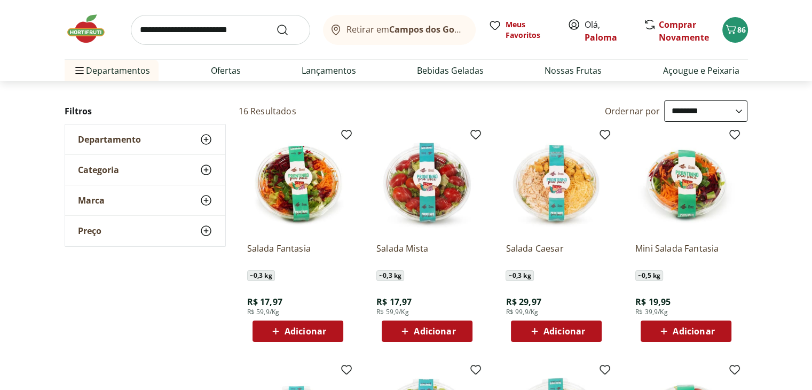
scroll to position [53, 0]
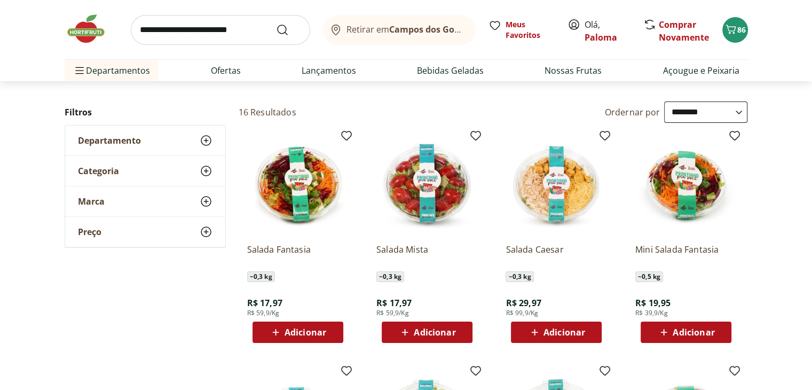
click at [540, 224] on img at bounding box center [556, 184] width 101 height 101
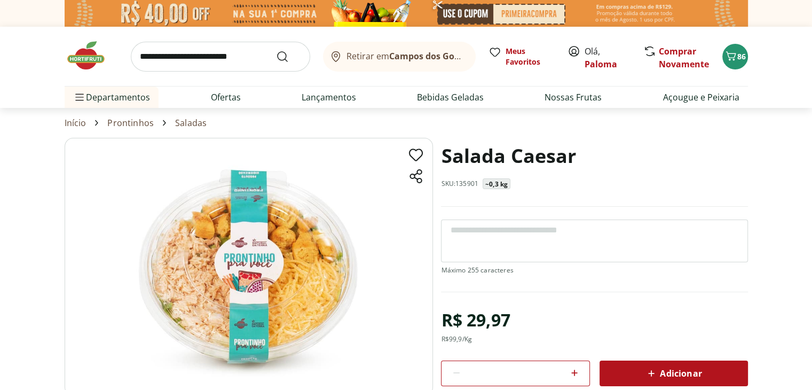
select select "**********"
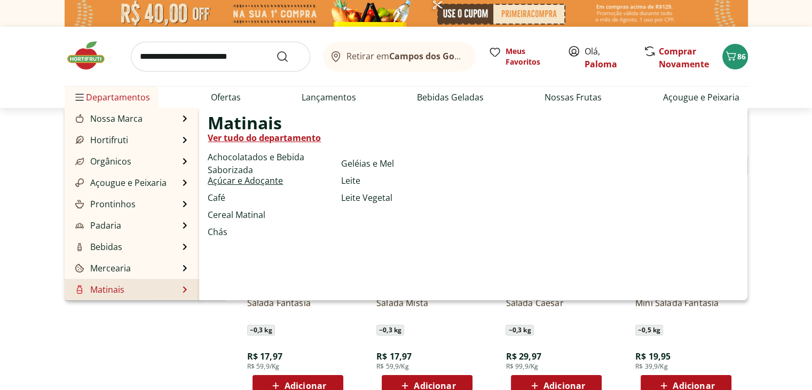
click at [254, 183] on link "Açúcar e Adoçante" at bounding box center [245, 180] width 75 height 13
select select "**********"
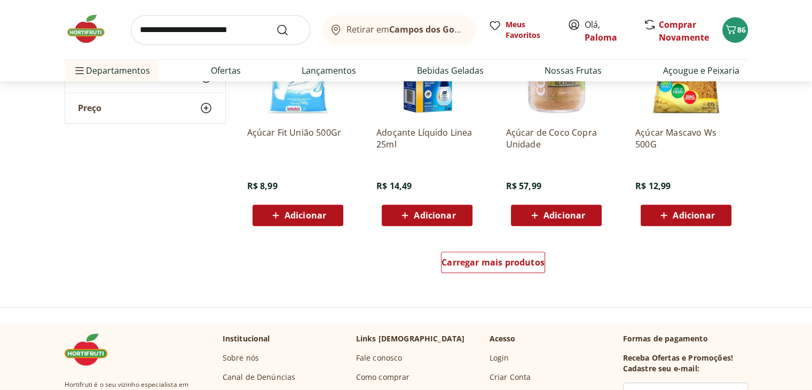
scroll to position [641, 0]
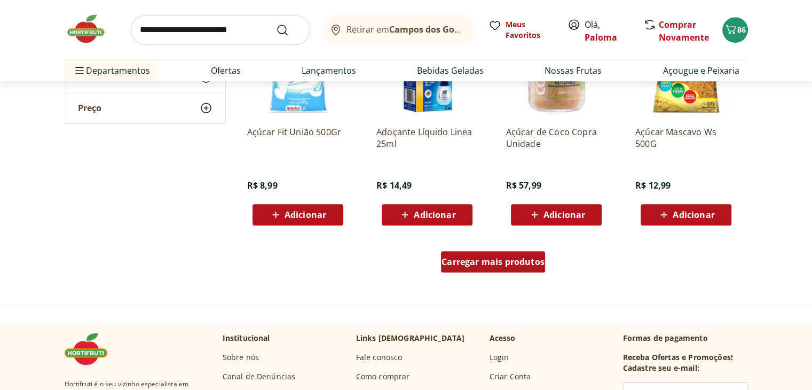
click at [521, 266] on span "Carregar mais produtos" at bounding box center [493, 261] width 103 height 9
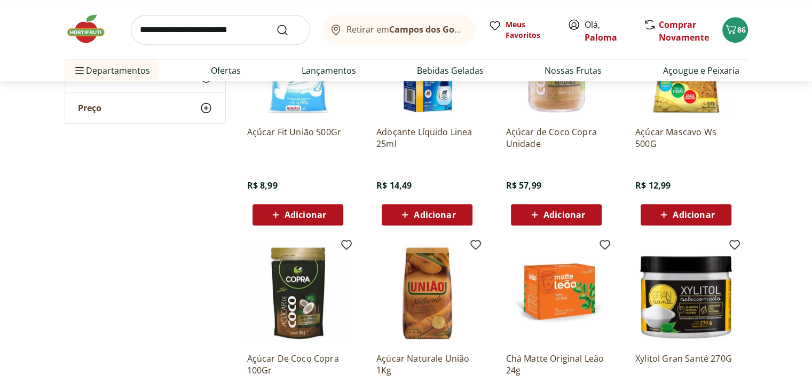
scroll to position [694, 0]
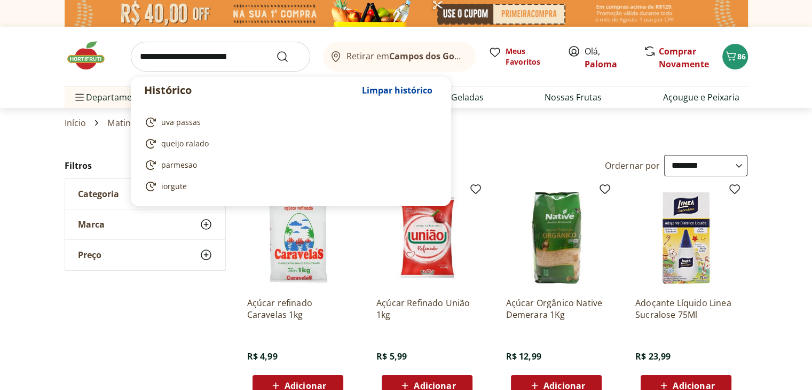
click at [166, 54] on input "search" at bounding box center [220, 57] width 179 height 30
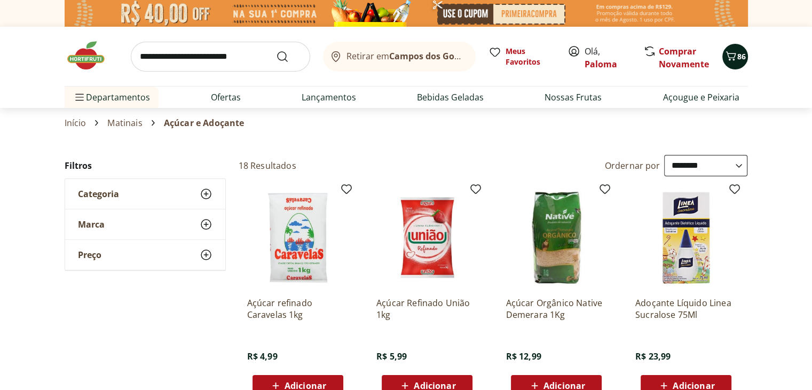
click at [736, 60] on icon "Carrinho" at bounding box center [731, 56] width 13 height 13
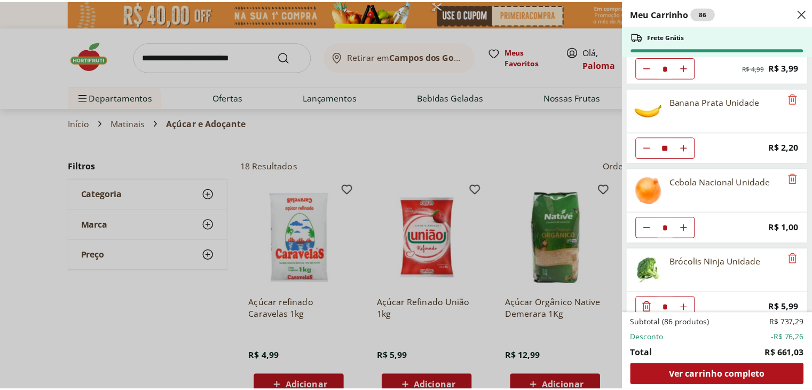
scroll to position [214, 0]
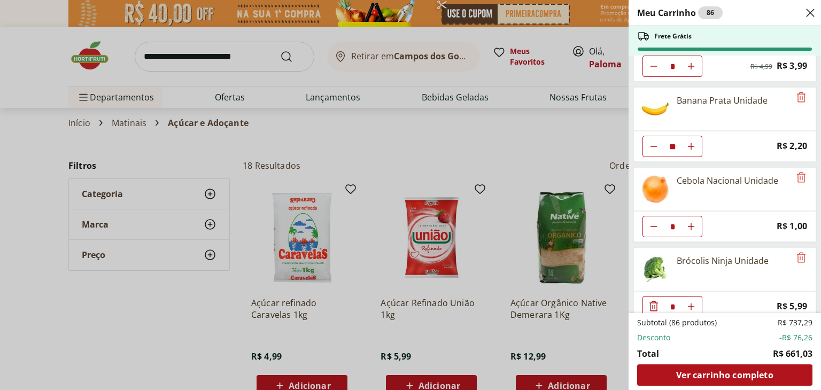
click at [0, 152] on div "Meu Carrinho 86 Frete Grátis Batata Inglesa Unidade * Original price: R$ 0,80 P…" at bounding box center [410, 195] width 821 height 390
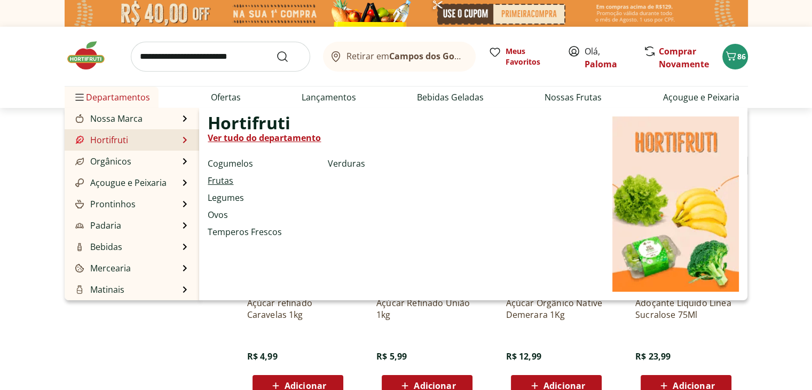
click at [229, 176] on link "Frutas" at bounding box center [221, 180] width 26 height 13
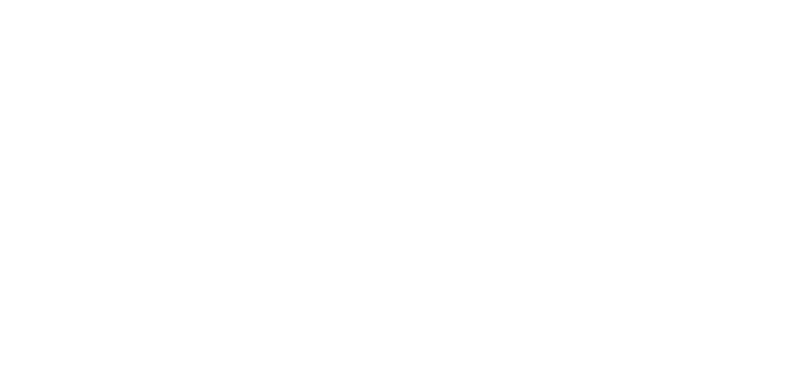
select select "**********"
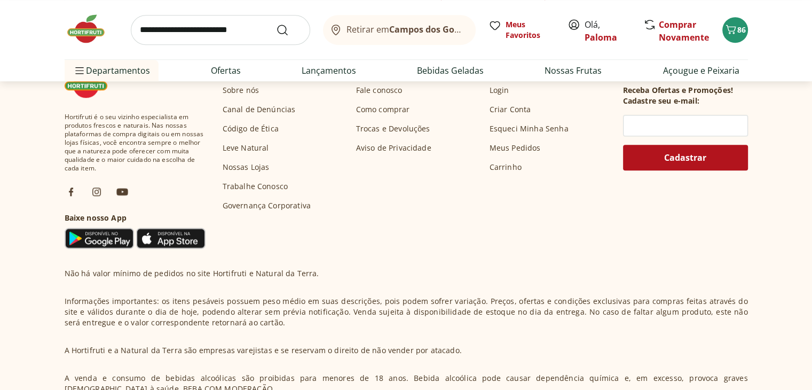
scroll to position [588, 0]
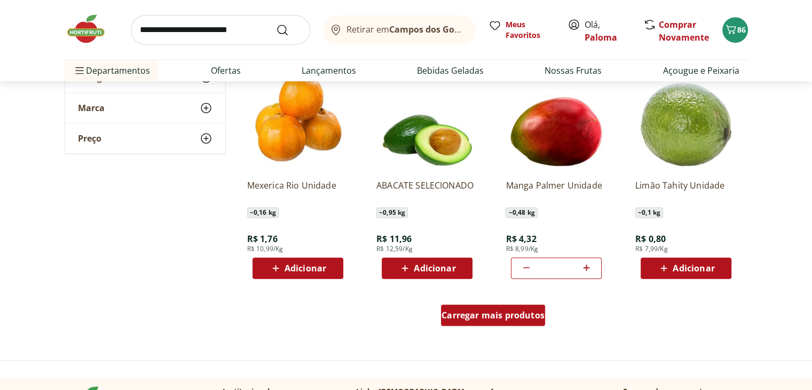
click at [521, 317] on span "Carregar mais produtos" at bounding box center [493, 315] width 103 height 9
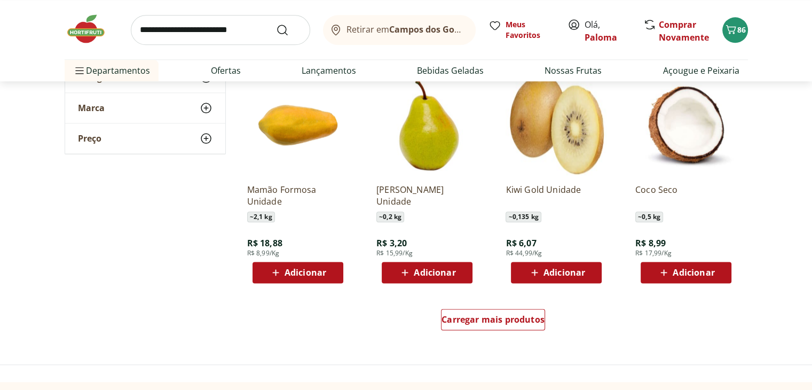
scroll to position [1389, 0]
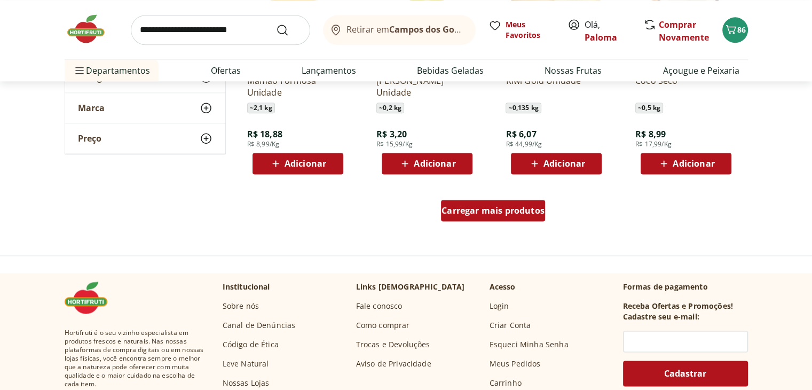
click at [501, 220] on div "Carregar mais produtos" at bounding box center [493, 210] width 104 height 21
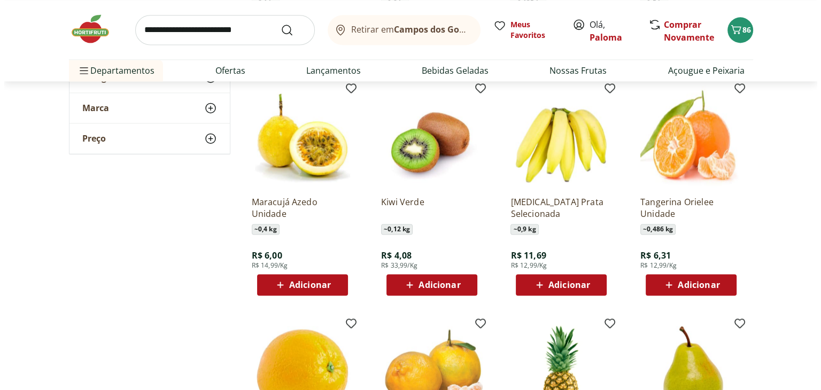
scroll to position [1496, 0]
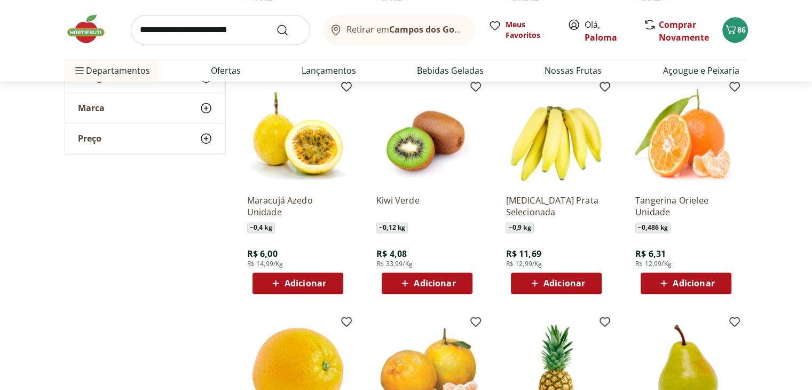
click at [543, 278] on span "Adicionar" at bounding box center [556, 283] width 57 height 13
click at [744, 21] on button "87" at bounding box center [736, 30] width 26 height 26
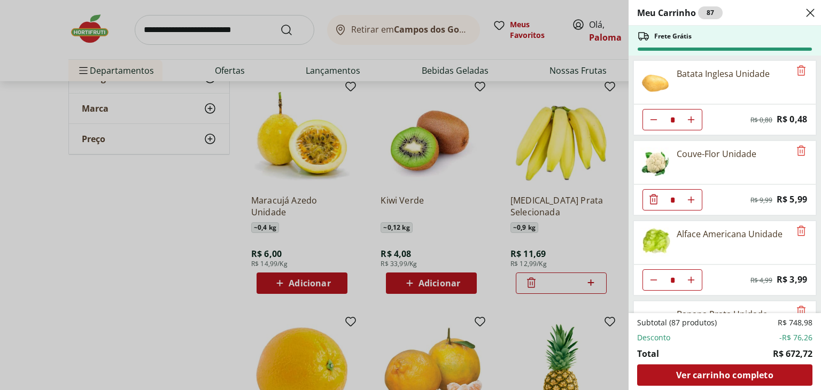
click at [691, 119] on use "Aumentar Quantidade" at bounding box center [690, 119] width 9 height 9
type input "**"
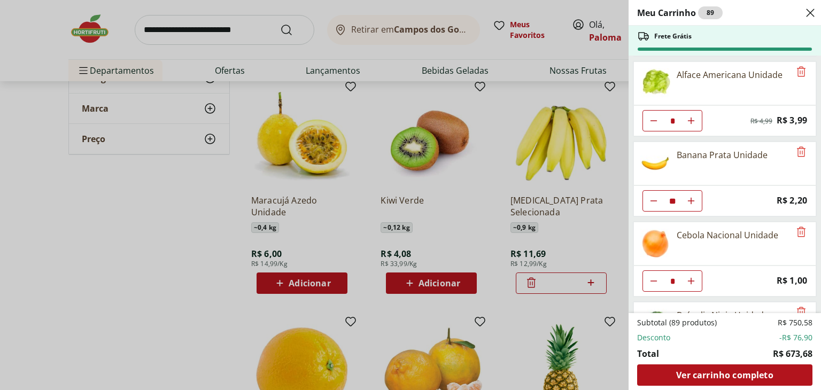
scroll to position [160, 0]
click at [797, 148] on icon "Remove" at bounding box center [800, 150] width 9 height 10
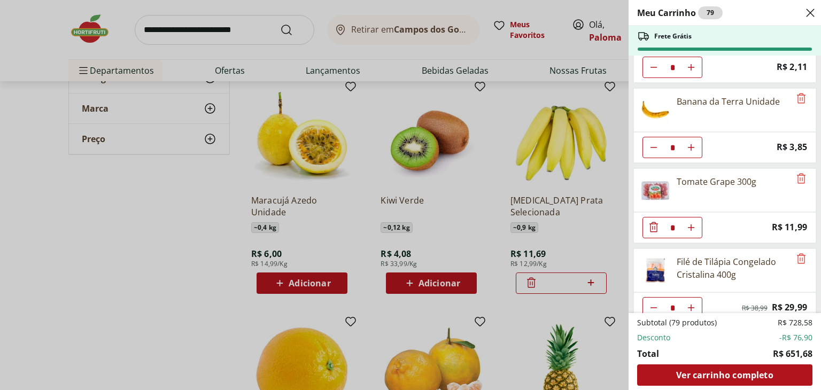
scroll to position [1015, 0]
type input "*"
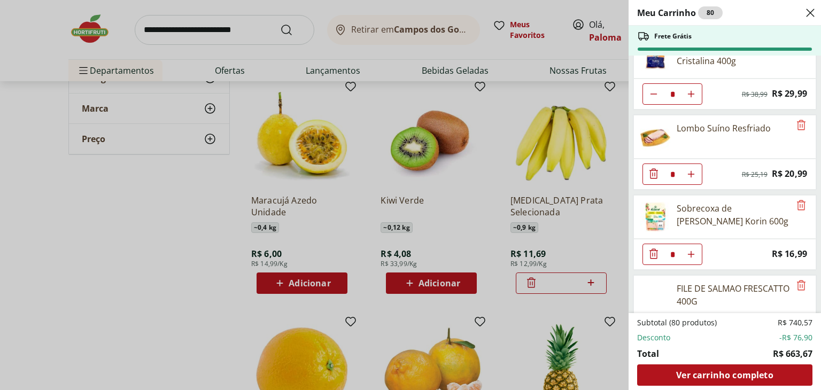
scroll to position [1229, 0]
type input "*"
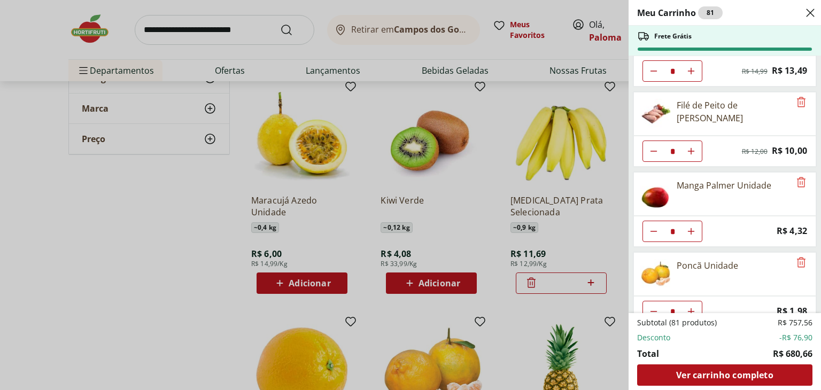
scroll to position [1816, 0]
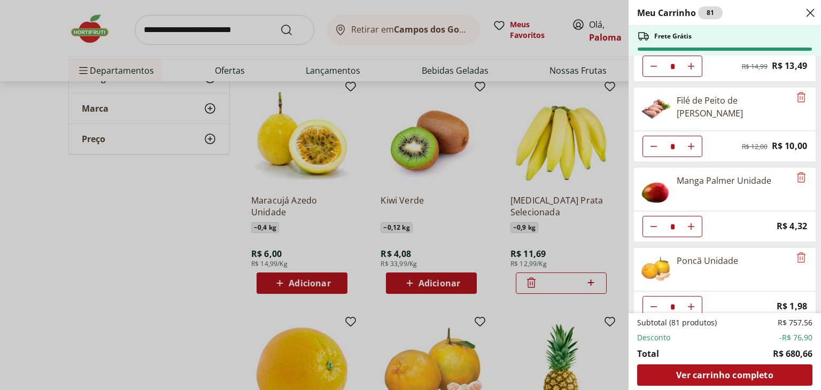
click at [709, 94] on div "Filé de Peito de [PERSON_NAME]" at bounding box center [732, 107] width 113 height 26
type input "*"
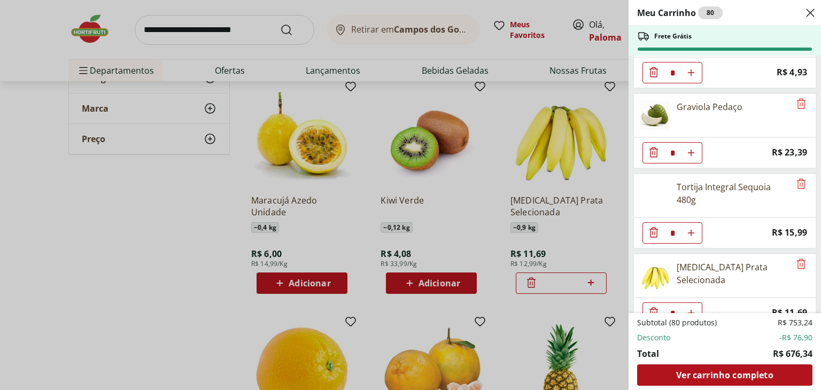
scroll to position [2211, 0]
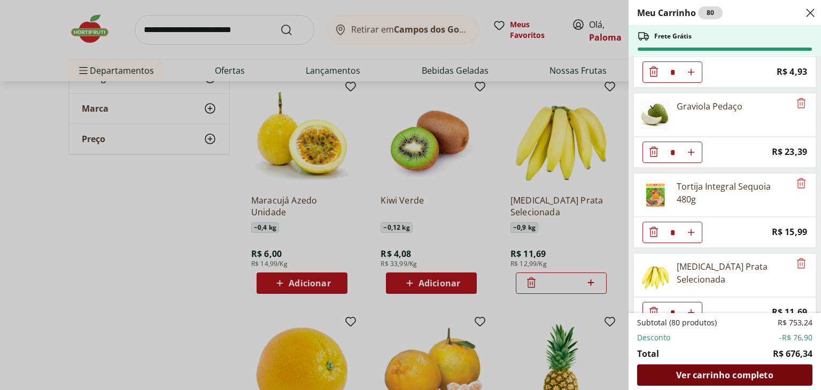
click at [722, 377] on span "Ver carrinho completo" at bounding box center [724, 375] width 97 height 9
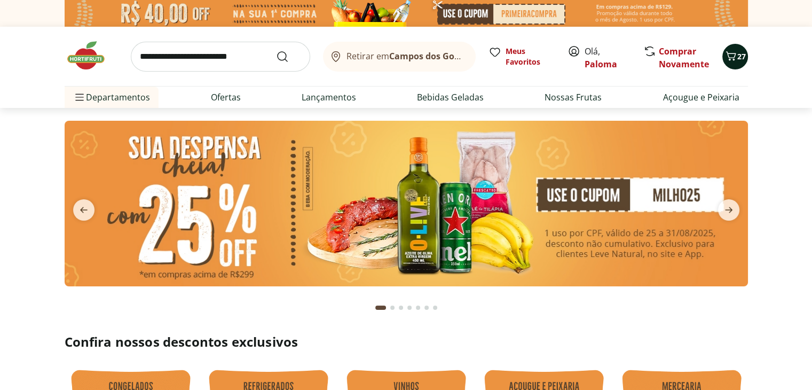
click at [730, 57] on icon "Carrinho" at bounding box center [731, 55] width 10 height 9
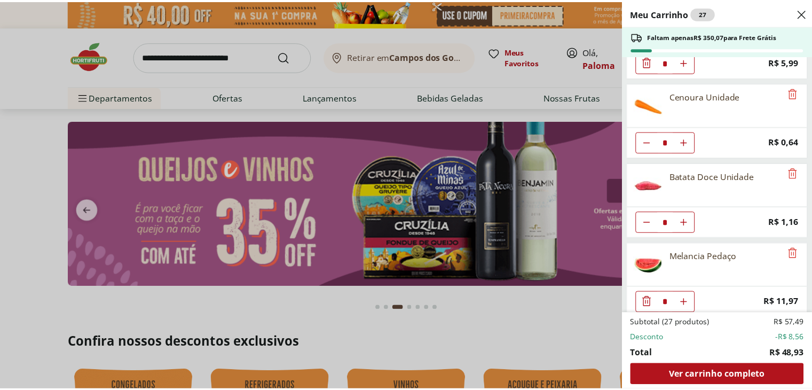
scroll to position [382, 0]
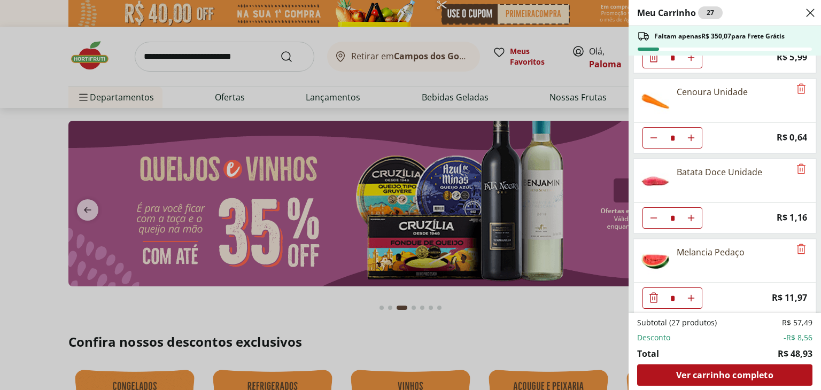
click at [148, 326] on div "Meu Carrinho 27 Faltam apenas R$ 350,07 para Frete Grátis Batata Inglesa Unidad…" at bounding box center [410, 195] width 821 height 390
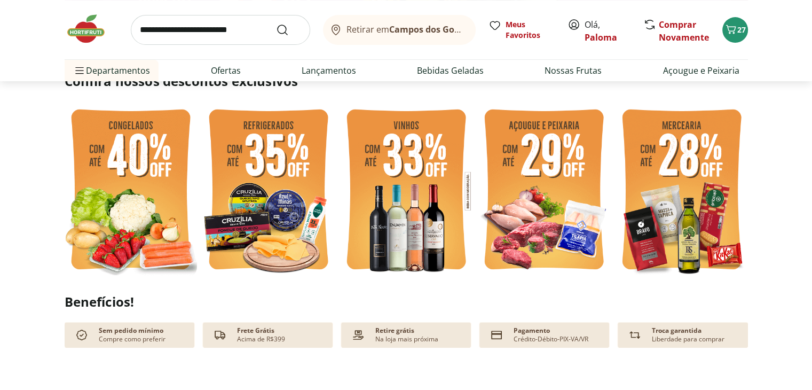
scroll to position [267, 0]
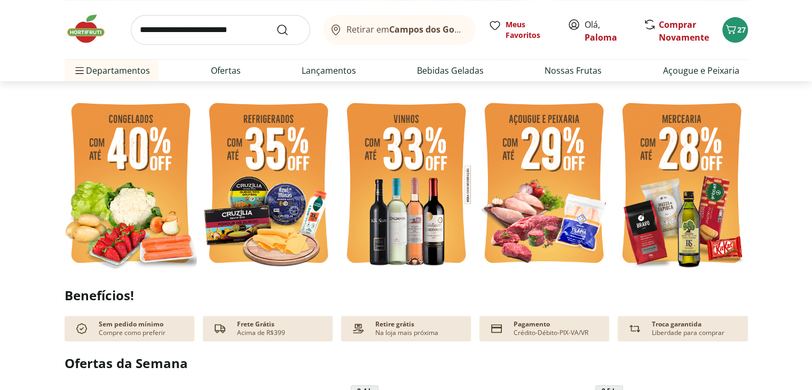
click at [108, 204] on img at bounding box center [131, 184] width 132 height 177
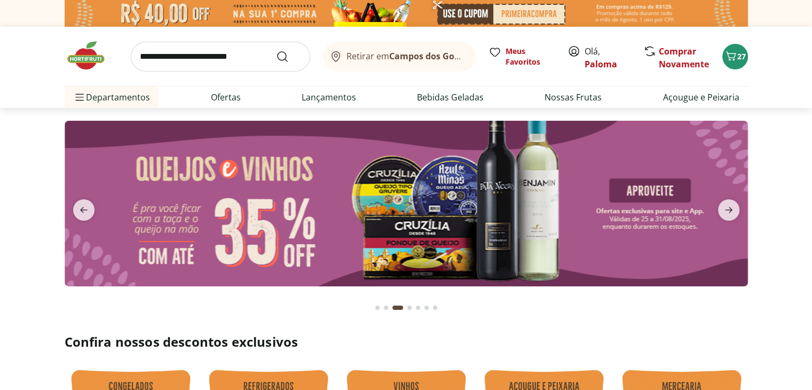
select select "**********"
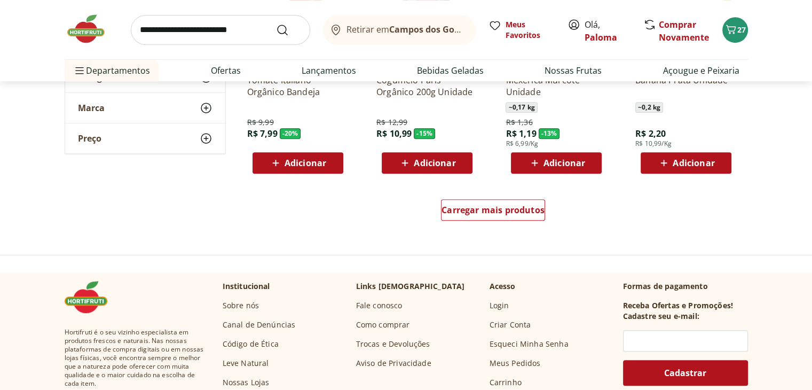
scroll to position [694, 0]
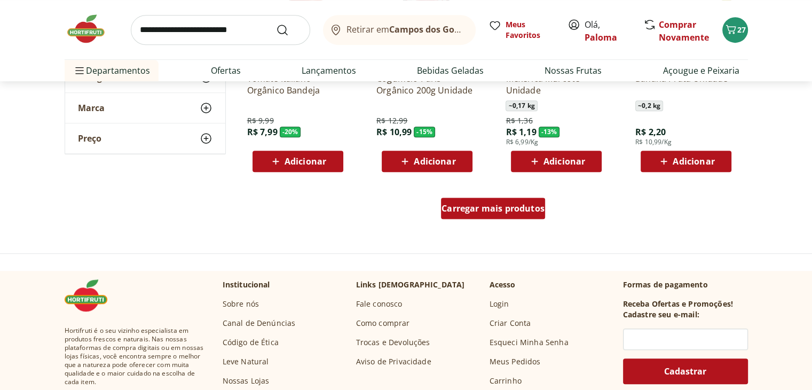
click at [497, 214] on div "Carregar mais produtos" at bounding box center [493, 208] width 104 height 21
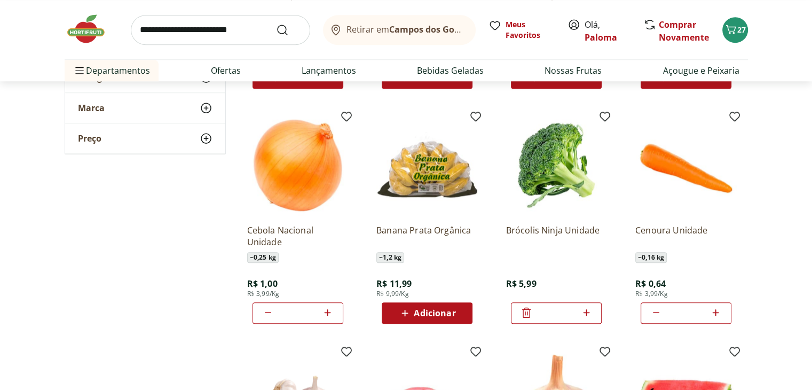
scroll to position [1015, 0]
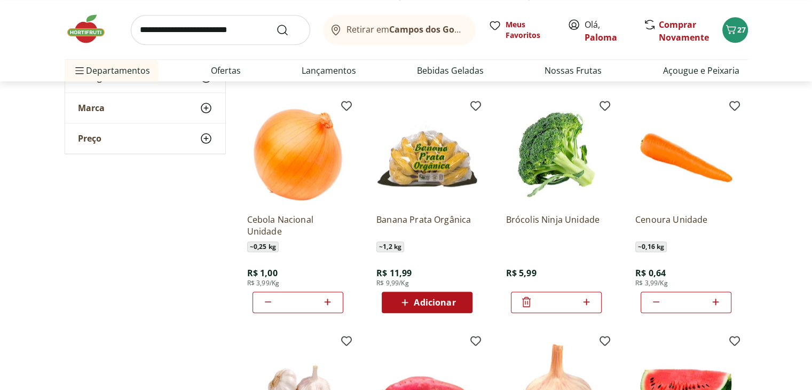
click at [444, 312] on button "Adicionar" at bounding box center [427, 302] width 91 height 21
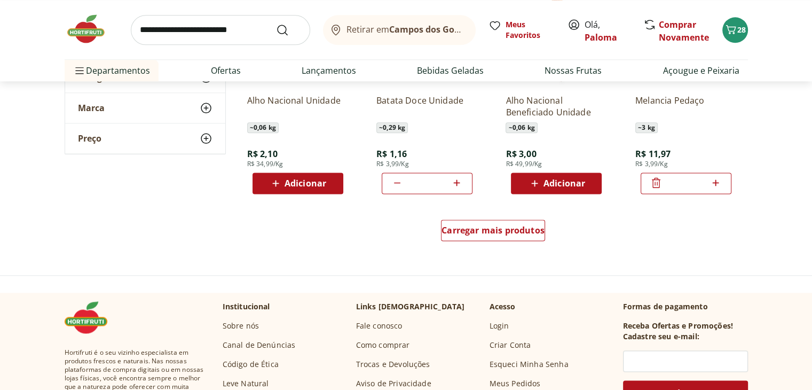
scroll to position [1389, 0]
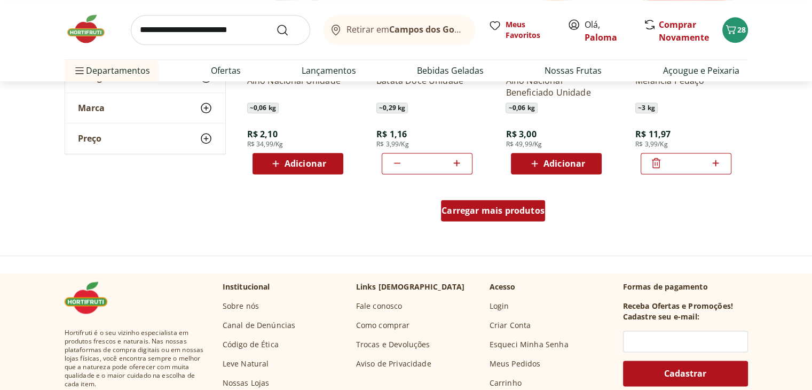
click at [481, 215] on span "Carregar mais produtos" at bounding box center [493, 210] width 103 height 9
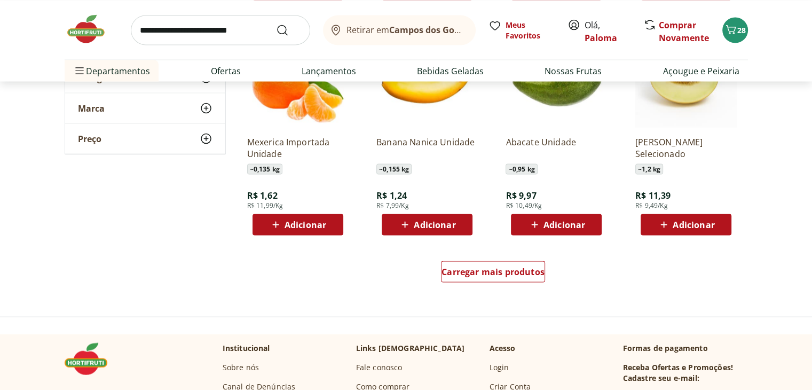
scroll to position [2083, 0]
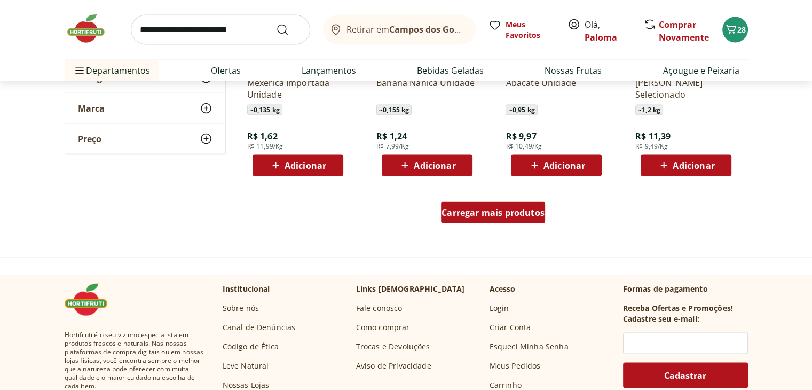
click at [494, 225] on link "Carregar mais produtos" at bounding box center [493, 215] width 104 height 26
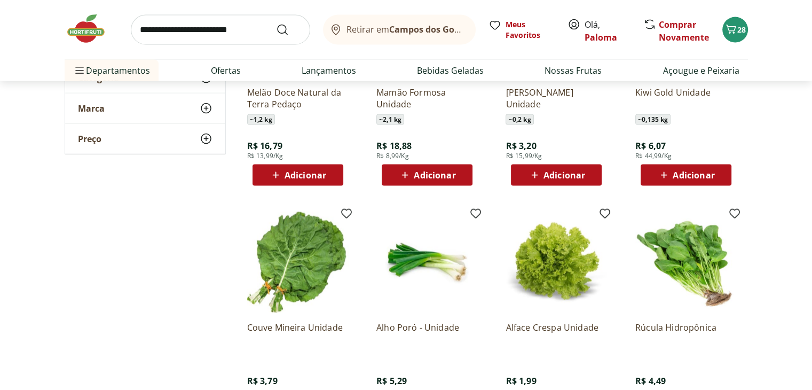
scroll to position [2350, 0]
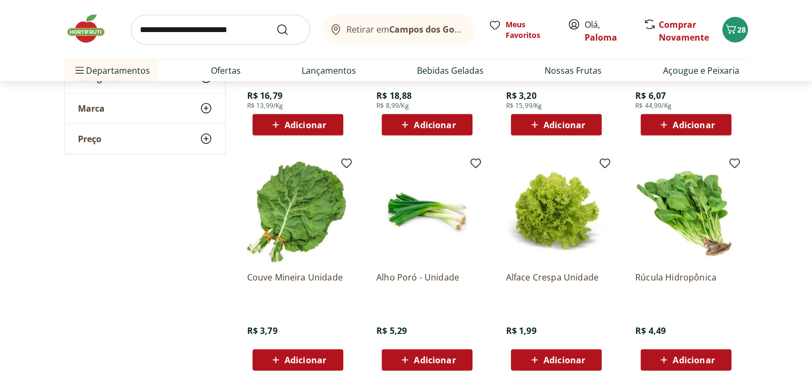
click at [323, 356] on span "Adicionar" at bounding box center [306, 360] width 42 height 9
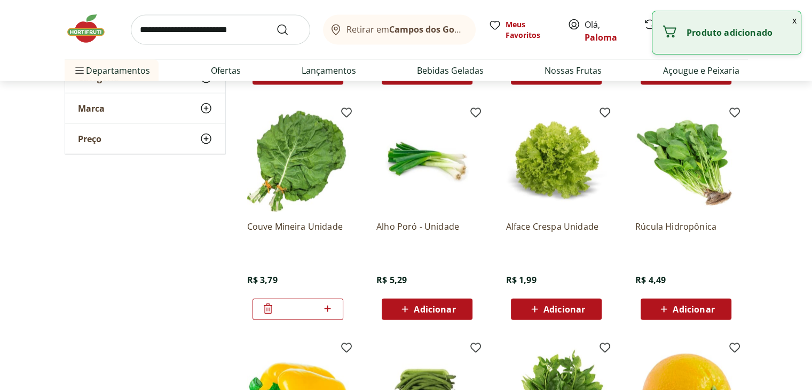
scroll to position [2404, 0]
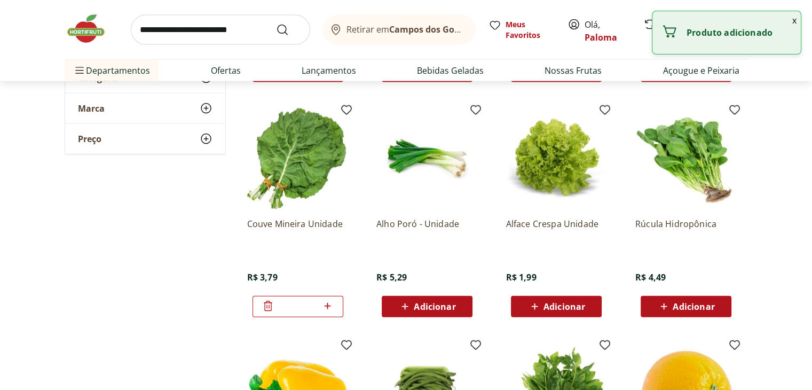
click at [682, 310] on span "Adicionar" at bounding box center [694, 306] width 42 height 9
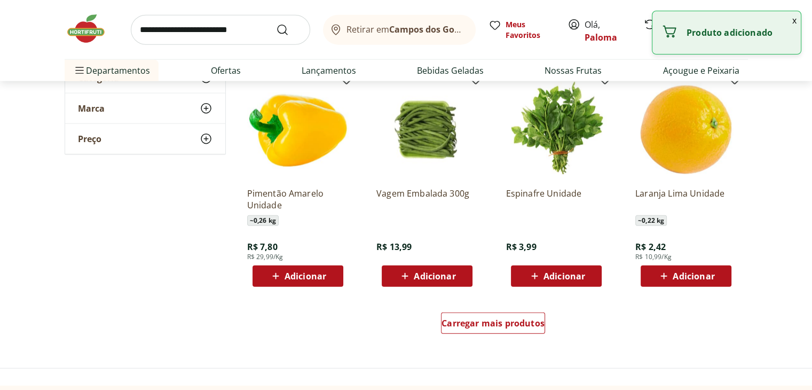
scroll to position [2671, 0]
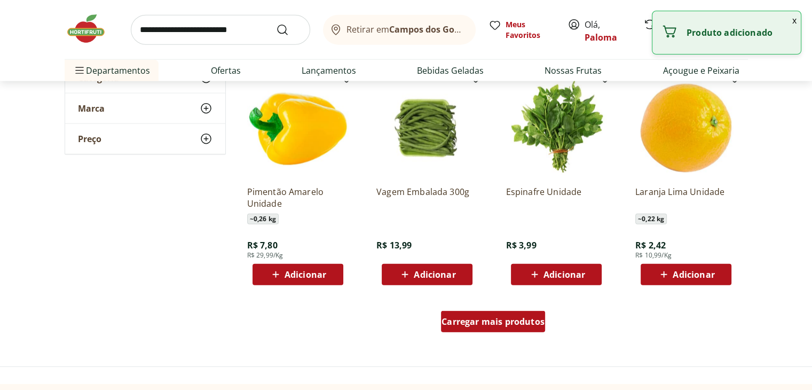
click at [474, 319] on span "Carregar mais produtos" at bounding box center [493, 321] width 103 height 9
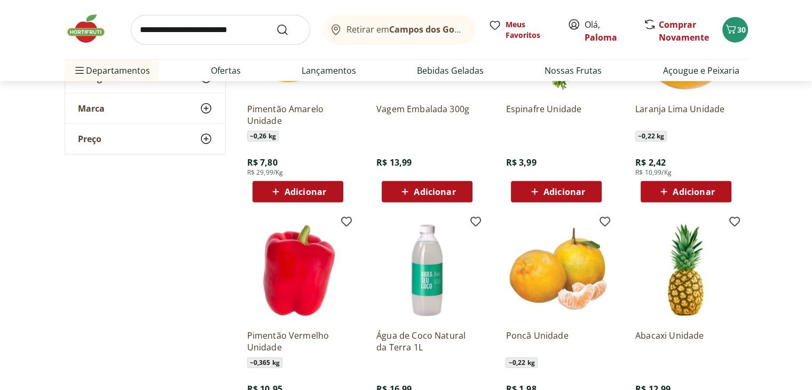
scroll to position [2831, 0]
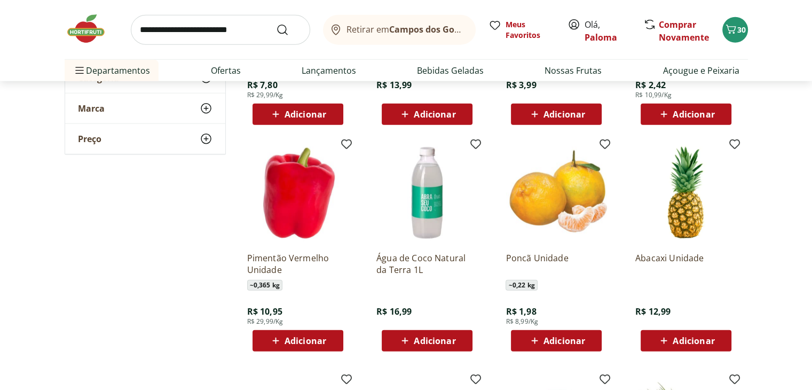
click at [410, 334] on icon at bounding box center [404, 340] width 13 height 13
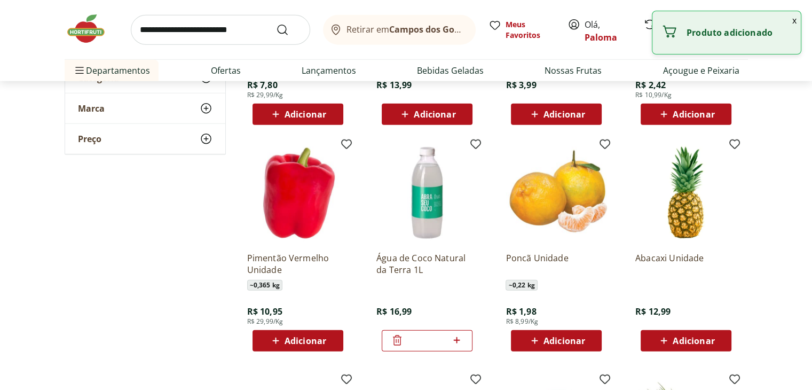
click at [459, 345] on icon at bounding box center [456, 340] width 13 height 13
type input "*"
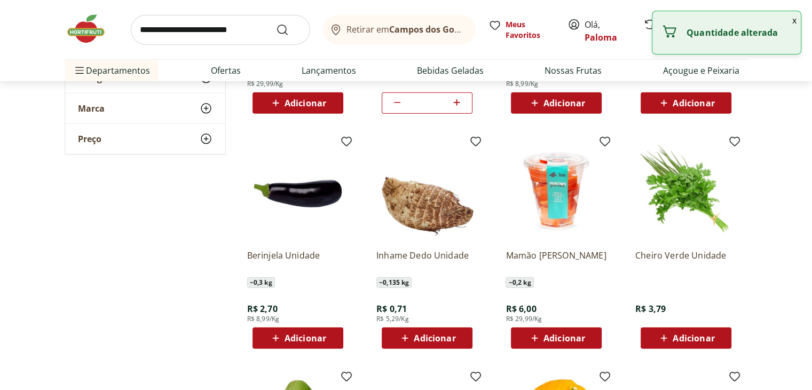
scroll to position [3098, 0]
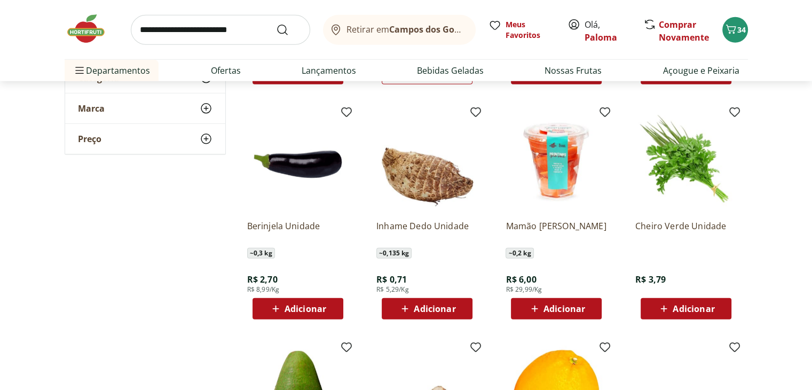
click at [676, 311] on span "Adicionar" at bounding box center [694, 308] width 42 height 9
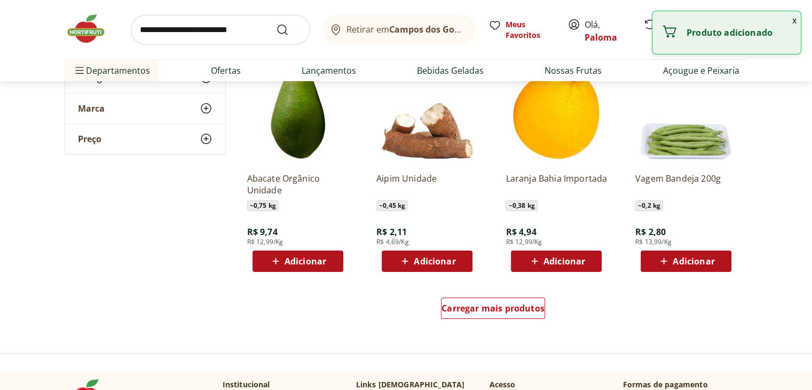
scroll to position [3419, 0]
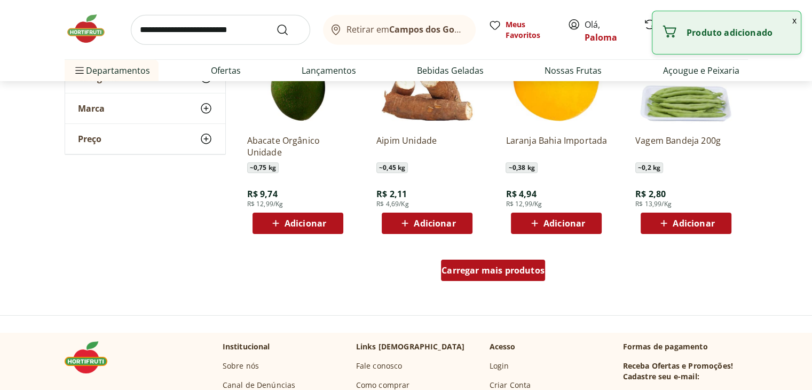
click at [489, 275] on span "Carregar mais produtos" at bounding box center [493, 270] width 103 height 9
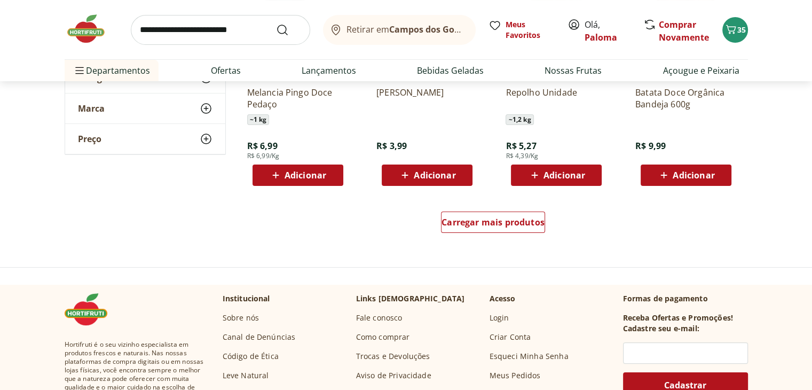
scroll to position [4167, 0]
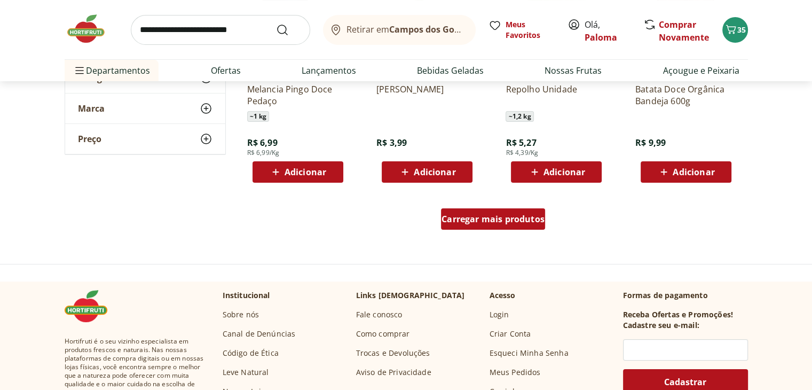
click at [490, 218] on span "Carregar mais produtos" at bounding box center [493, 219] width 103 height 9
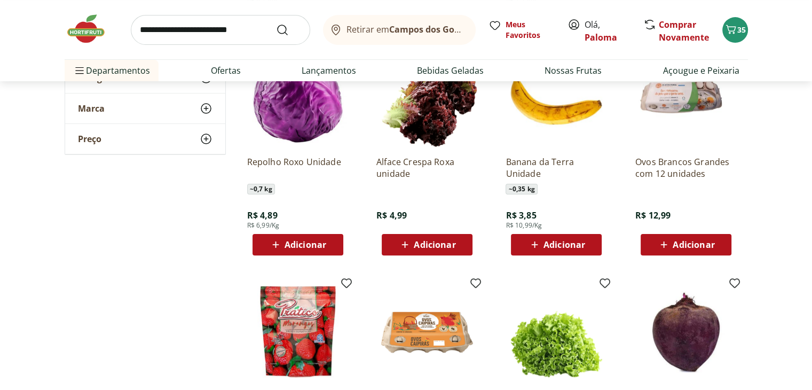
scroll to position [4327, 0]
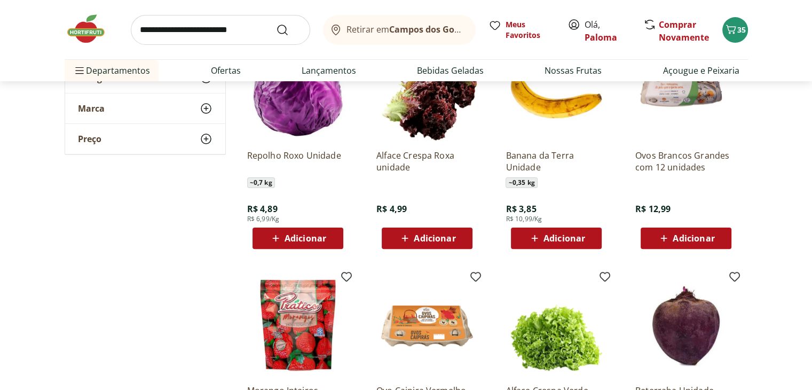
click at [555, 229] on div "Adicionar" at bounding box center [557, 238] width 74 height 19
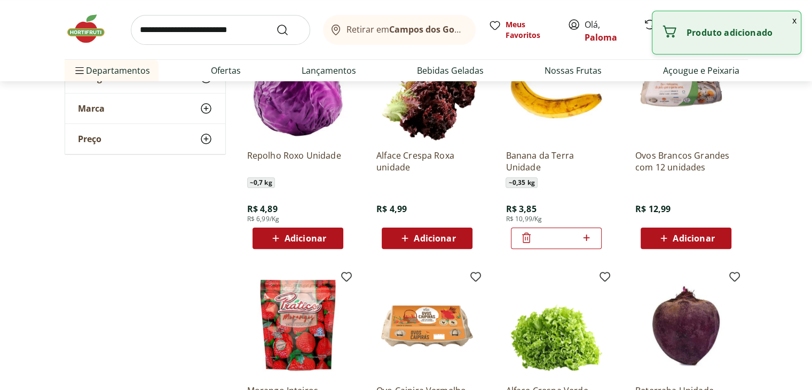
click at [555, 229] on div "*" at bounding box center [556, 238] width 91 height 21
click at [587, 236] on icon at bounding box center [586, 238] width 6 height 6
type input "*"
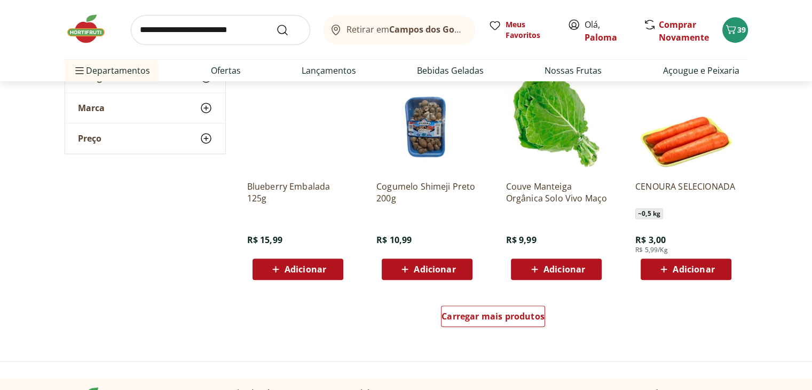
scroll to position [4808, 0]
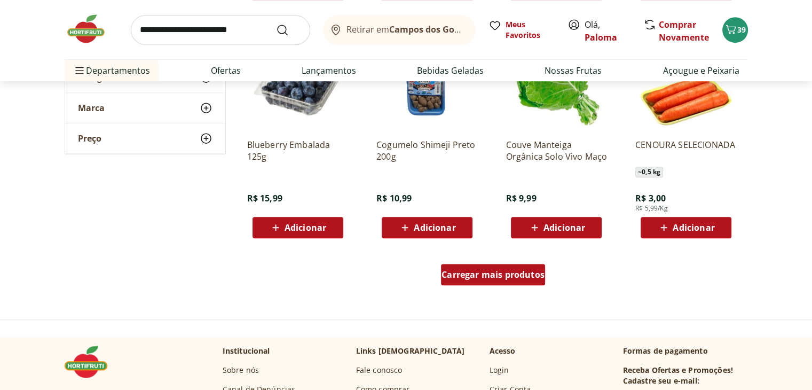
click at [497, 280] on div "Carregar mais produtos" at bounding box center [493, 274] width 104 height 21
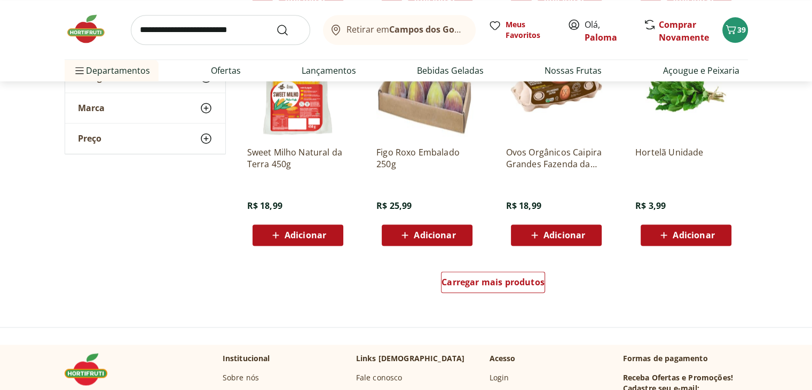
scroll to position [5502, 0]
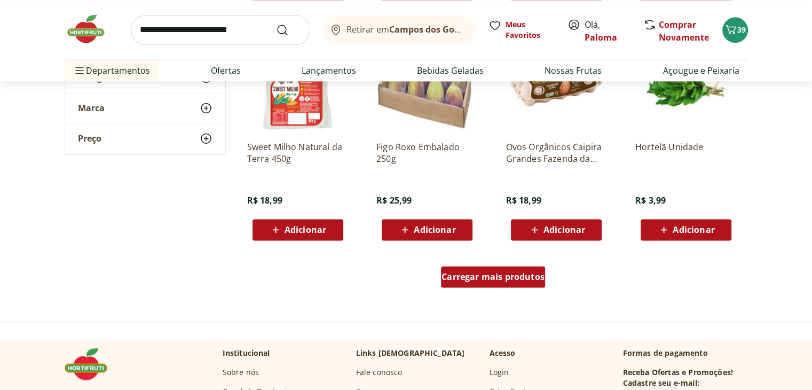
click at [497, 283] on div "Carregar mais produtos" at bounding box center [493, 276] width 104 height 21
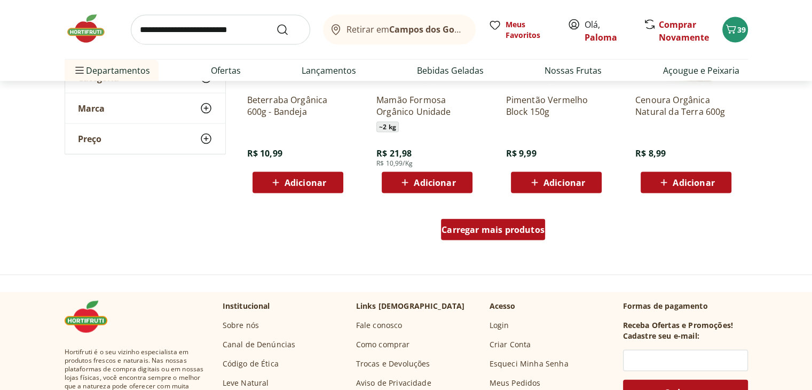
scroll to position [6250, 0]
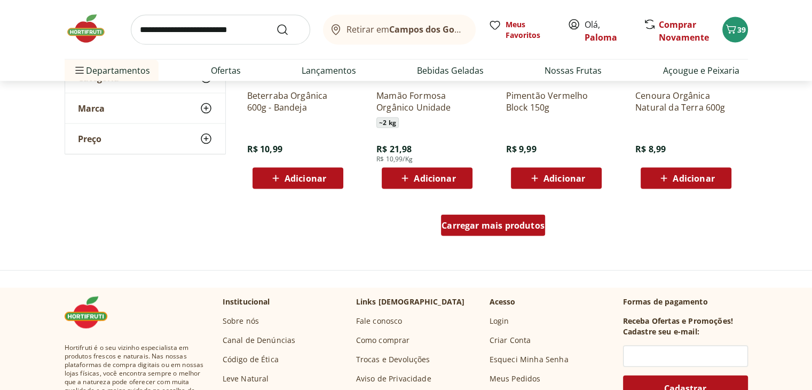
click at [504, 228] on span "Carregar mais produtos" at bounding box center [493, 225] width 103 height 9
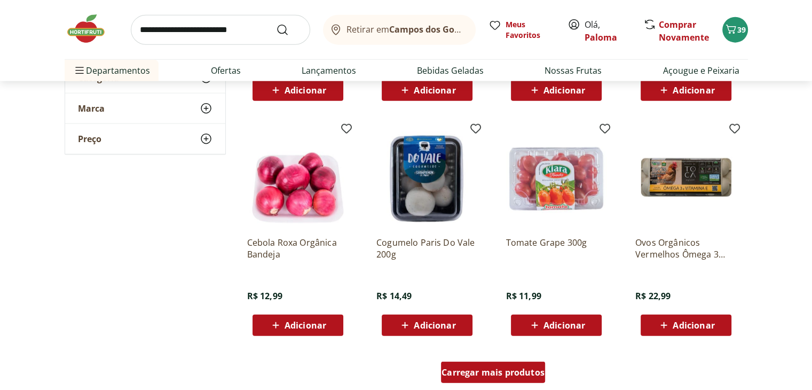
scroll to position [6838, 0]
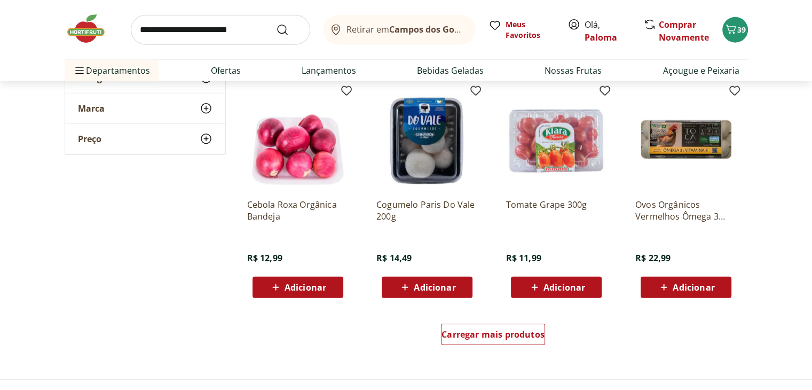
click at [543, 285] on span "Adicionar" at bounding box center [556, 287] width 57 height 13
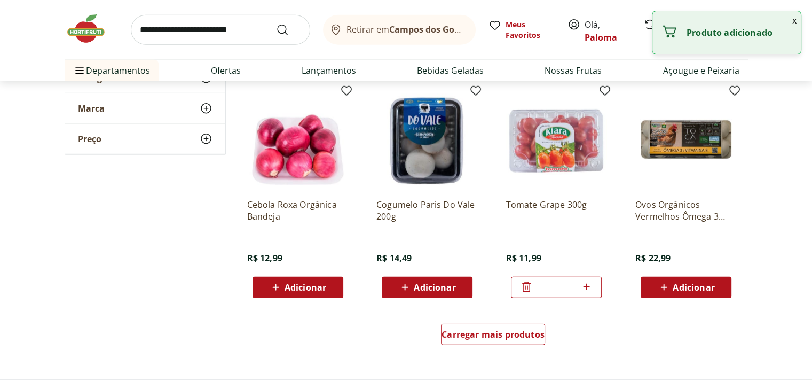
click at [586, 290] on icon at bounding box center [586, 286] width 13 height 13
type input "*"
click at [487, 330] on span "Carregar mais produtos" at bounding box center [493, 334] width 103 height 9
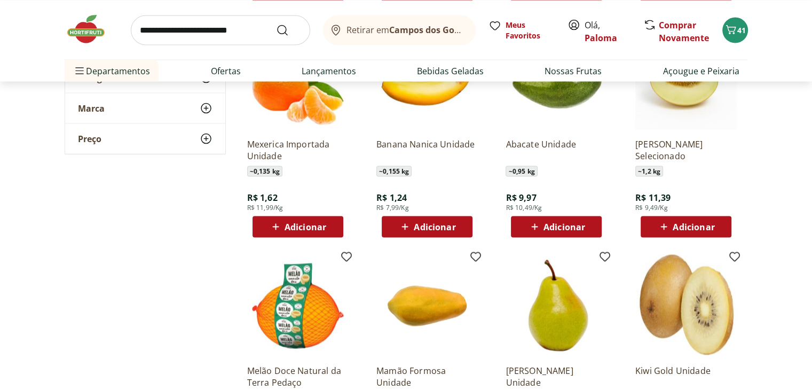
scroll to position [1923, 0]
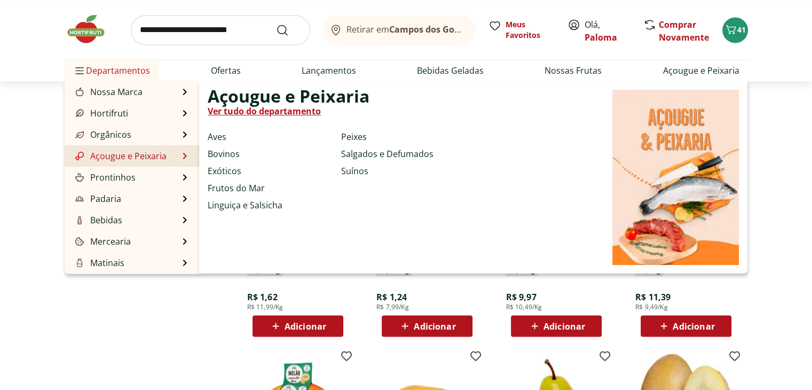
click at [107, 158] on link "Açougue e Peixaria" at bounding box center [119, 156] width 93 height 13
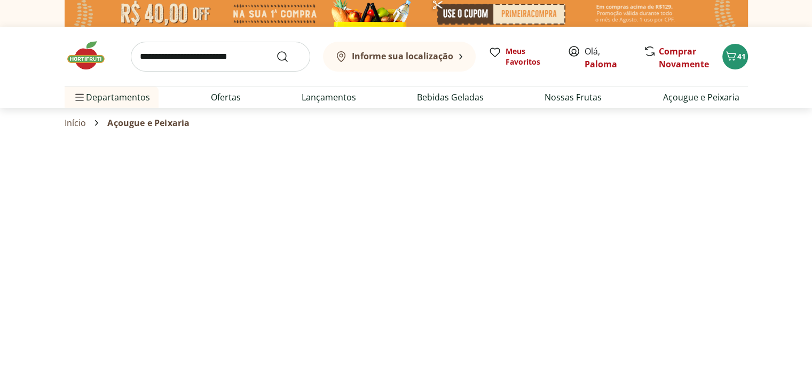
select select "**********"
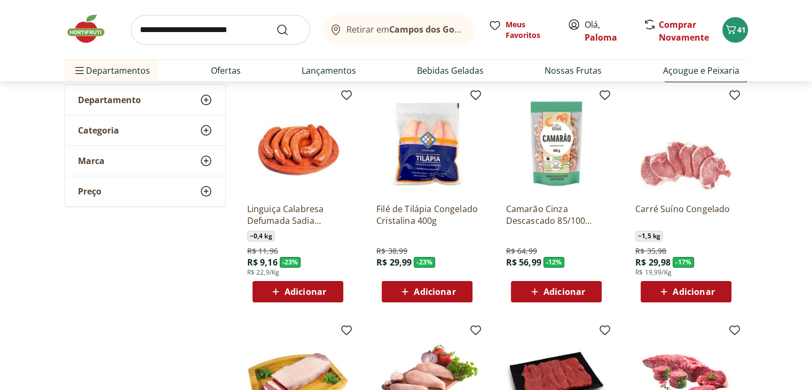
scroll to position [107, 0]
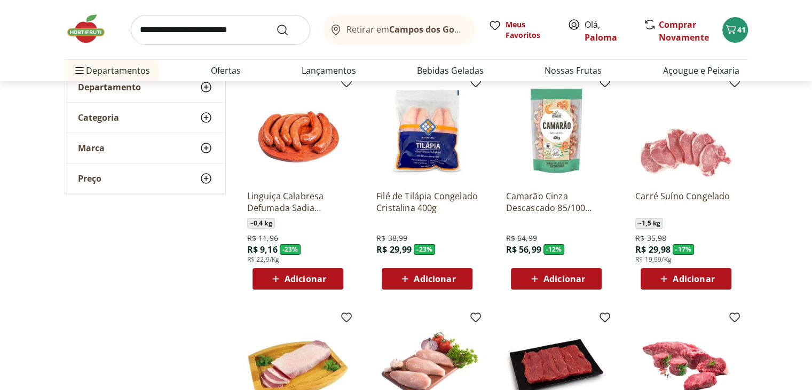
click at [454, 275] on span "Adicionar" at bounding box center [435, 279] width 42 height 9
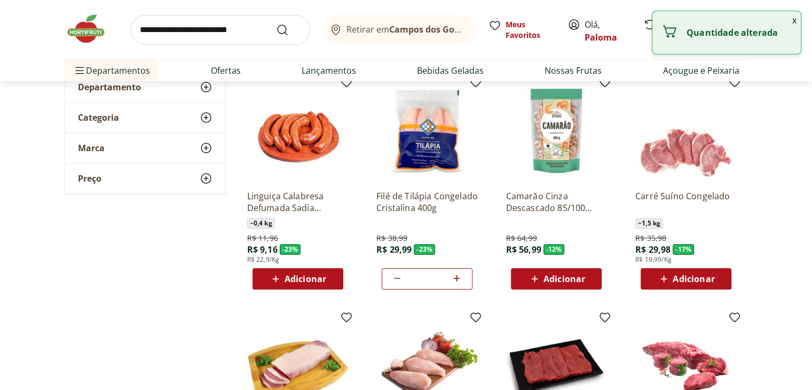
click at [458, 277] on icon at bounding box center [456, 278] width 13 height 13
type input "*"
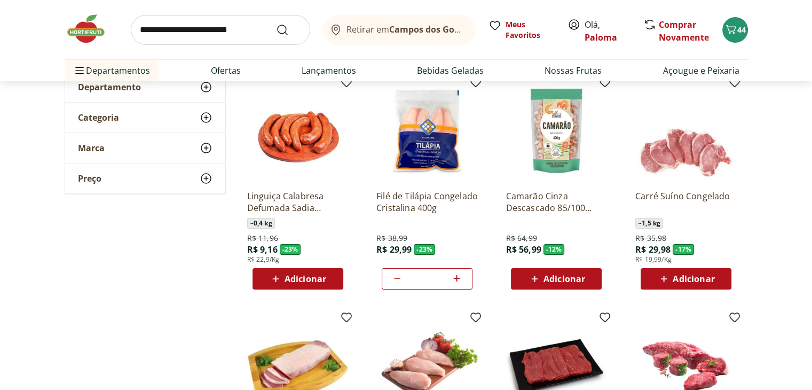
scroll to position [160, 0]
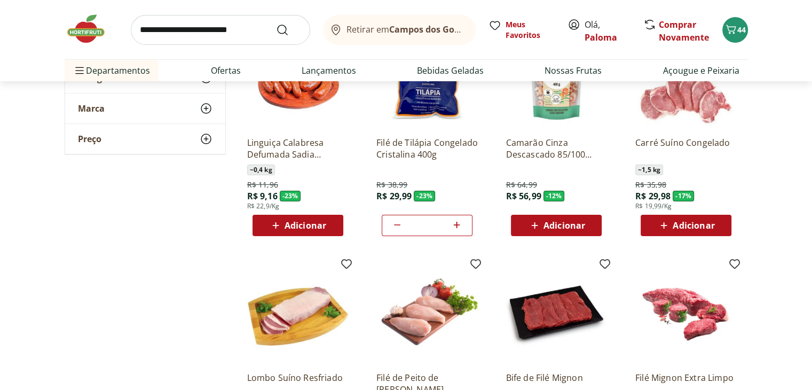
click at [720, 223] on div "Adicionar" at bounding box center [687, 225] width 74 height 19
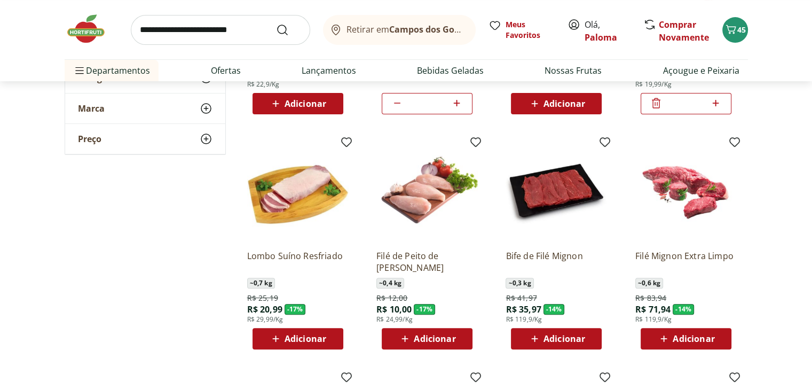
scroll to position [321, 0]
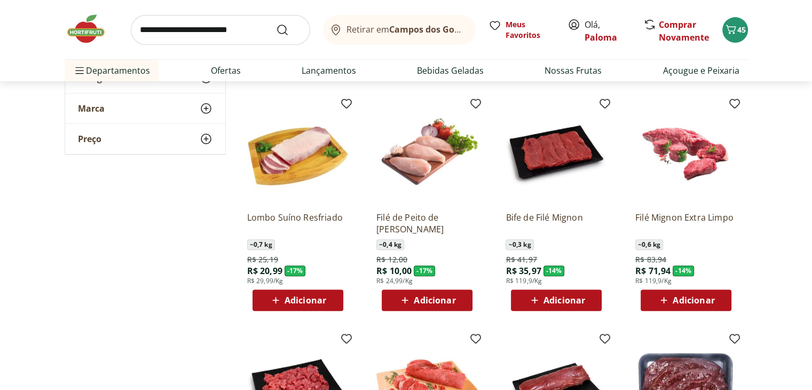
click at [265, 290] on button "Adicionar" at bounding box center [298, 300] width 91 height 21
click at [429, 308] on div "Adicionar" at bounding box center [427, 300] width 74 height 19
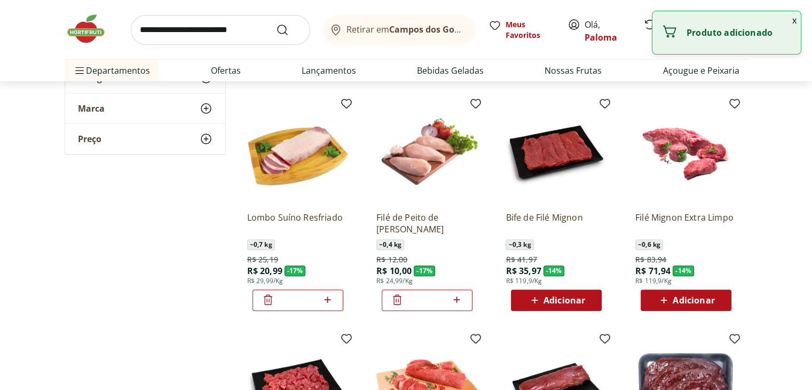
click at [455, 298] on icon at bounding box center [456, 299] width 13 height 13
type input "*"
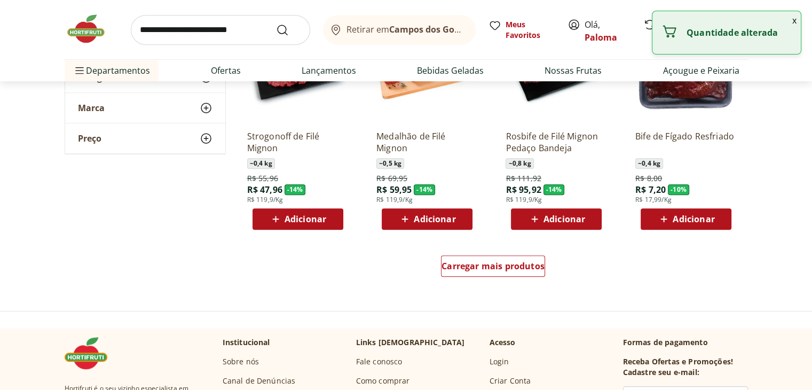
scroll to position [641, 0]
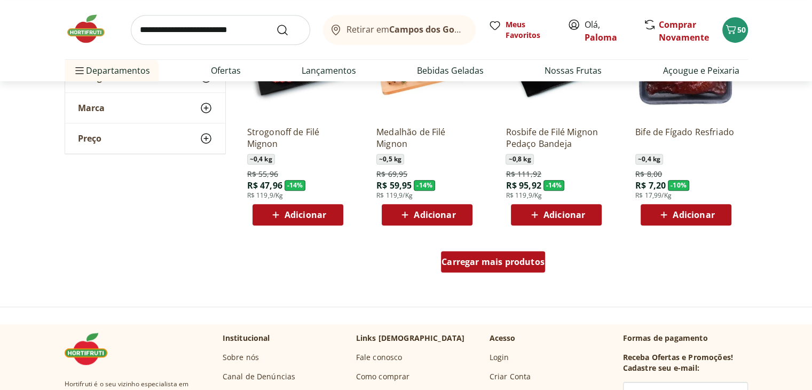
click at [502, 262] on span "Carregar mais produtos" at bounding box center [493, 261] width 103 height 9
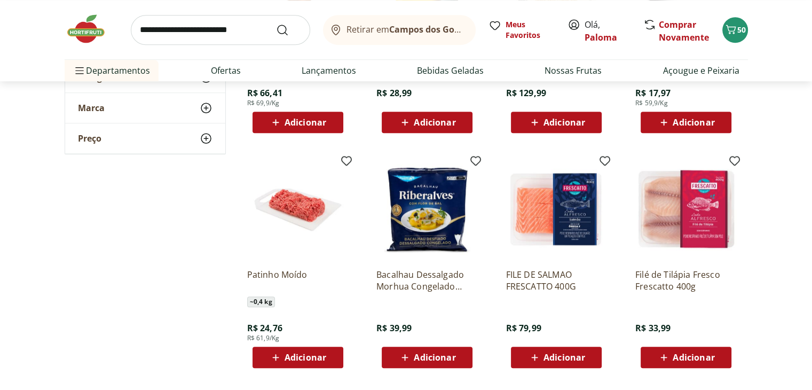
scroll to position [962, 0]
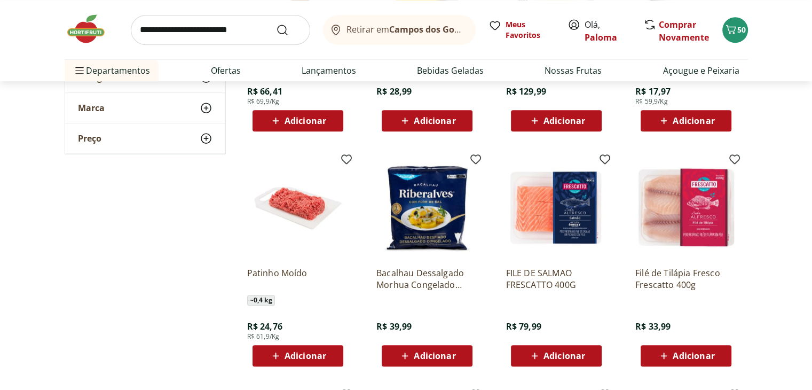
click at [549, 353] on span "Adicionar" at bounding box center [565, 355] width 42 height 9
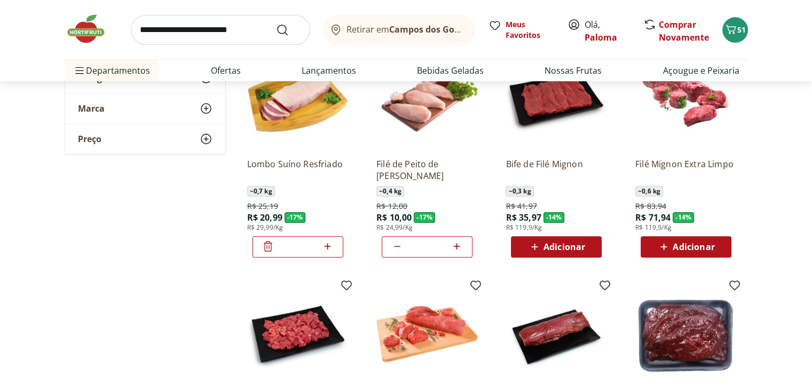
scroll to position [0, 0]
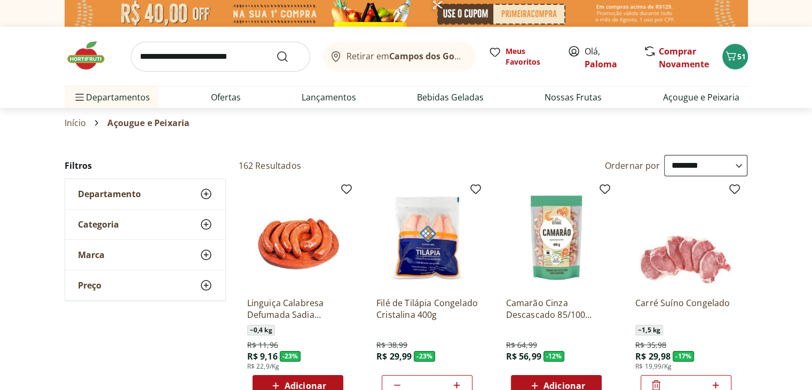
click at [102, 193] on span "Departamento" at bounding box center [109, 194] width 63 height 11
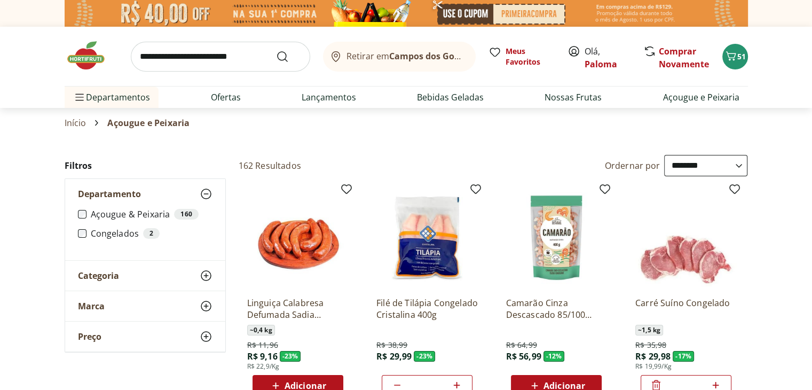
click at [102, 193] on span "Departamento" at bounding box center [109, 194] width 63 height 11
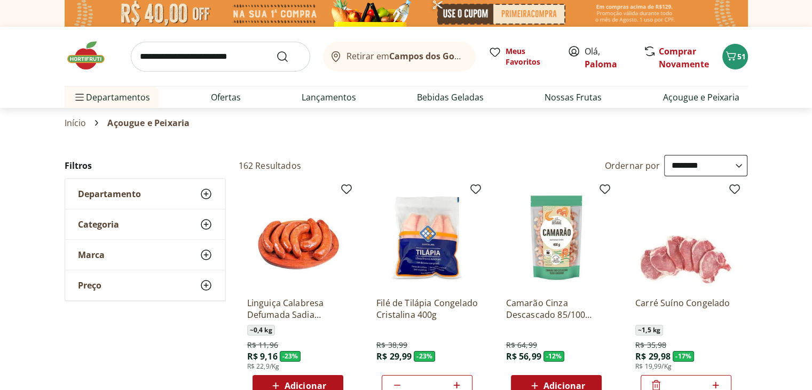
click at [185, 56] on input "search" at bounding box center [220, 57] width 179 height 30
type input "********"
click at [276, 50] on button "Submit Search" at bounding box center [289, 56] width 26 height 13
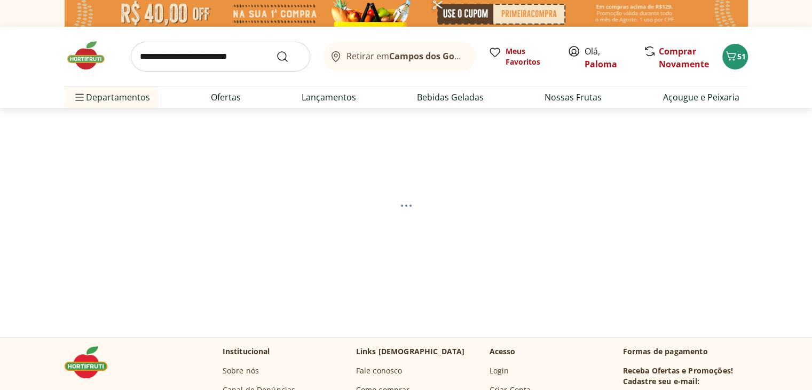
select select "**********"
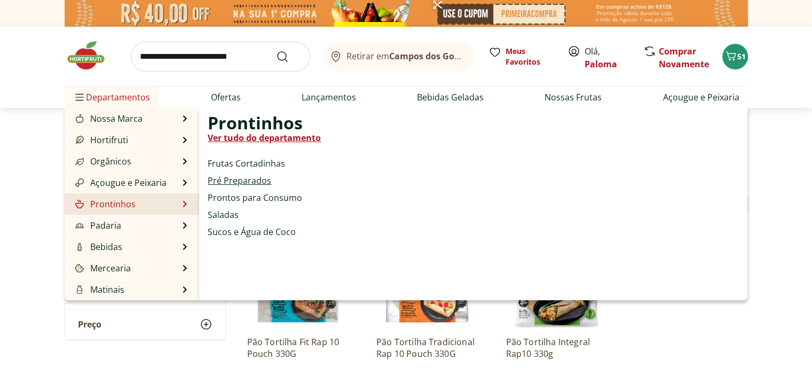
click at [244, 182] on link "Pré Preparados" at bounding box center [240, 180] width 64 height 13
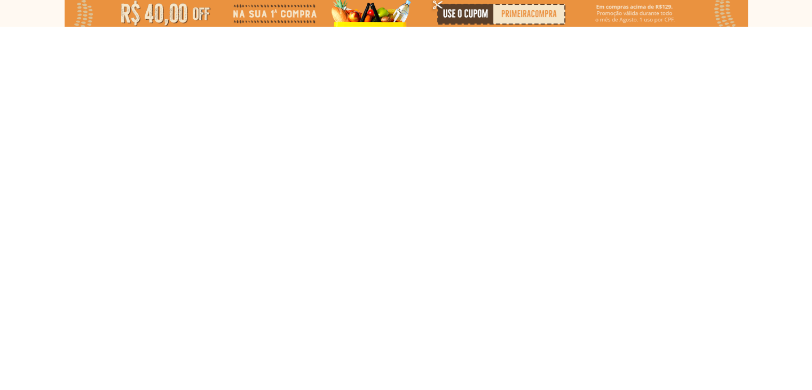
select select "**********"
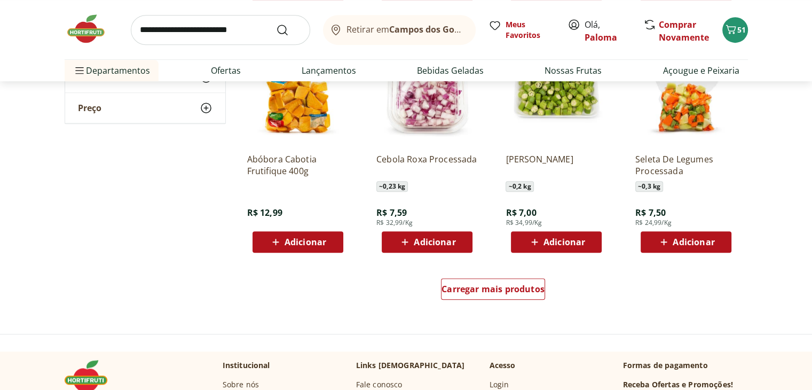
scroll to position [613, 0]
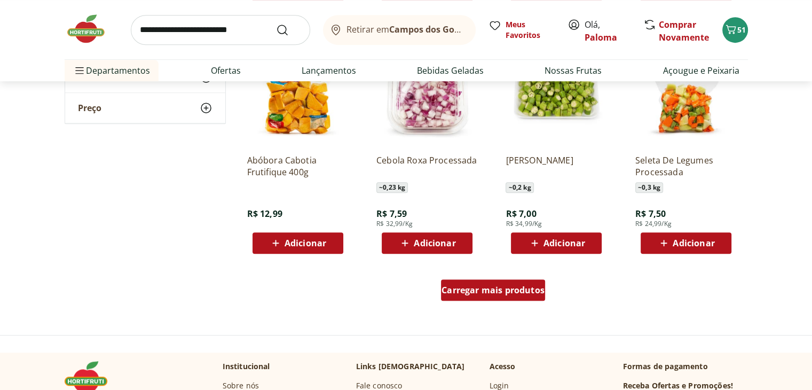
click at [521, 286] on span "Carregar mais produtos" at bounding box center [493, 290] width 103 height 9
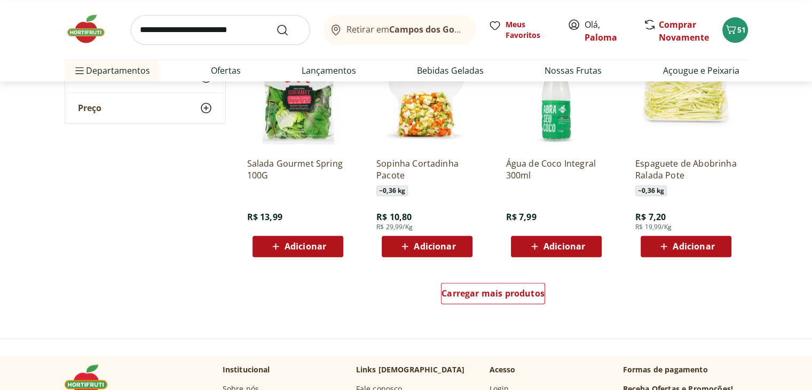
scroll to position [1307, 0]
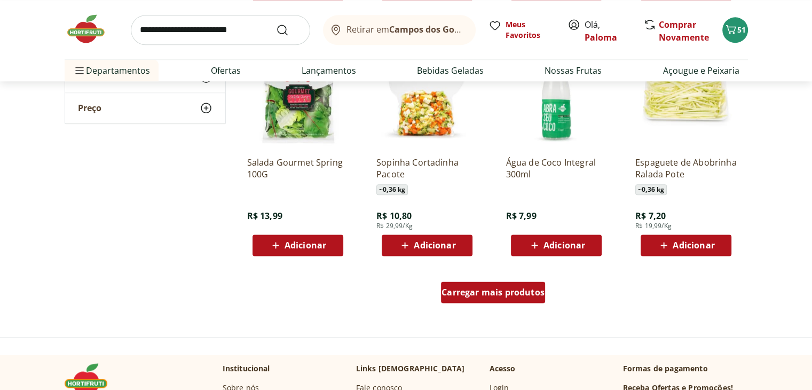
click at [501, 292] on span "Carregar mais produtos" at bounding box center [493, 292] width 103 height 9
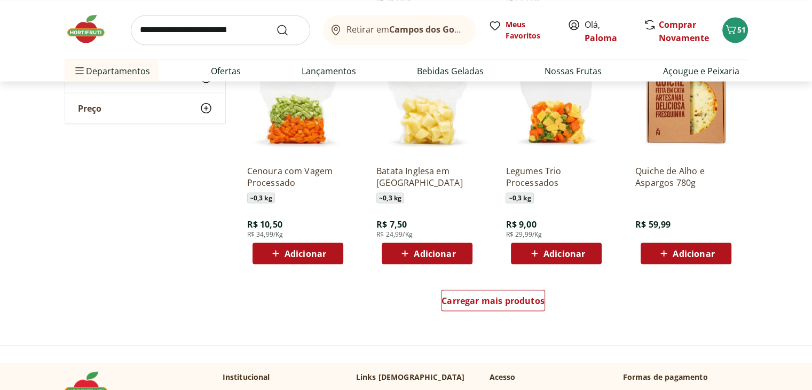
scroll to position [2002, 0]
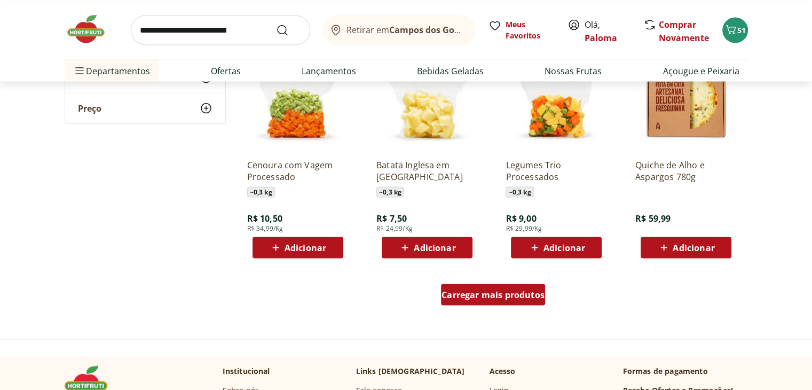
click at [449, 297] on span "Carregar mais produtos" at bounding box center [493, 294] width 103 height 9
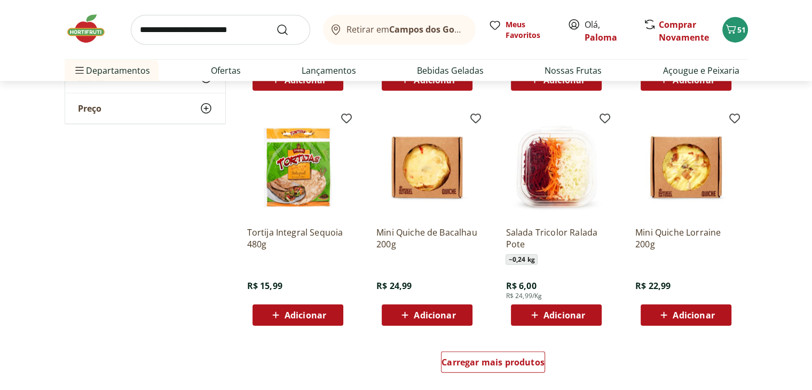
scroll to position [2643, 0]
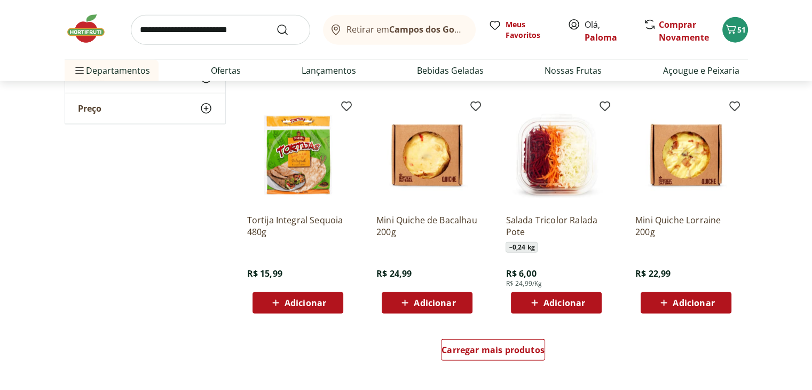
click at [306, 300] on span "Adicionar" at bounding box center [306, 303] width 42 height 9
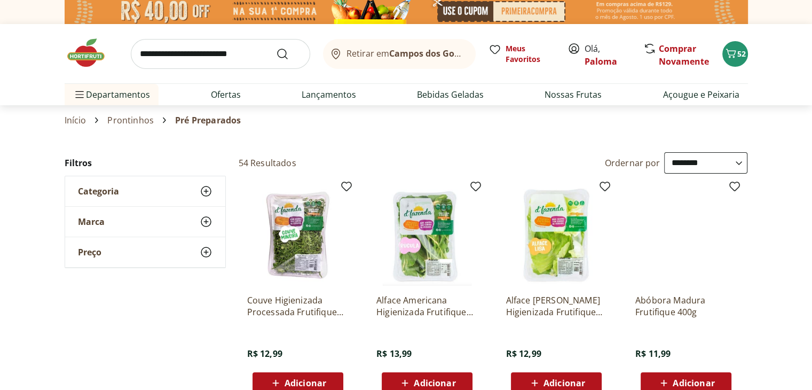
scroll to position [0, 0]
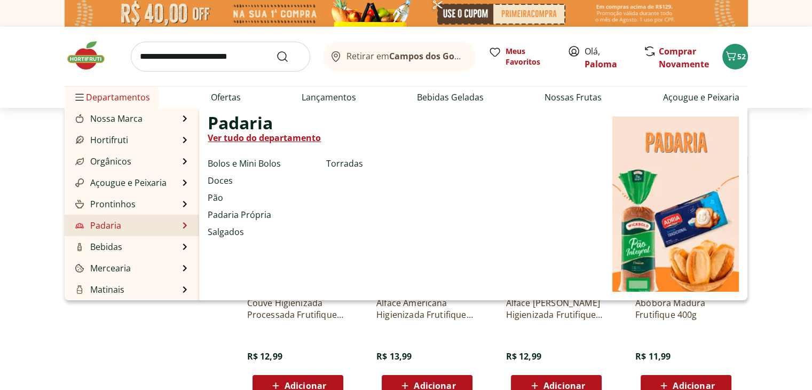
click at [104, 231] on link "Padaria" at bounding box center [97, 225] width 48 height 13
select select "**********"
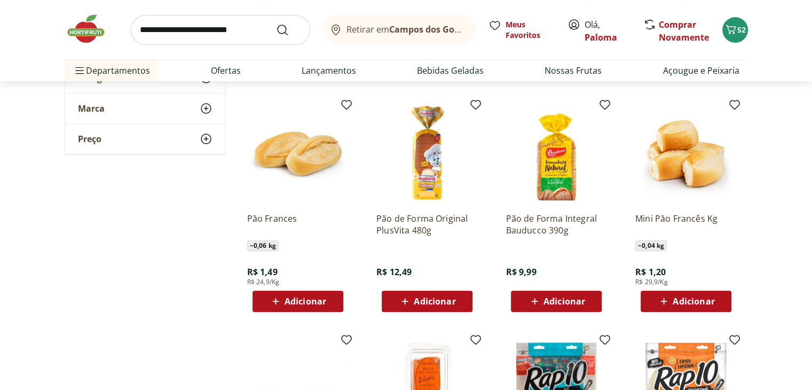
scroll to position [321, 0]
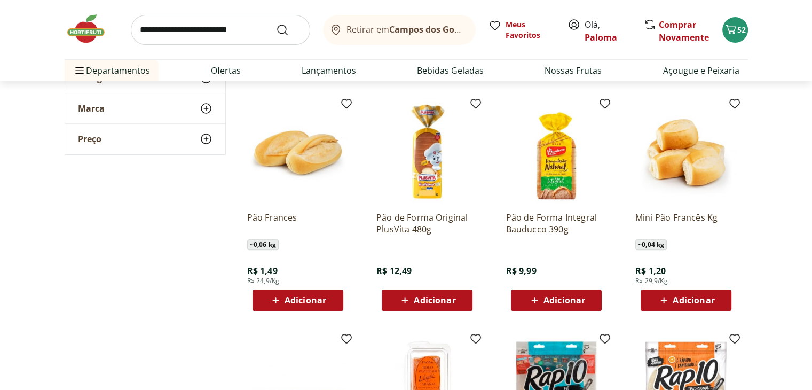
click at [308, 301] on span "Adicionar" at bounding box center [306, 300] width 42 height 9
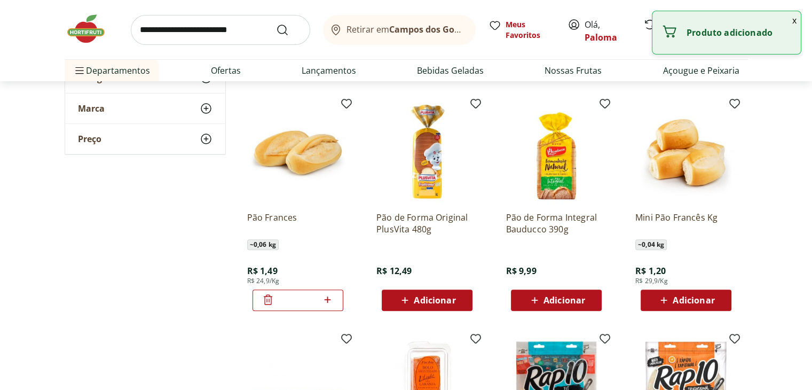
click at [330, 300] on icon at bounding box center [327, 299] width 13 height 13
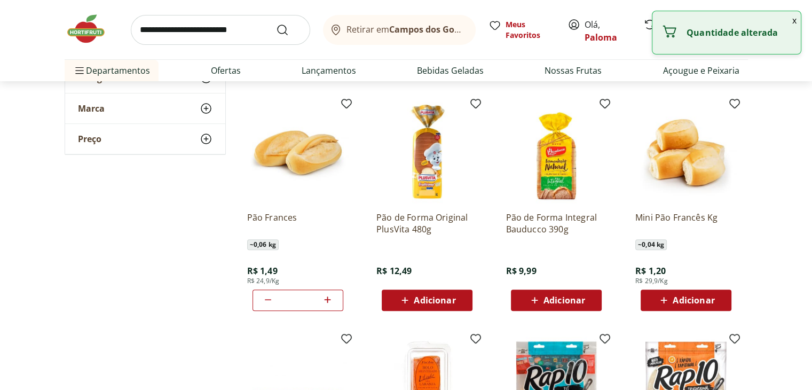
type input "*"
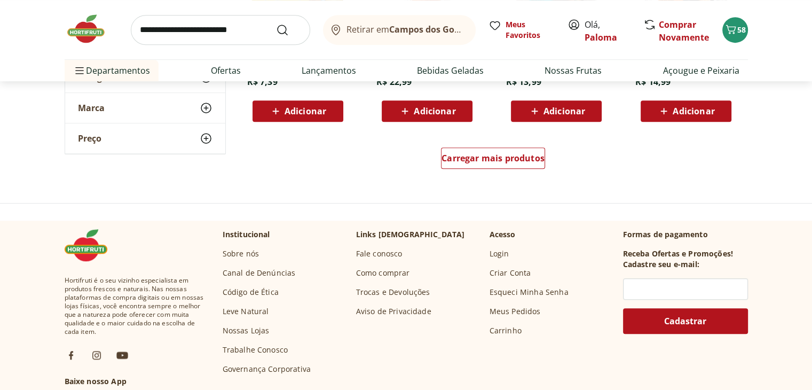
scroll to position [748, 0]
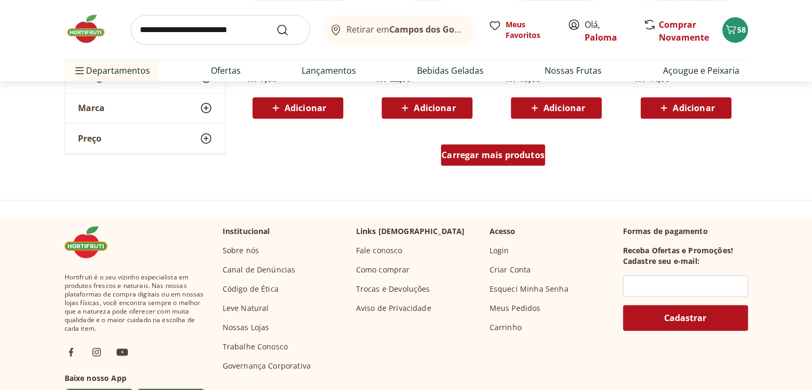
click at [489, 152] on span "Carregar mais produtos" at bounding box center [493, 155] width 103 height 9
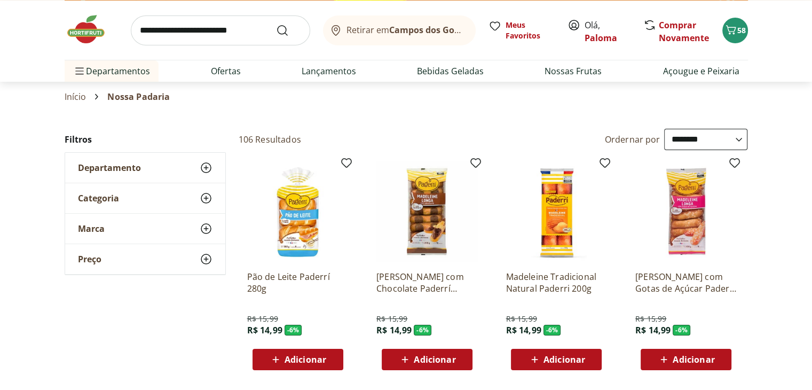
scroll to position [0, 0]
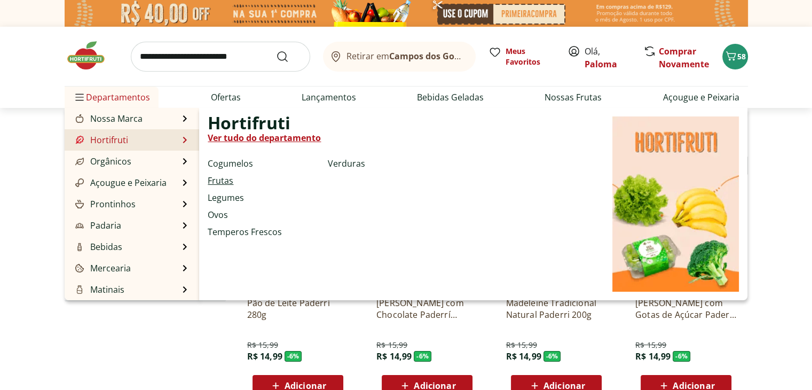
click at [226, 183] on link "Frutas" at bounding box center [221, 180] width 26 height 13
select select "**********"
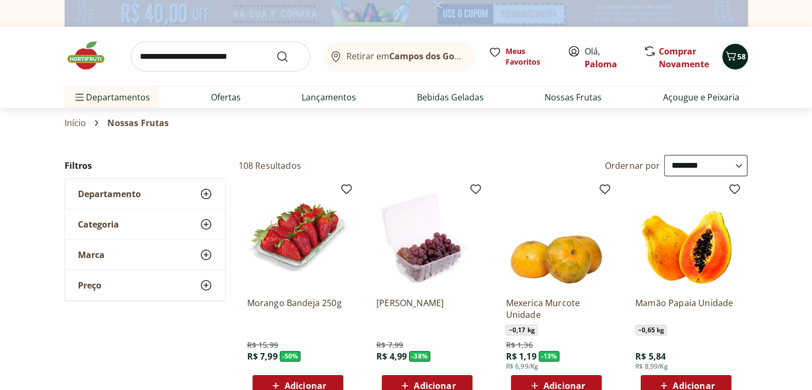
click at [728, 58] on icon "Carrinho" at bounding box center [731, 56] width 13 height 13
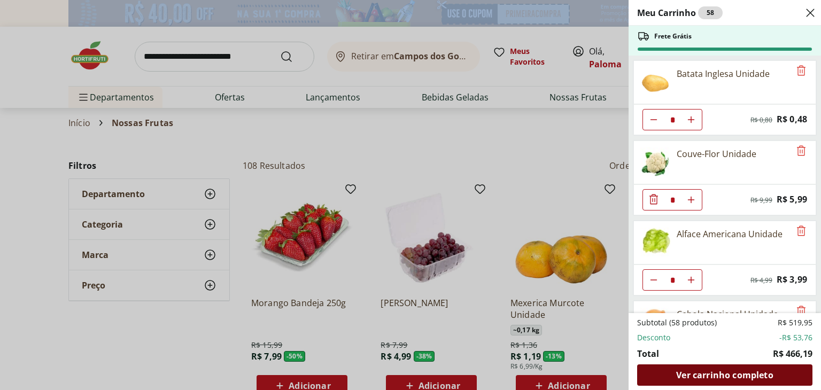
click at [694, 381] on div "Ver carrinho completo" at bounding box center [724, 374] width 175 height 21
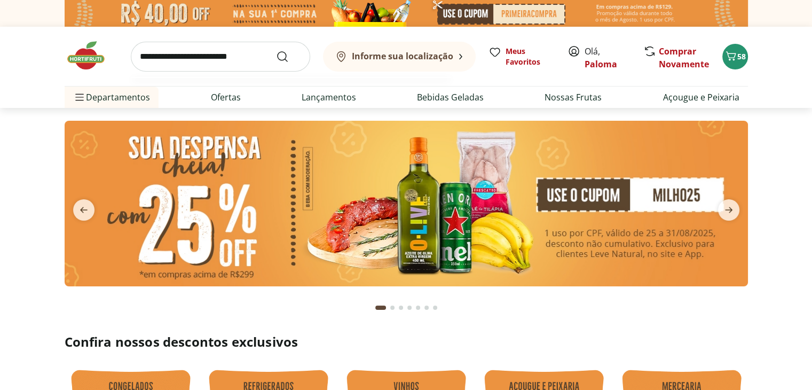
click at [220, 68] on input "search" at bounding box center [220, 57] width 179 height 30
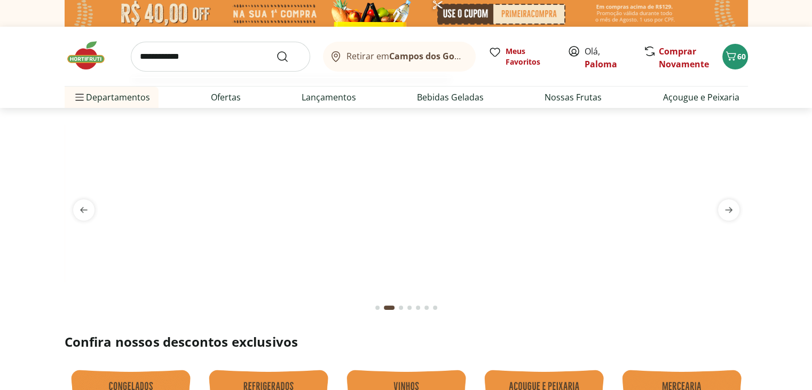
type input "**********"
click at [276, 50] on button "Submit Search" at bounding box center [289, 56] width 26 height 13
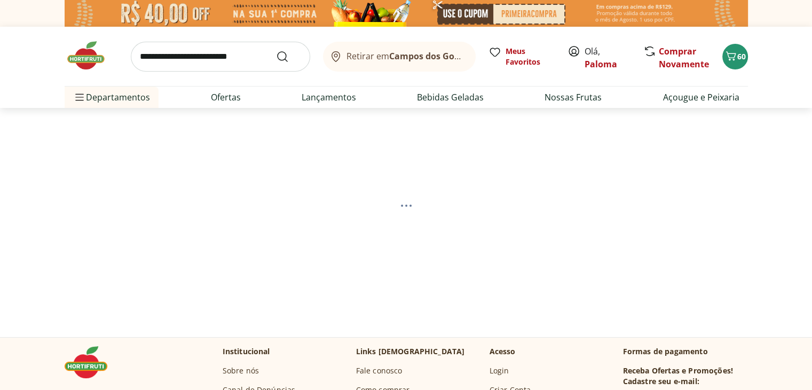
select select "**********"
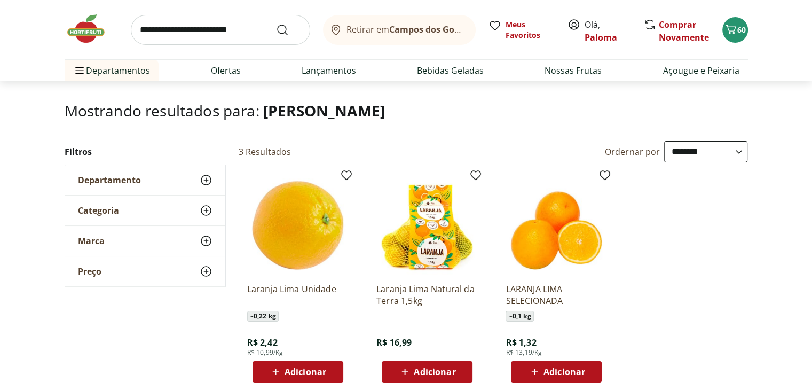
scroll to position [53, 0]
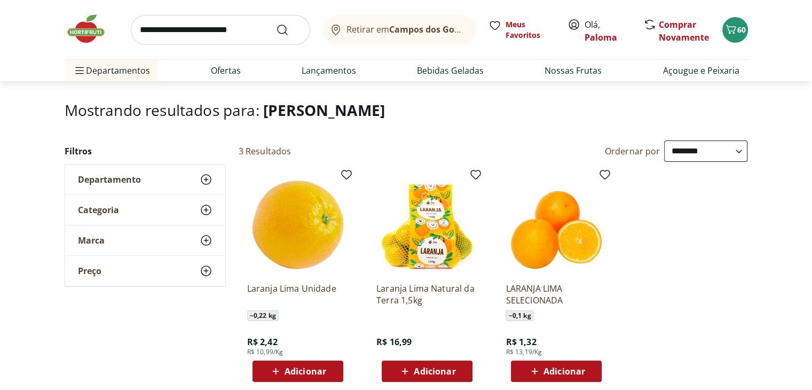
click at [450, 369] on span "Adicionar" at bounding box center [435, 371] width 42 height 9
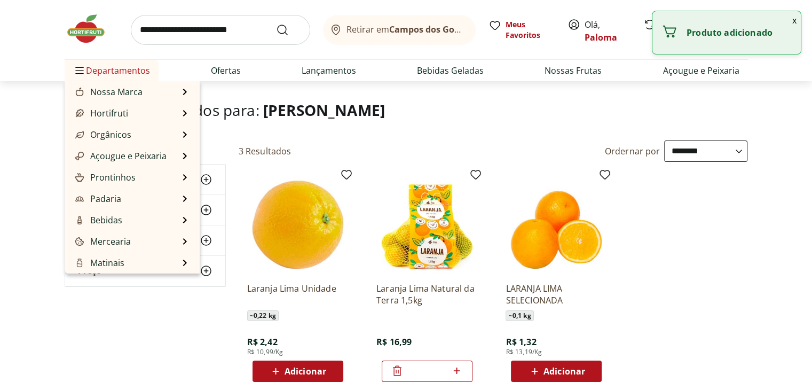
click at [106, 74] on span "Departamentos" at bounding box center [111, 71] width 77 height 26
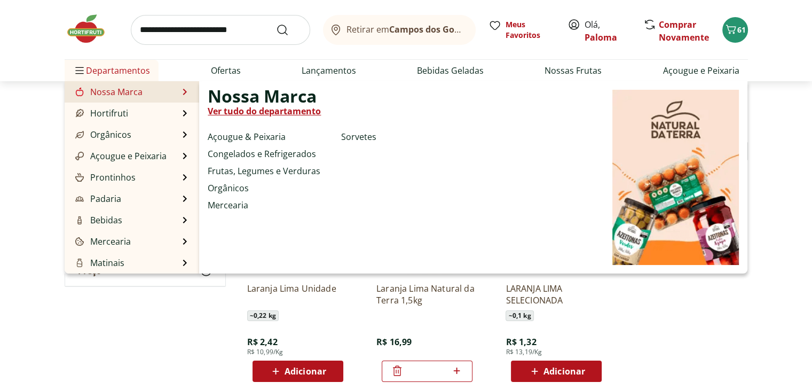
click at [89, 88] on link "Nossa Marca" at bounding box center [107, 91] width 69 height 13
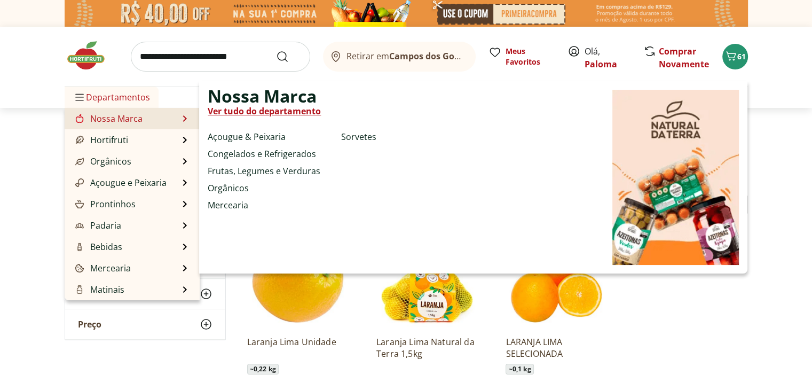
select select "**********"
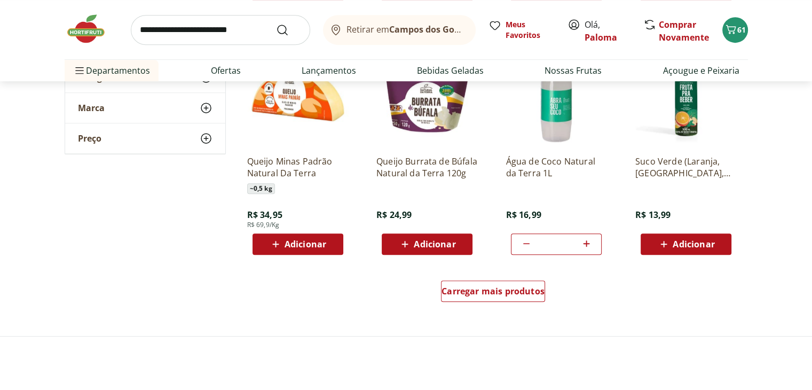
scroll to position [694, 0]
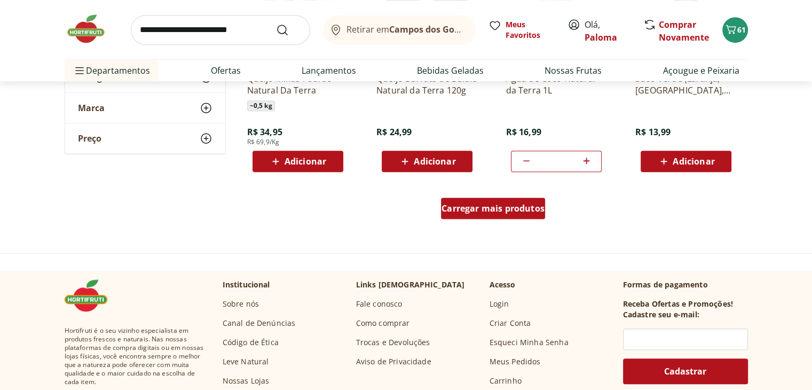
click at [502, 209] on span "Carregar mais produtos" at bounding box center [493, 208] width 103 height 9
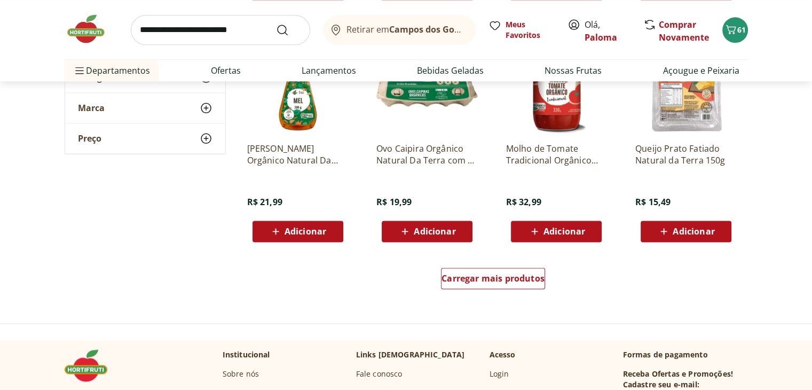
scroll to position [1335, 0]
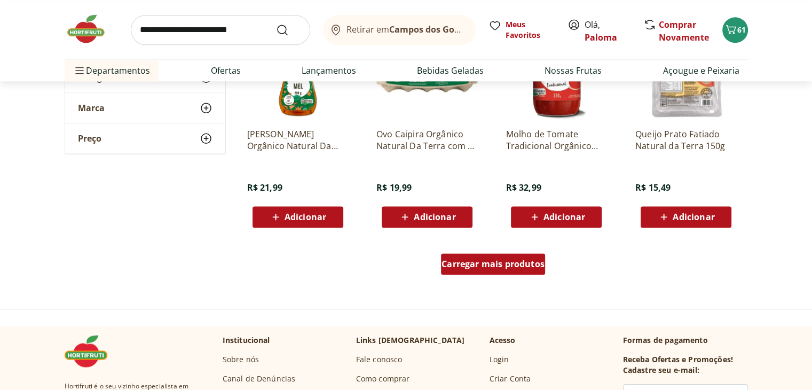
click at [501, 275] on link "Carregar mais produtos" at bounding box center [493, 266] width 104 height 26
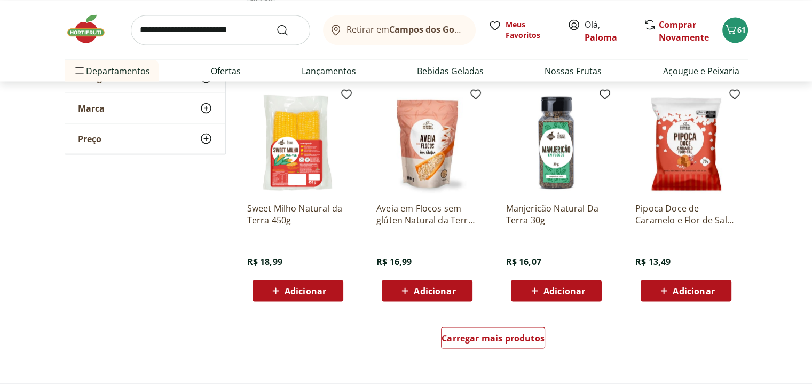
scroll to position [1976, 0]
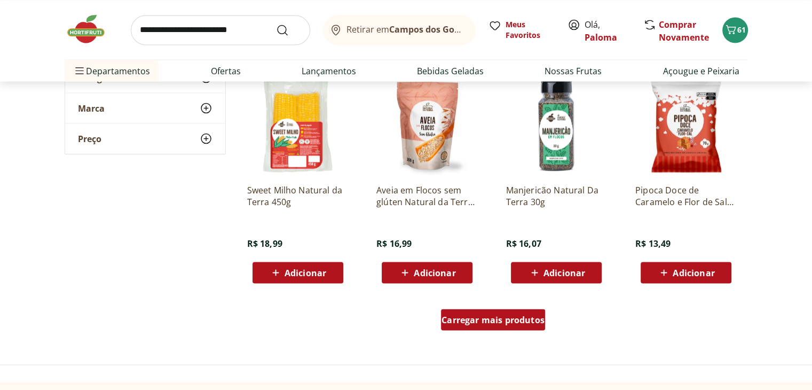
click at [523, 312] on div "Carregar mais produtos" at bounding box center [493, 319] width 104 height 21
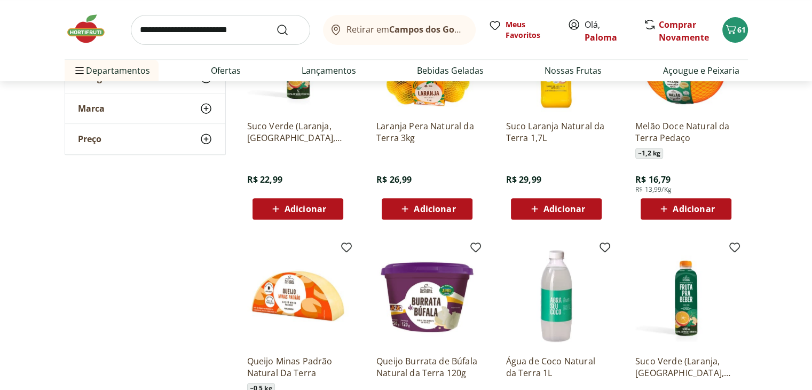
scroll to position [107, 0]
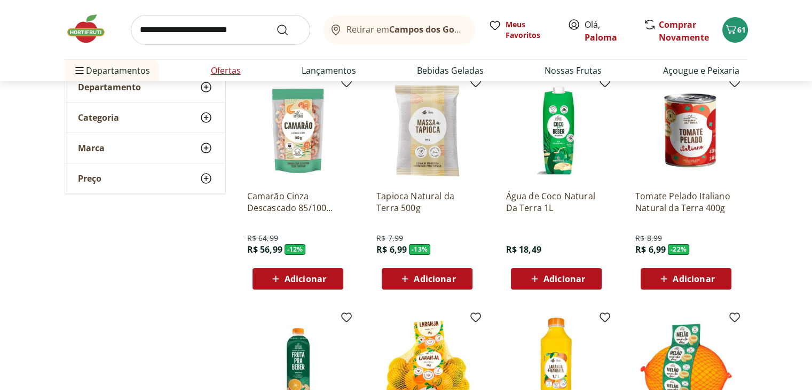
click at [226, 66] on link "Ofertas" at bounding box center [226, 70] width 30 height 13
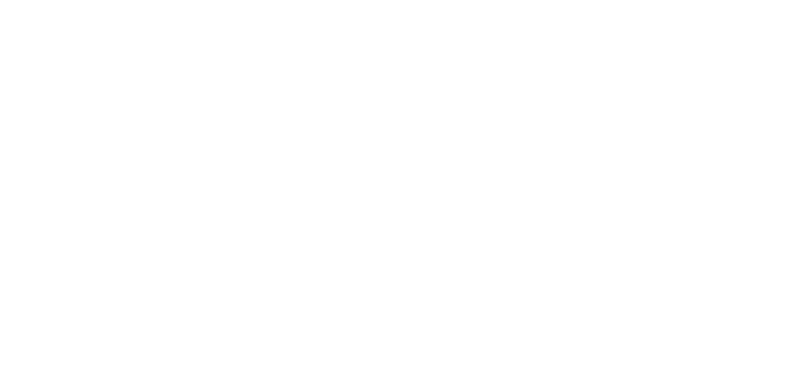
select select "**********"
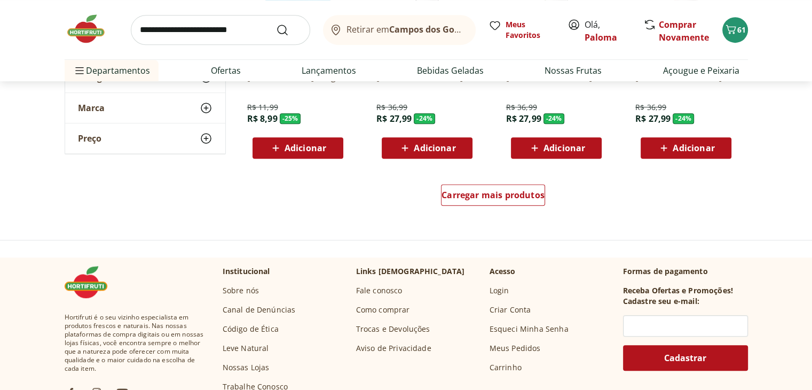
scroll to position [748, 0]
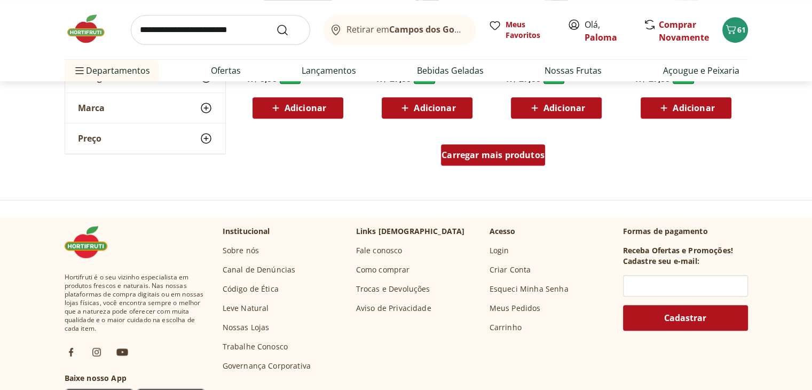
click at [458, 159] on span "Carregar mais produtos" at bounding box center [493, 155] width 103 height 9
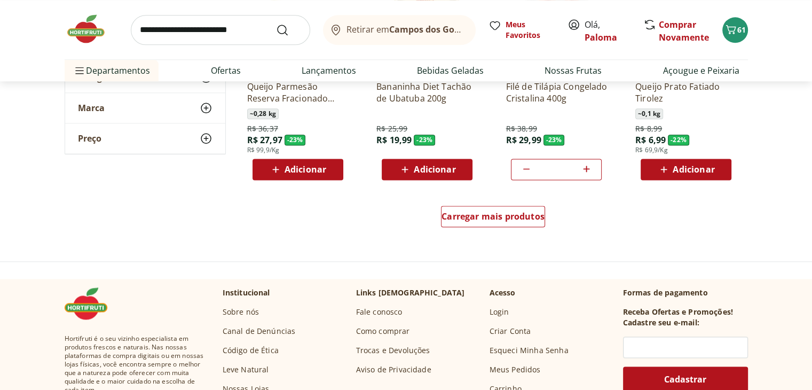
scroll to position [1389, 0]
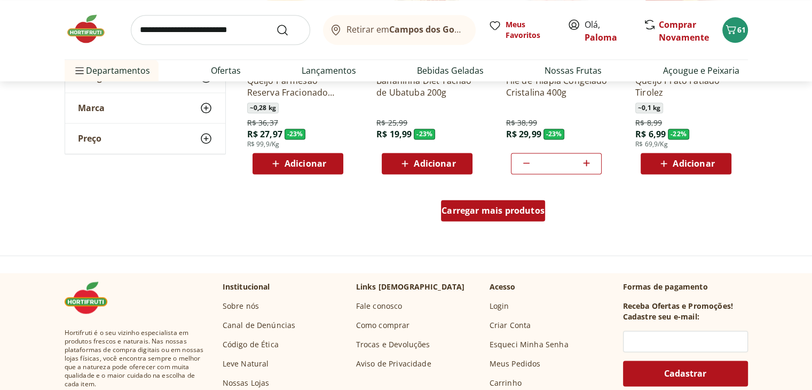
click at [497, 217] on div "Carregar mais produtos" at bounding box center [493, 210] width 104 height 21
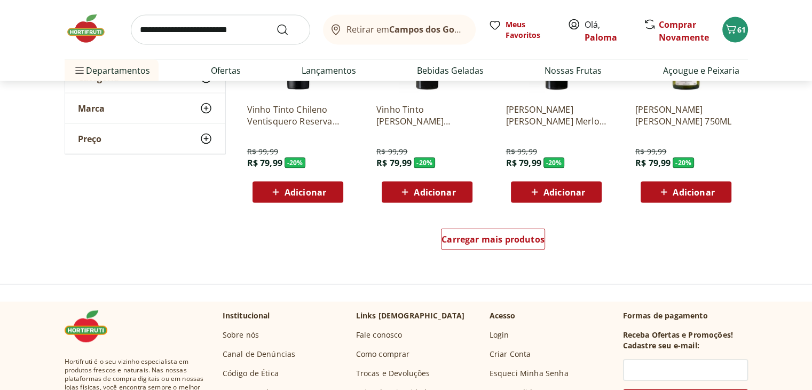
scroll to position [2083, 0]
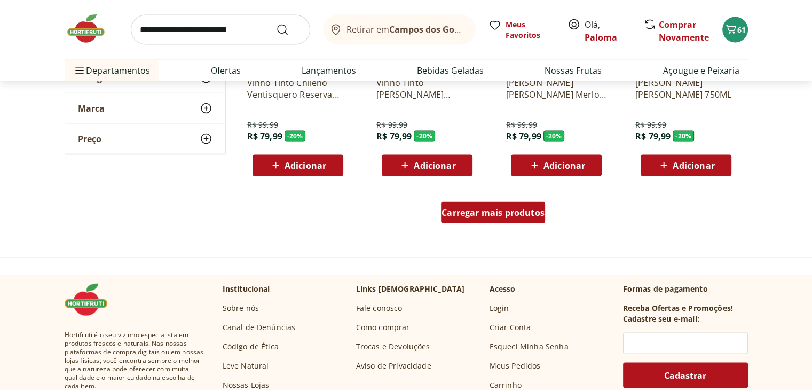
click at [467, 202] on div "Carregar mais produtos" at bounding box center [493, 212] width 104 height 21
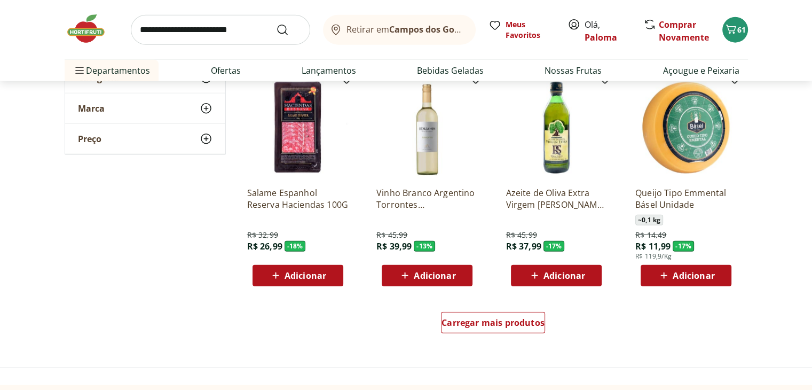
scroll to position [2671, 0]
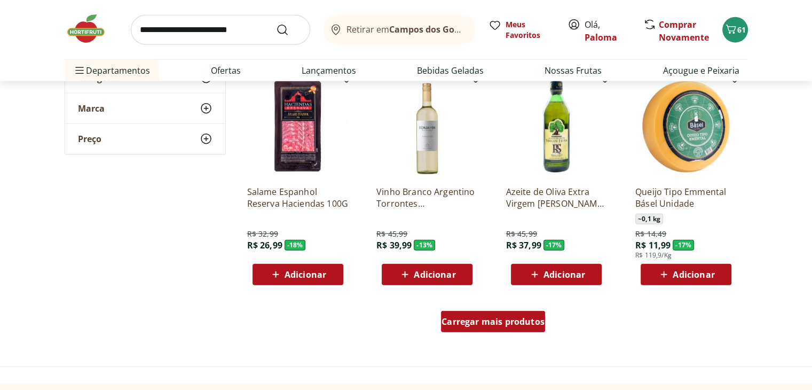
click at [495, 319] on span "Carregar mais produtos" at bounding box center [493, 321] width 103 height 9
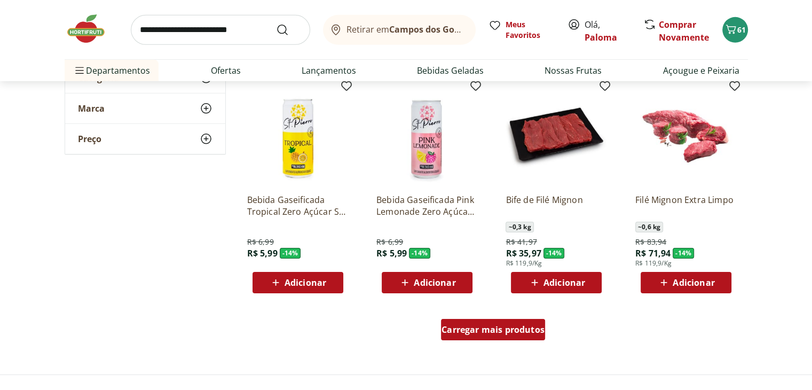
scroll to position [3365, 0]
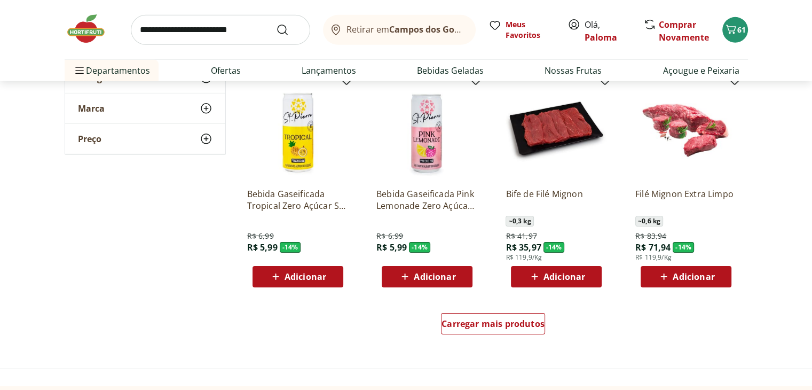
click at [457, 280] on div "Adicionar" at bounding box center [427, 276] width 74 height 19
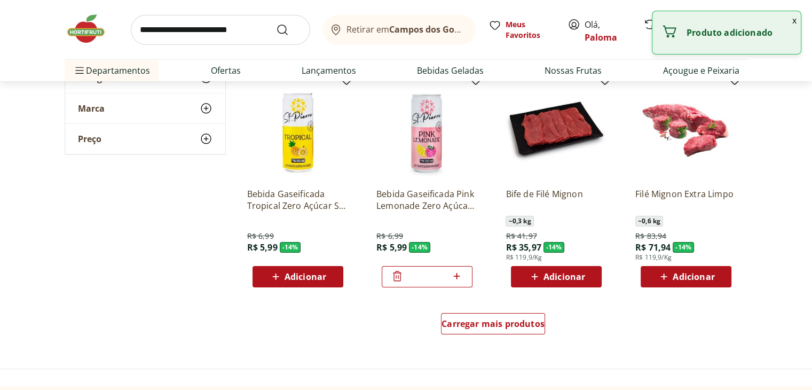
click at [457, 280] on icon at bounding box center [456, 276] width 13 height 13
type input "*"
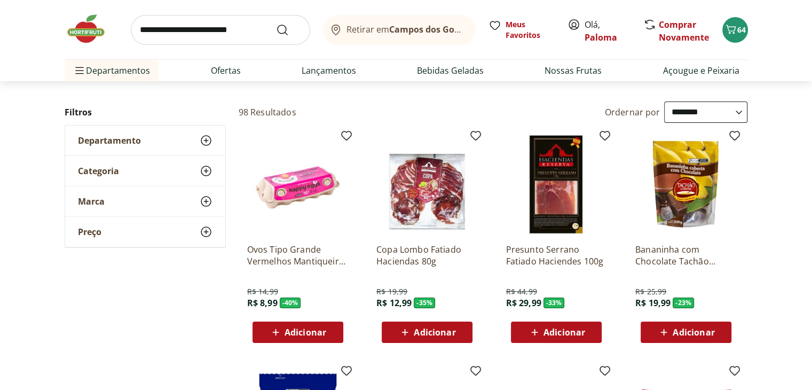
scroll to position [0, 0]
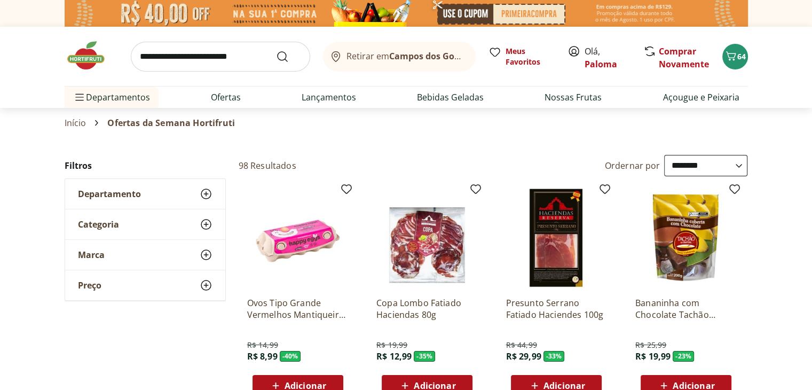
click at [83, 120] on link "Início" at bounding box center [76, 123] width 22 height 10
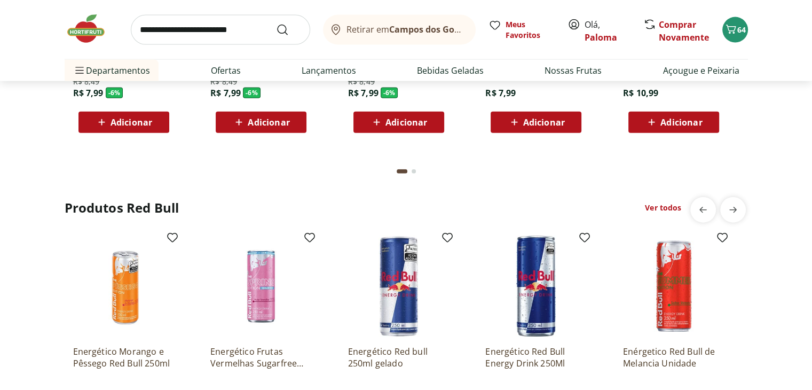
scroll to position [2457, 0]
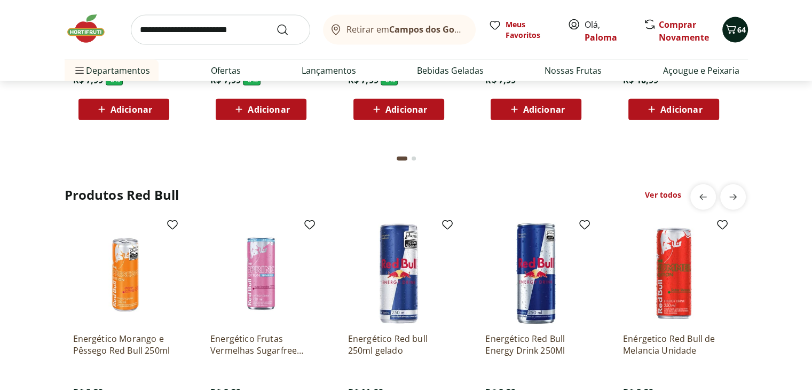
click at [740, 32] on span "64" at bounding box center [742, 30] width 9 height 10
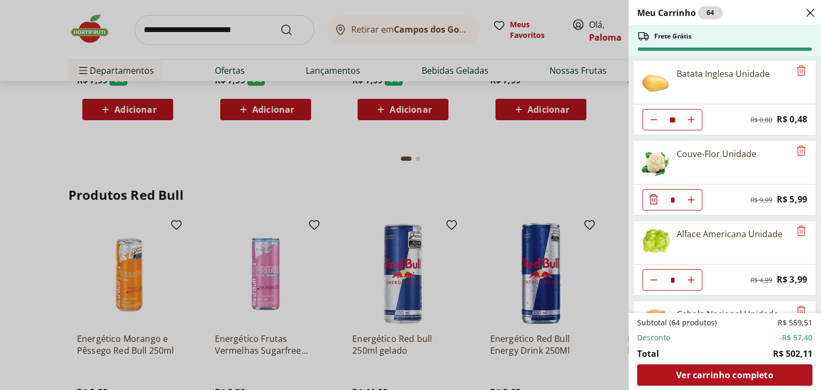
click at [193, 36] on div "Meu Carrinho 64 Frete Grátis Batata Inglesa Unidade ** Original price: R$ 0,80 …" at bounding box center [410, 195] width 821 height 390
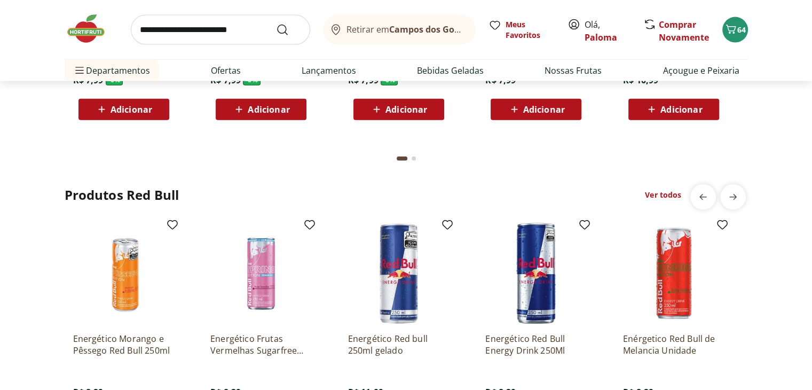
click at [193, 36] on input "search" at bounding box center [220, 30] width 179 height 30
type input "******"
click at [276, 24] on button "Submit Search" at bounding box center [289, 30] width 26 height 13
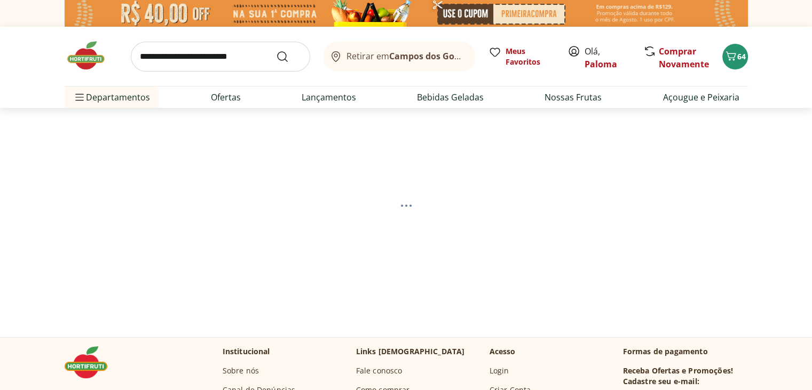
select select "**********"
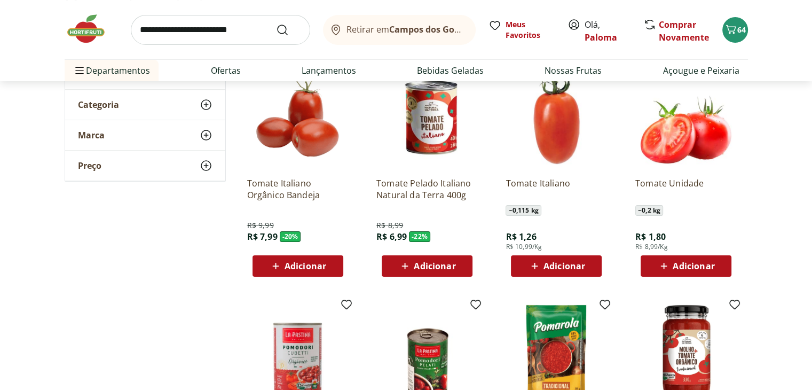
scroll to position [160, 0]
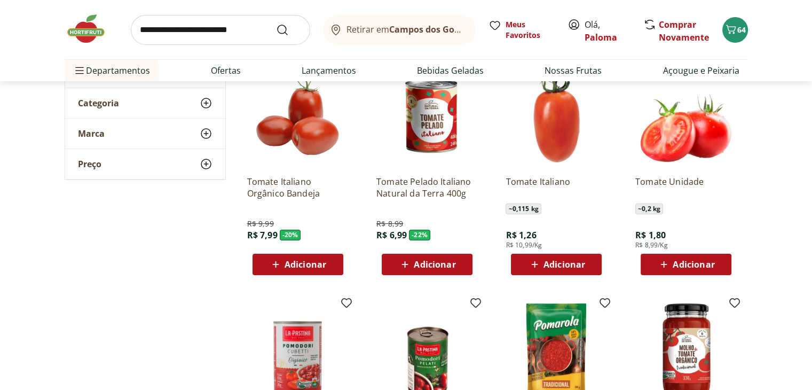
click at [663, 259] on icon at bounding box center [664, 264] width 13 height 13
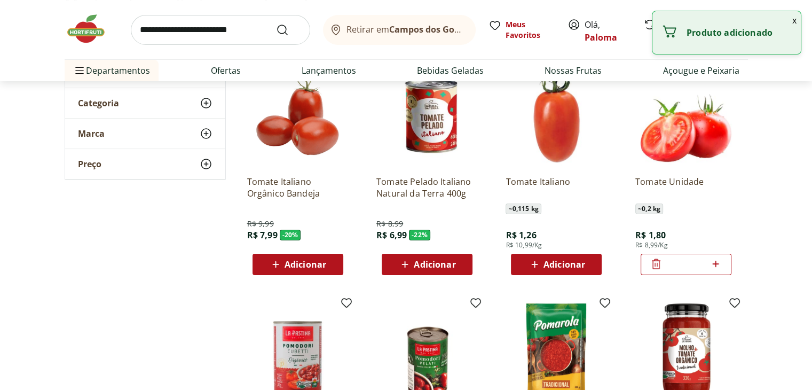
click at [716, 260] on icon at bounding box center [715, 263] width 13 height 13
type input "*"
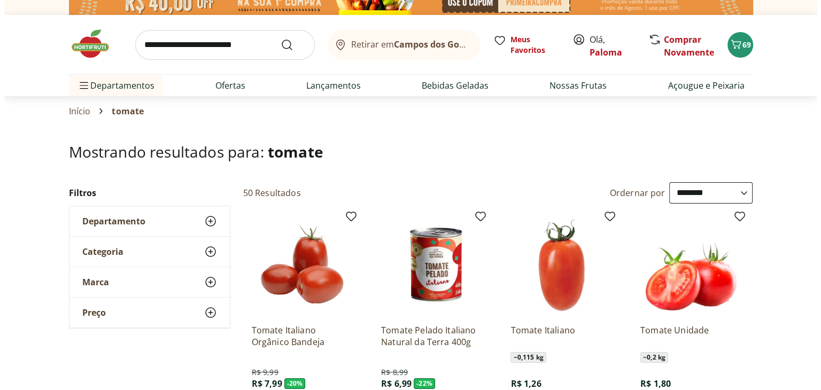
scroll to position [0, 0]
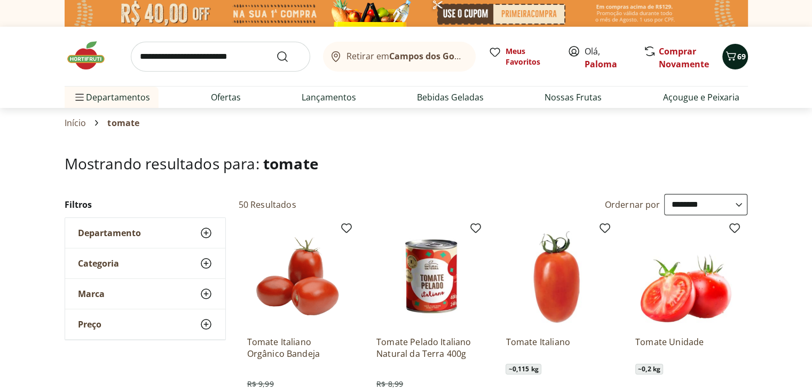
click at [738, 59] on span "69" at bounding box center [742, 56] width 9 height 10
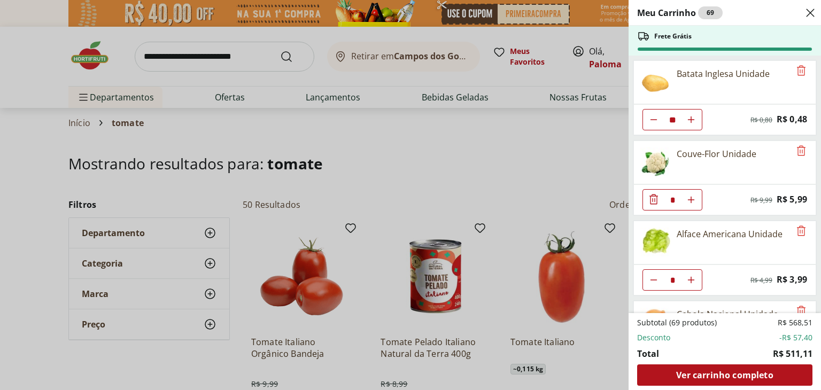
click at [137, 97] on div "Meu Carrinho 69 Frete Grátis Batata Inglesa Unidade ** Original price: R$ 0,80 …" at bounding box center [410, 195] width 821 height 390
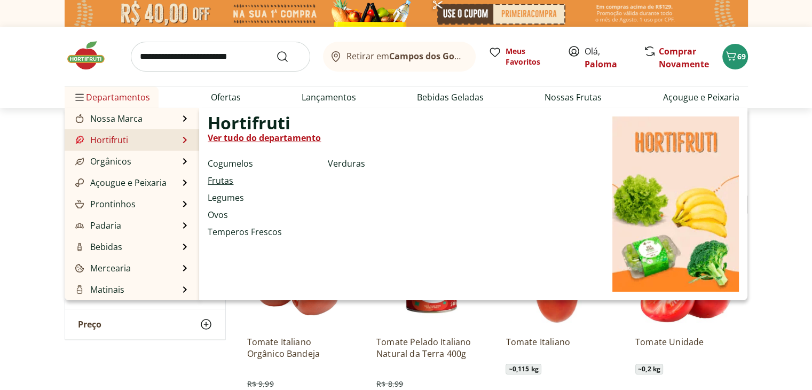
click at [222, 181] on link "Frutas" at bounding box center [221, 180] width 26 height 13
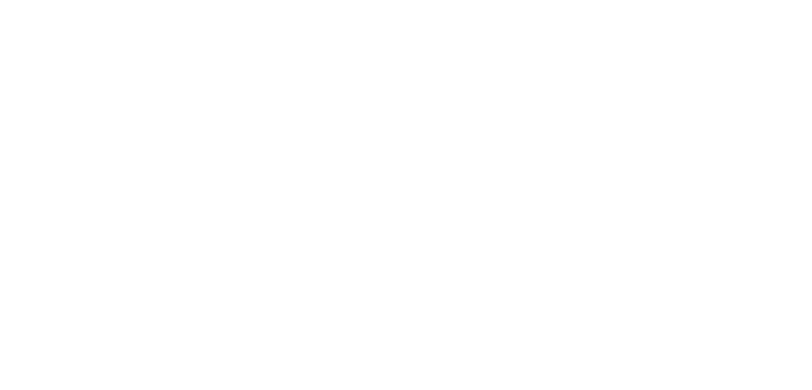
select select "**********"
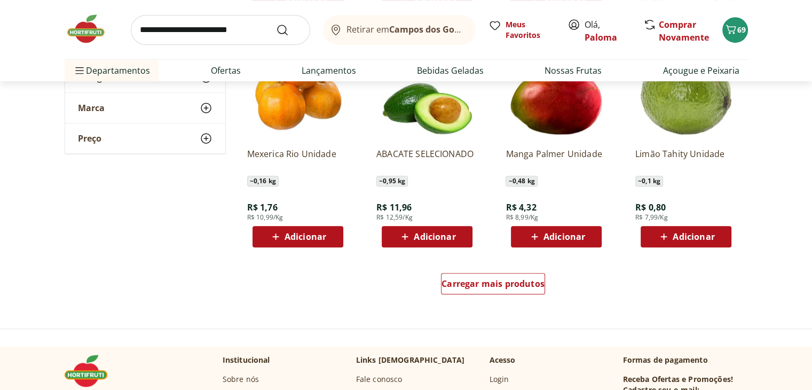
scroll to position [641, 0]
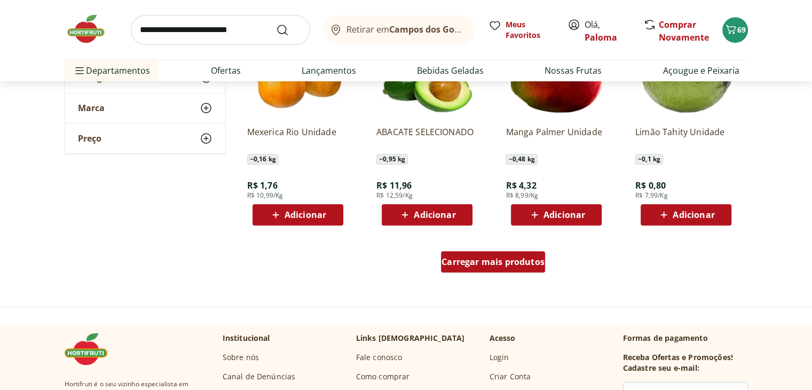
click at [481, 265] on span "Carregar mais produtos" at bounding box center [493, 261] width 103 height 9
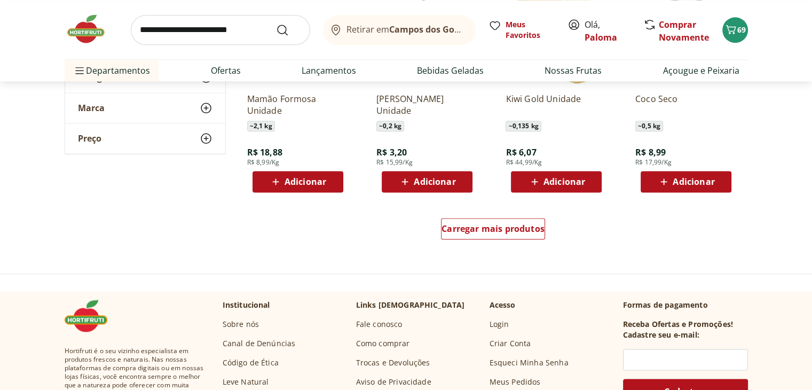
scroll to position [1335, 0]
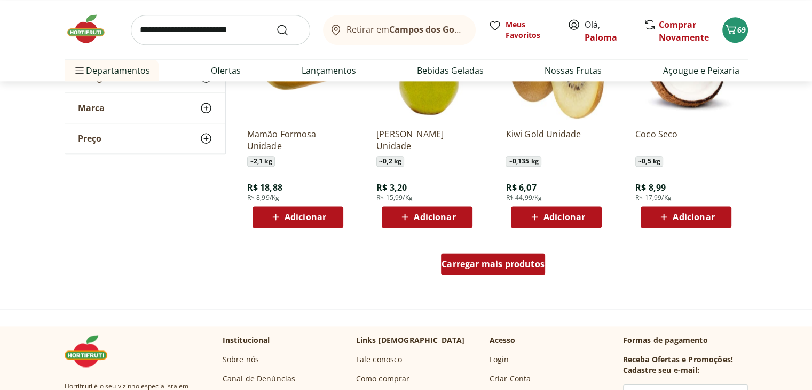
click at [462, 273] on div "Carregar mais produtos" at bounding box center [493, 263] width 104 height 21
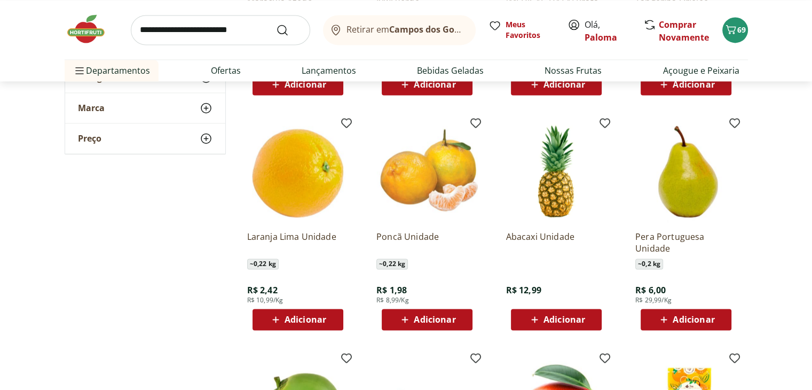
scroll to position [1709, 0]
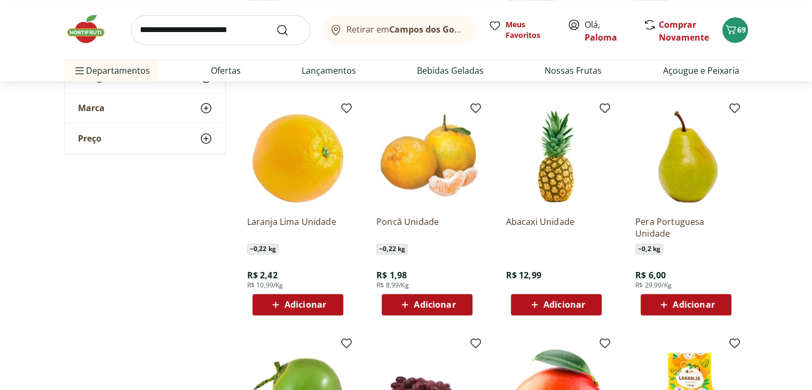
click at [405, 311] on div "Adicionar" at bounding box center [427, 304] width 74 height 19
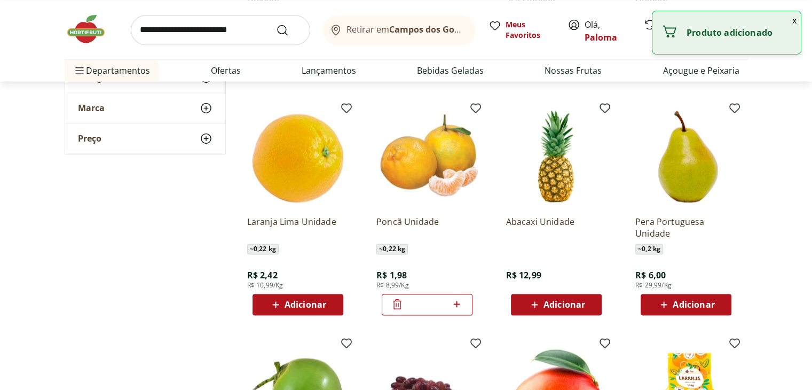
click at [457, 307] on icon at bounding box center [456, 304] width 13 height 13
type input "*"
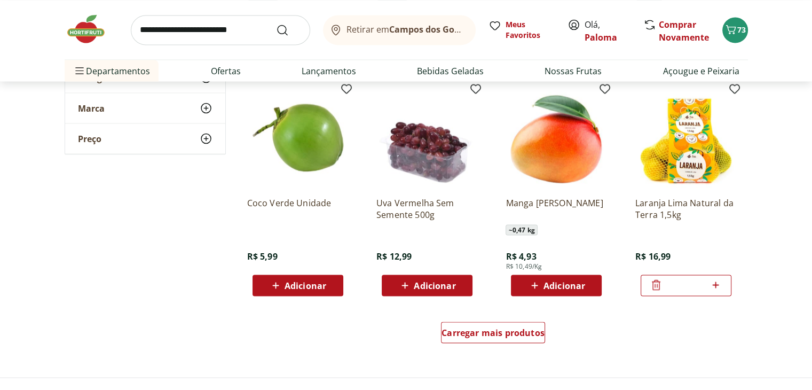
scroll to position [1976, 0]
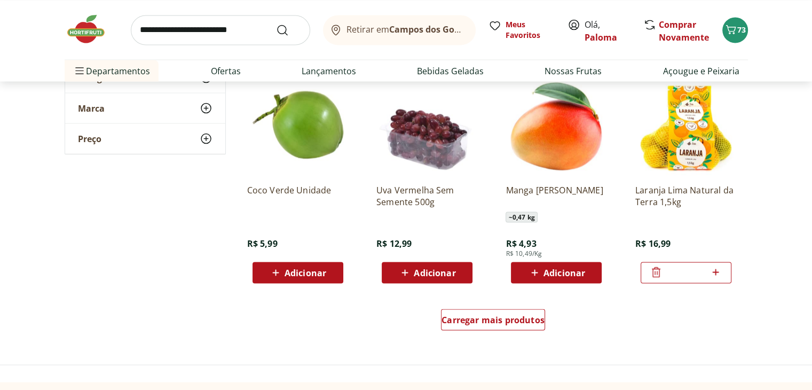
click at [576, 275] on span "Adicionar" at bounding box center [565, 272] width 42 height 9
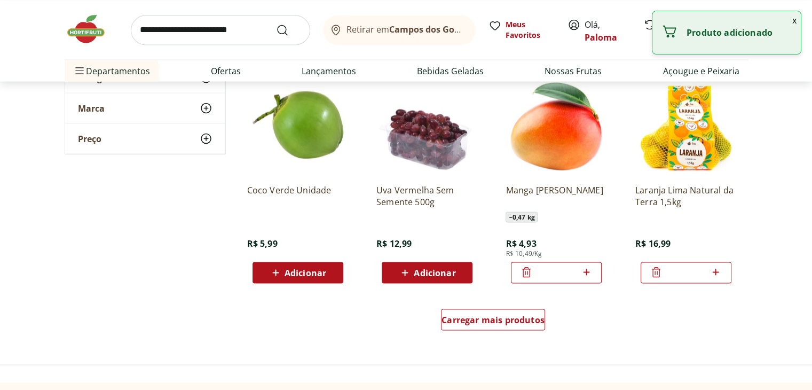
click at [588, 274] on icon at bounding box center [586, 271] width 13 height 13
type input "*"
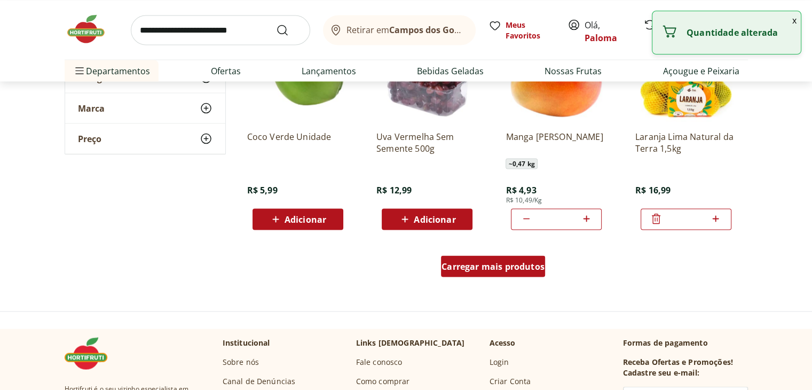
click at [464, 269] on span "Carregar mais produtos" at bounding box center [493, 266] width 103 height 9
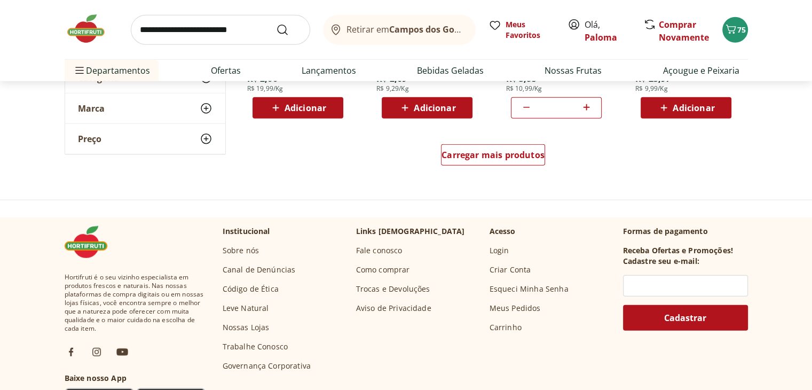
scroll to position [2885, 0]
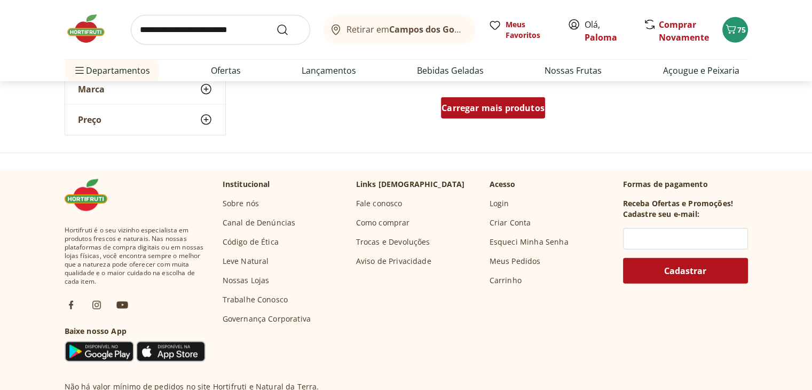
click at [494, 108] on span "Carregar mais produtos" at bounding box center [493, 108] width 103 height 9
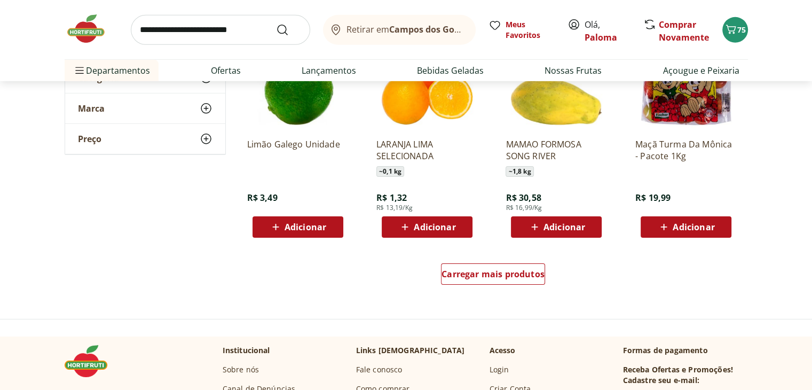
scroll to position [3419, 0]
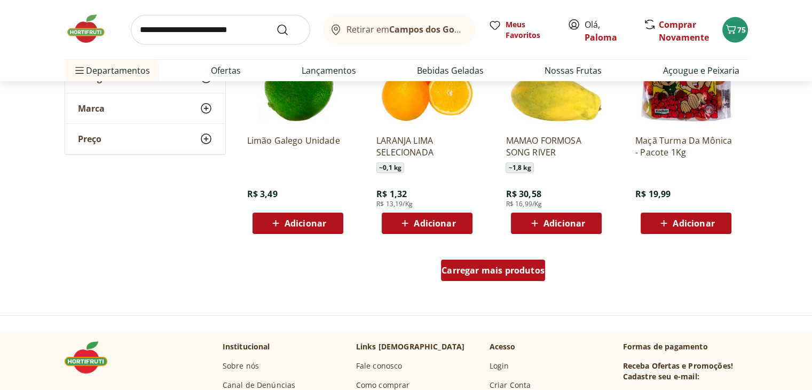
click at [526, 270] on span "Carregar mais produtos" at bounding box center [493, 270] width 103 height 9
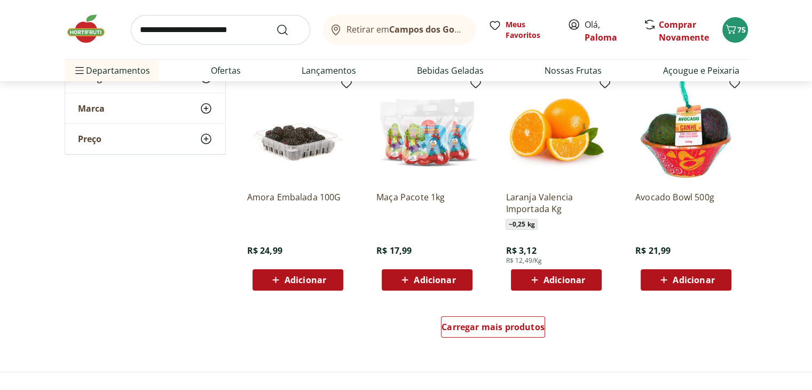
scroll to position [4060, 0]
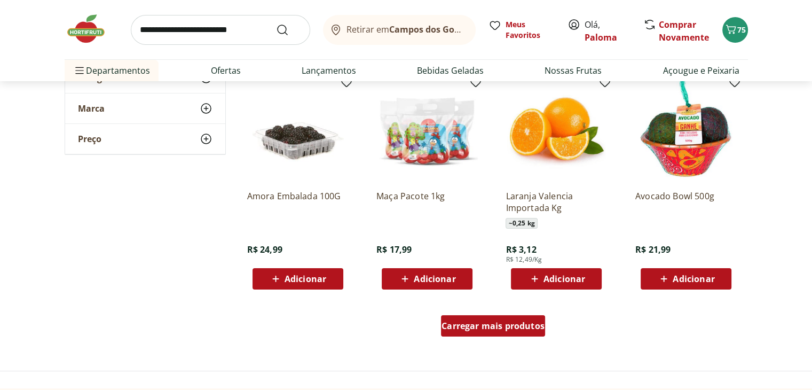
click at [503, 330] on span "Carregar mais produtos" at bounding box center [493, 326] width 103 height 9
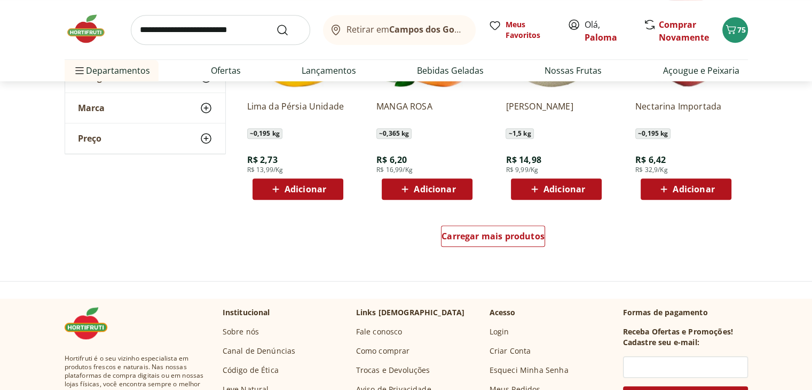
scroll to position [4914, 0]
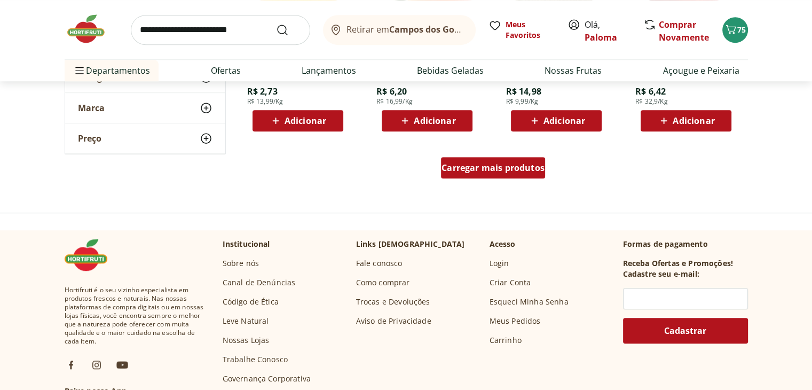
click at [462, 175] on div "Carregar mais produtos" at bounding box center [493, 167] width 104 height 21
